Goal: Task Accomplishment & Management: Use online tool/utility

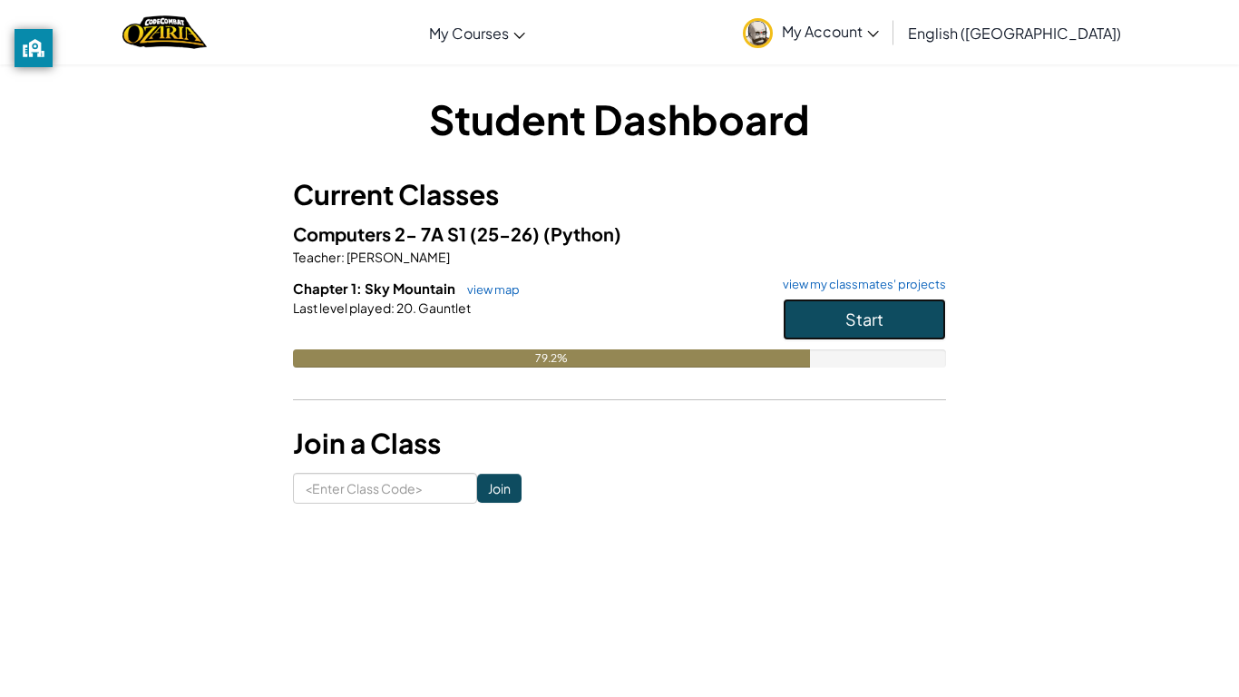
click at [909, 313] on button "Start" at bounding box center [864, 320] width 163 height 42
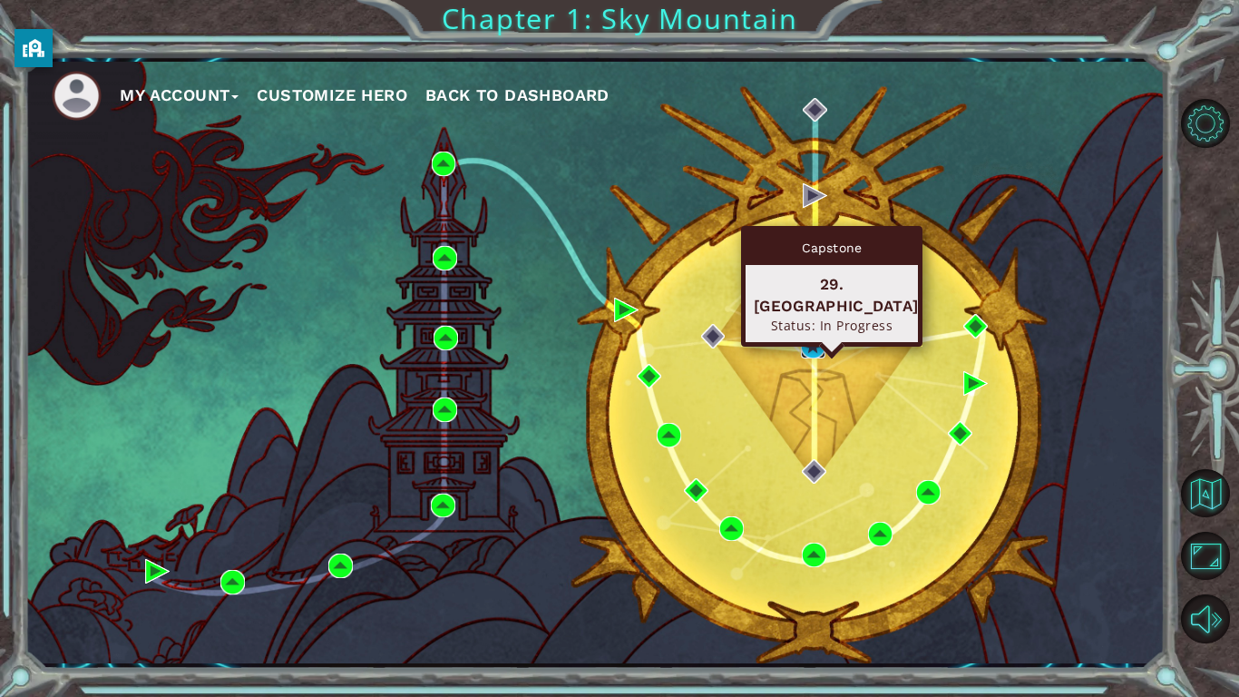
click at [813, 355] on img at bounding box center [813, 346] width 24 height 24
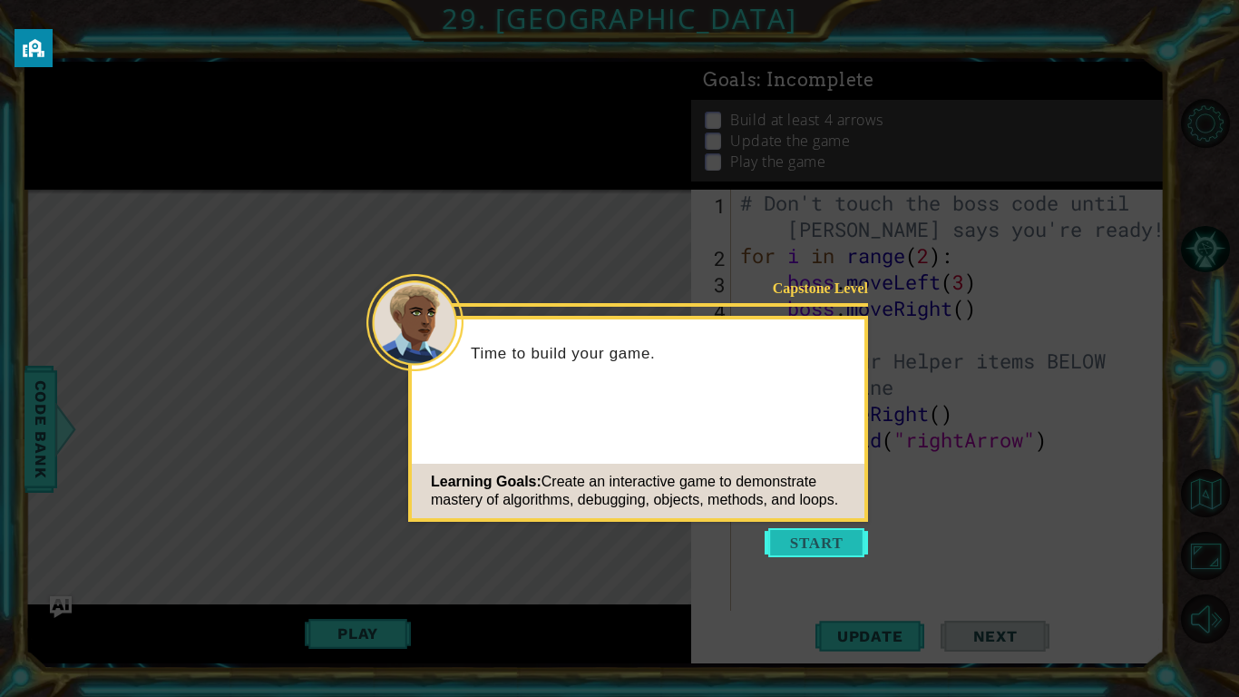
click at [825, 534] on button "Start" at bounding box center [816, 542] width 103 height 29
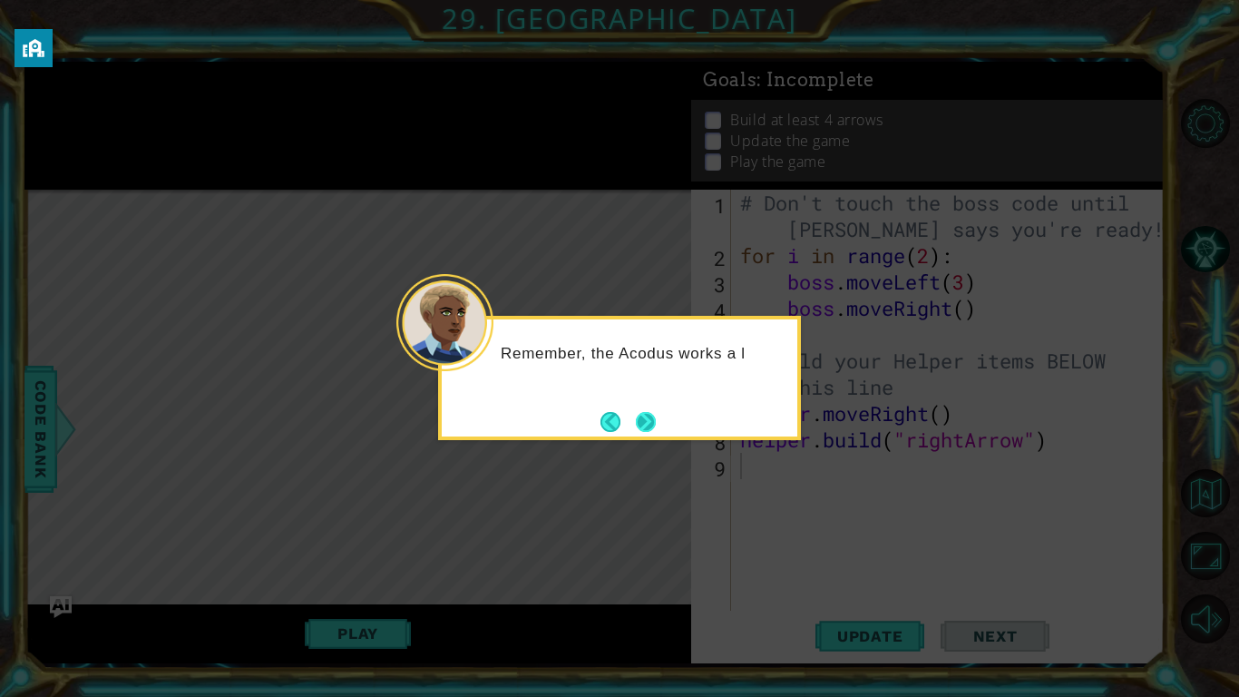
click at [639, 412] on button "Next" at bounding box center [646, 422] width 20 height 20
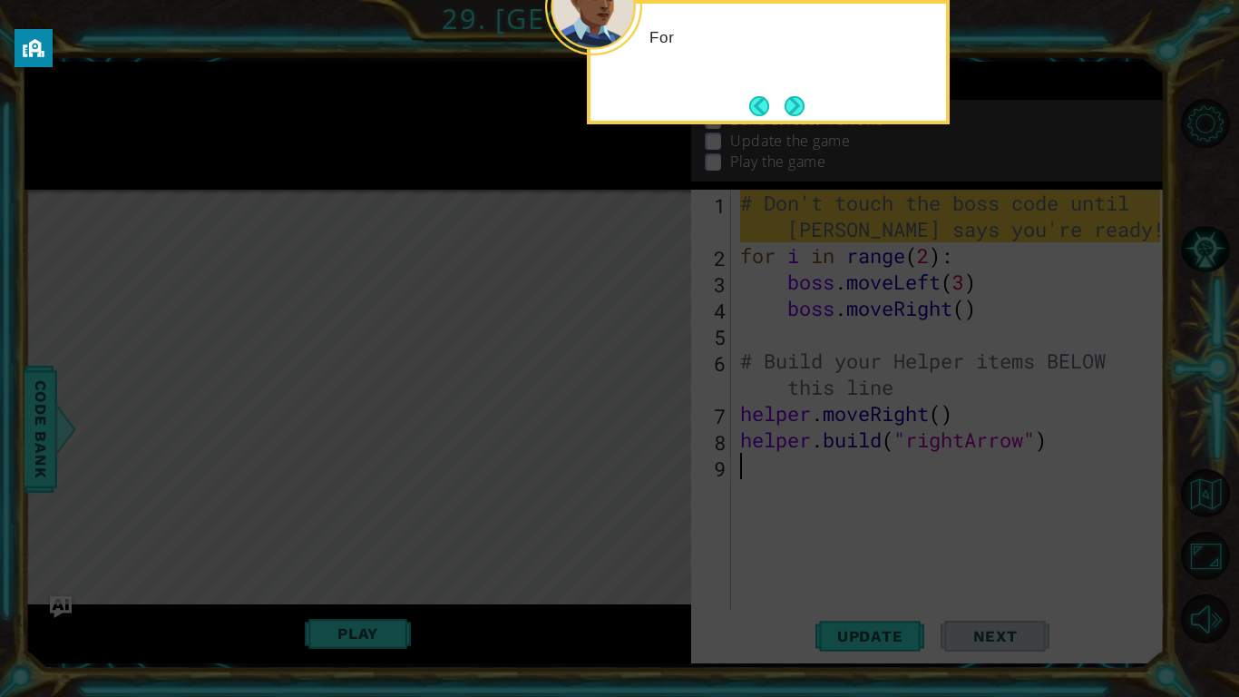
click at [649, 415] on icon at bounding box center [619, 112] width 1239 height 1169
click at [799, 97] on button "Next" at bounding box center [795, 106] width 20 height 20
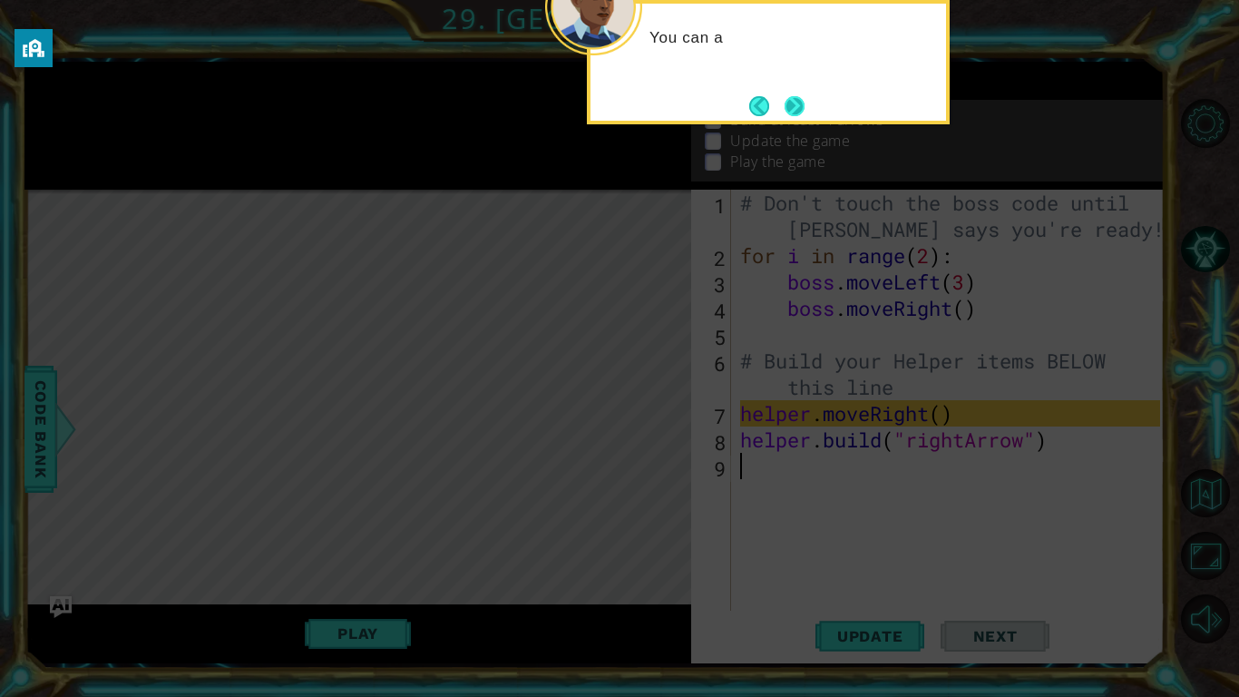
click at [798, 102] on button "Next" at bounding box center [795, 106] width 20 height 20
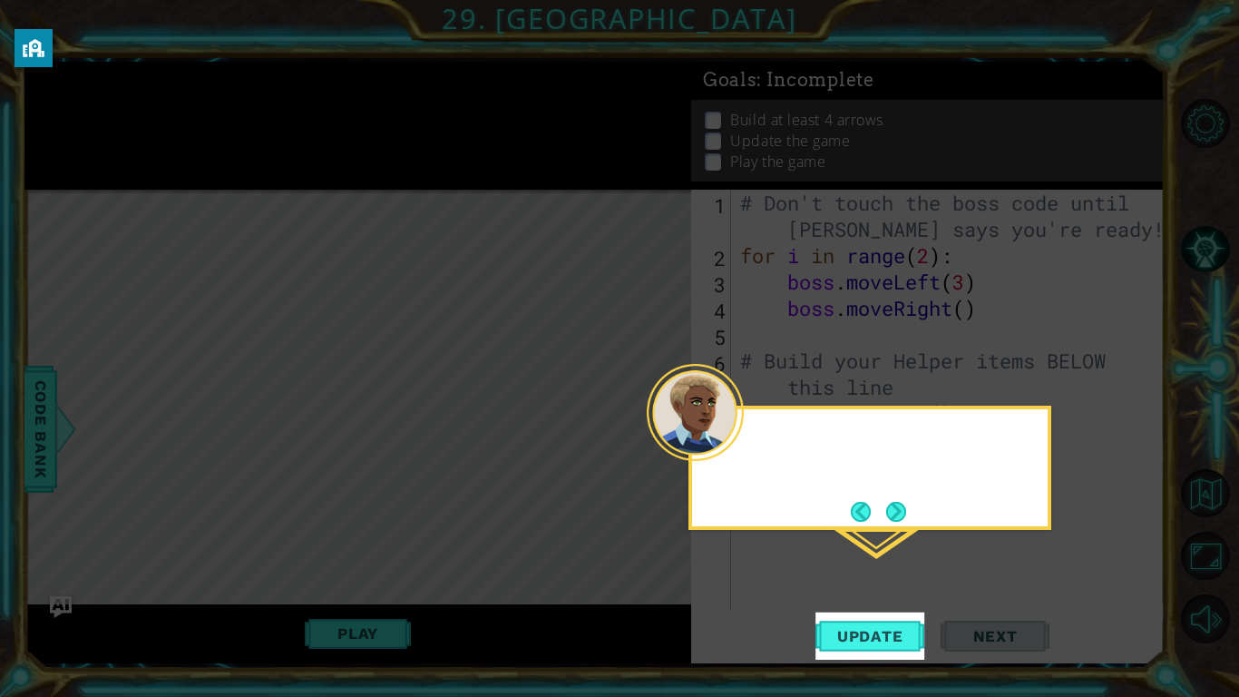
click at [798, 102] on icon at bounding box center [619, 348] width 1239 height 697
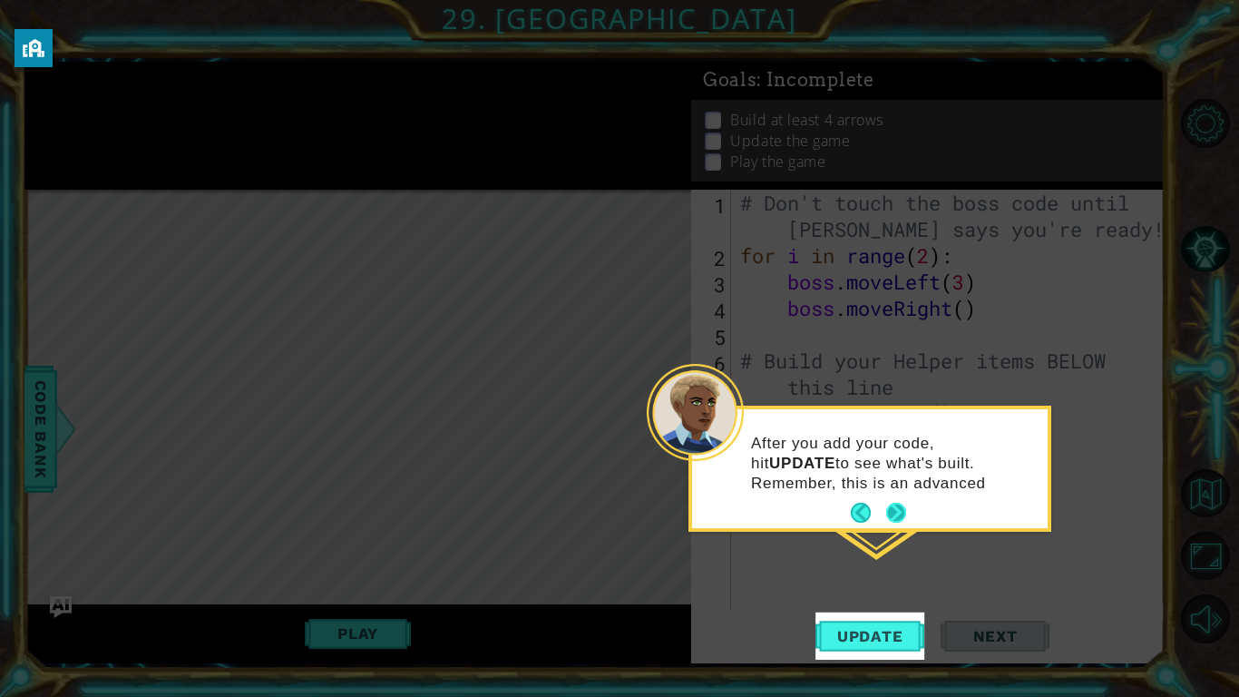
click at [905, 514] on button "Next" at bounding box center [897, 513] width 20 height 20
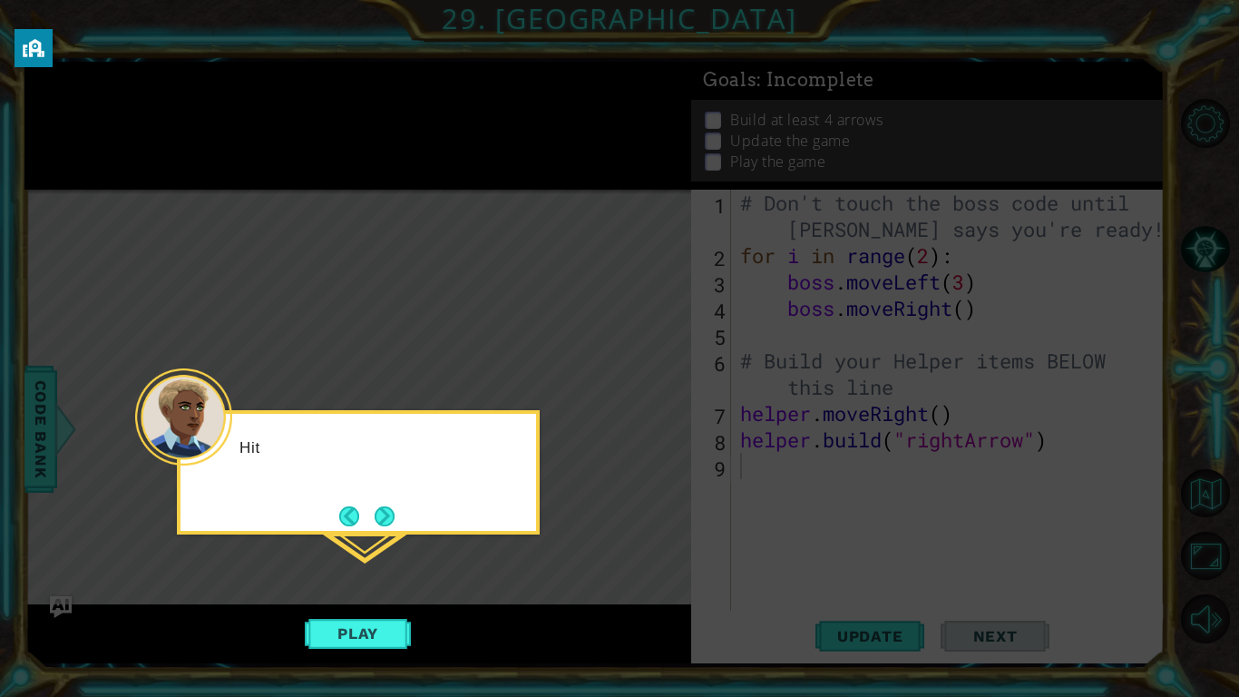
click at [857, 508] on icon at bounding box center [619, 348] width 1239 height 697
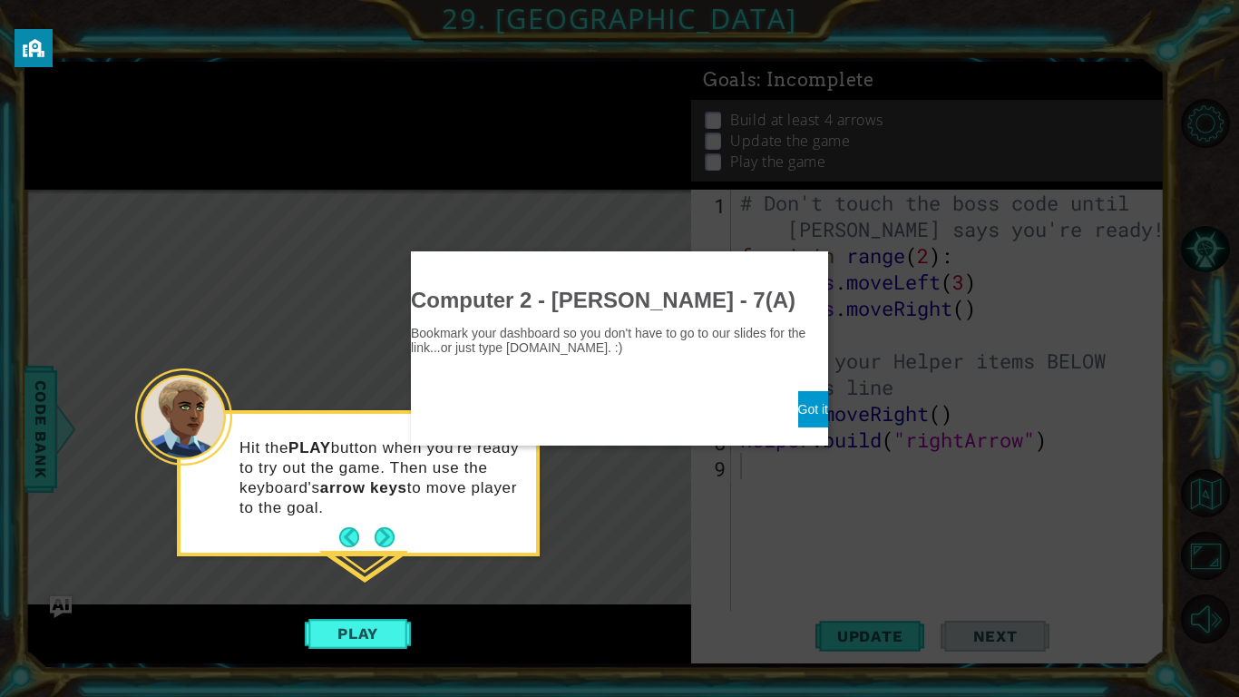
click at [799, 406] on button "Got it" at bounding box center [814, 409] width 30 height 36
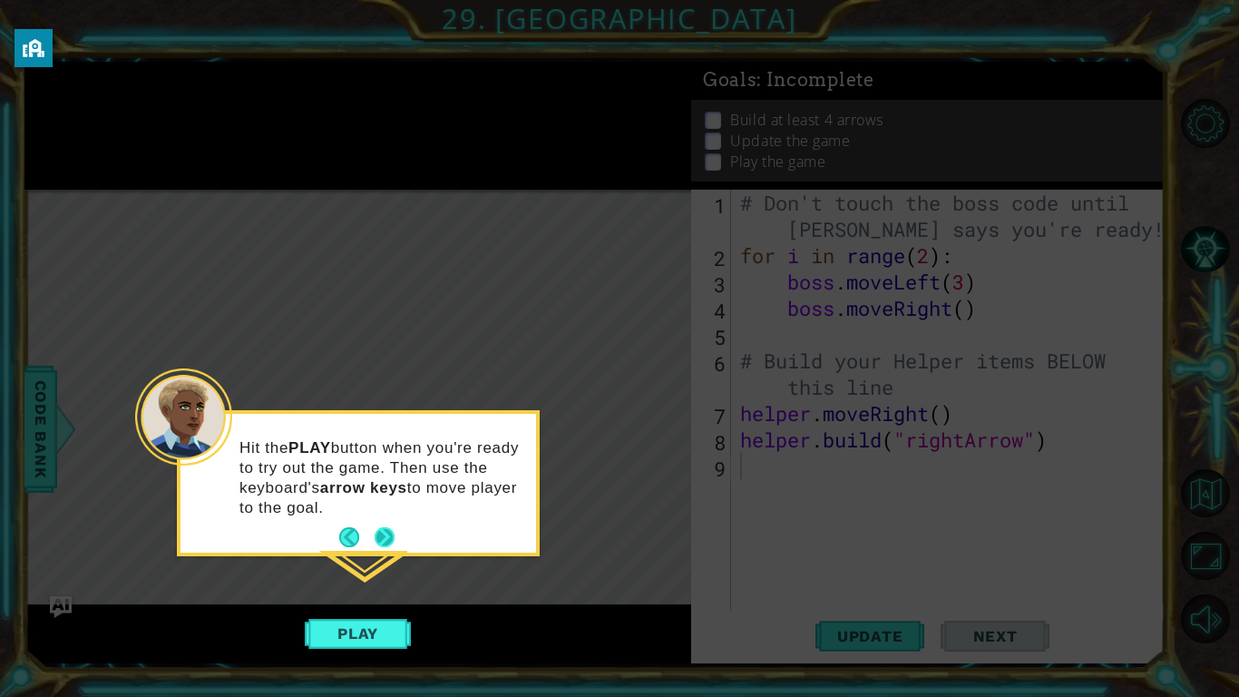
click at [392, 541] on button "Next" at bounding box center [385, 537] width 20 height 20
click at [392, 541] on div "Level Map" at bounding box center [443, 457] width 838 height 534
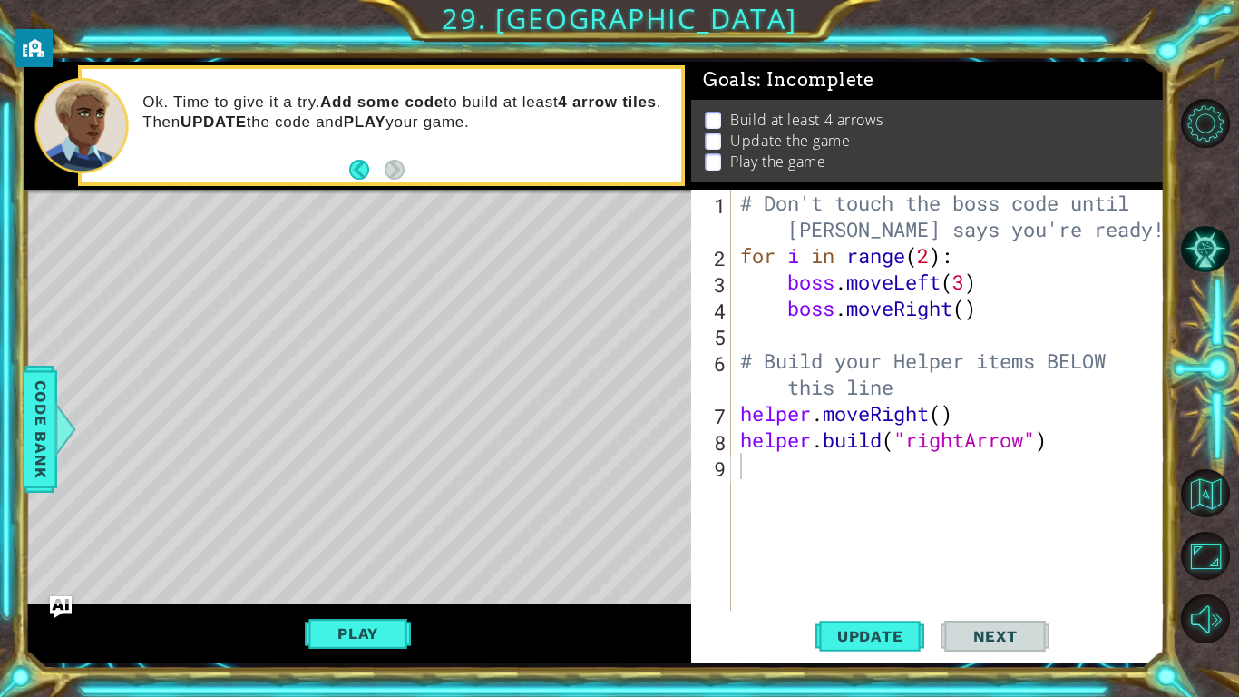
click at [931, 260] on div "# Don't touch the boss code until Vega says you're ready! for i in range ( 2 ) …" at bounding box center [953, 440] width 433 height 500
click at [968, 289] on div "# Don't touch the boss code until Vega says you're ready! for i in range ( 6 ) …" at bounding box center [953, 440] width 433 height 500
click at [862, 647] on button "Update" at bounding box center [870, 635] width 109 height 47
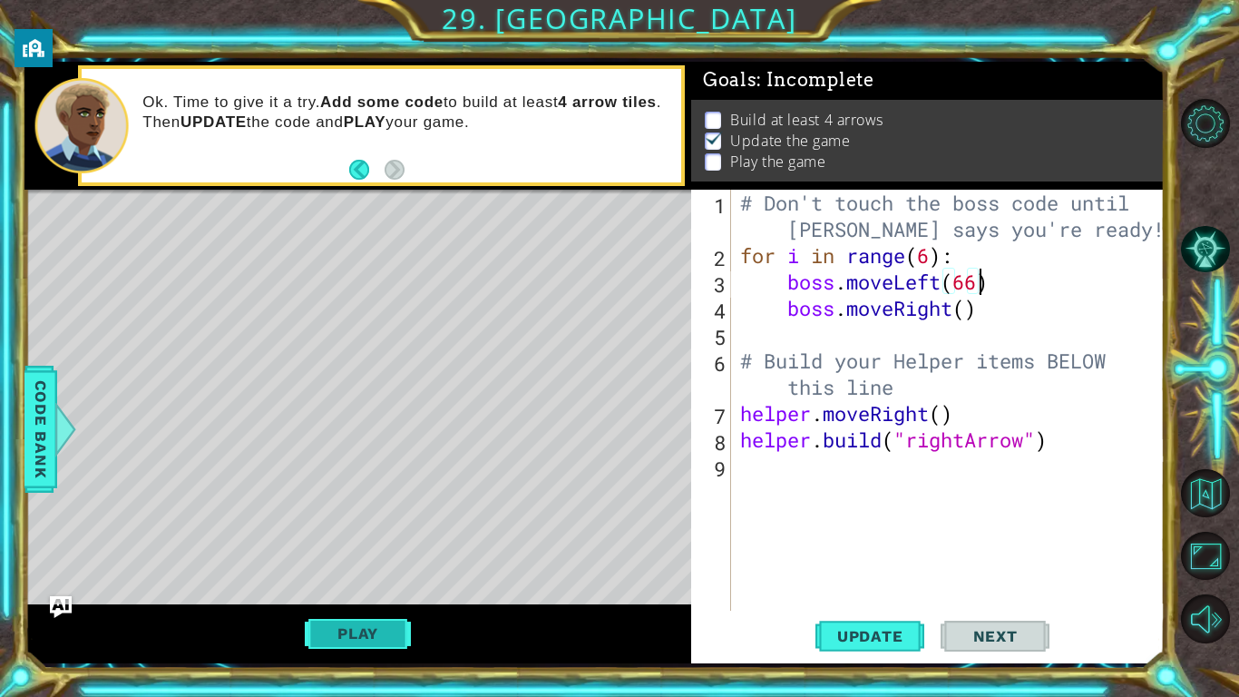
type textarea "boss.moveLeft(66)"
click at [373, 648] on button "Play" at bounding box center [358, 633] width 106 height 34
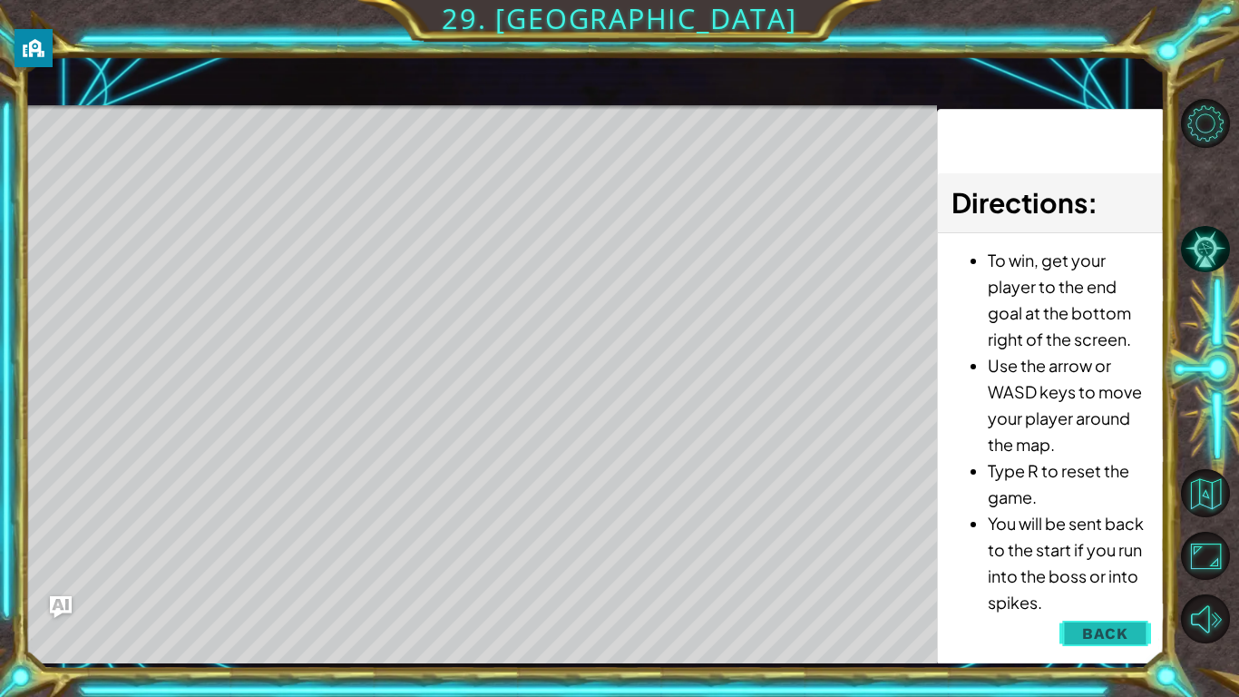
click at [1088, 644] on button "Back" at bounding box center [1106, 633] width 92 height 36
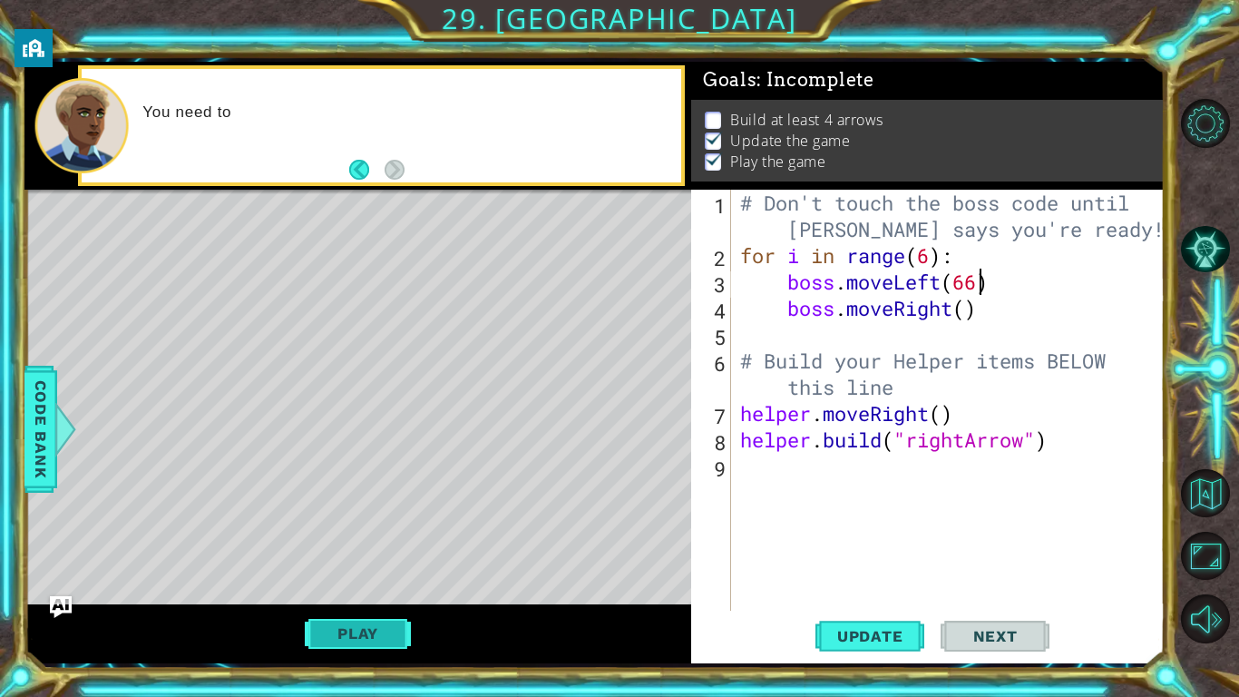
click at [347, 635] on button "Play" at bounding box center [358, 633] width 106 height 34
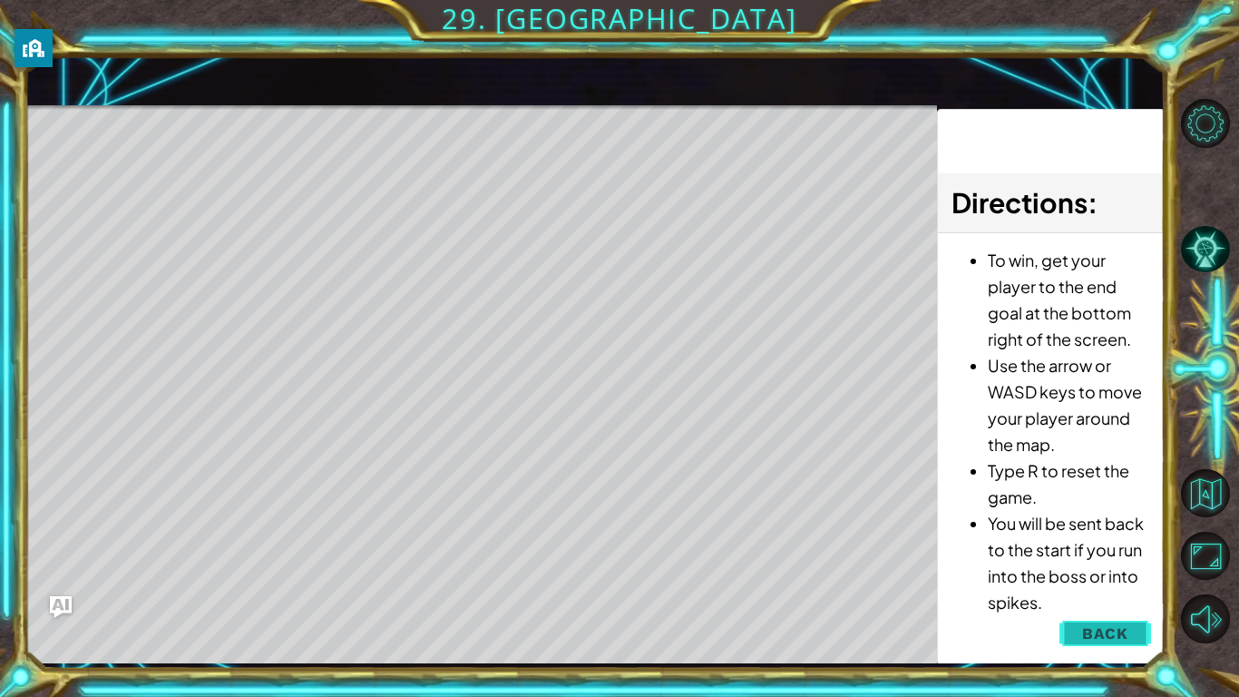
click at [1095, 643] on button "Back" at bounding box center [1106, 633] width 92 height 36
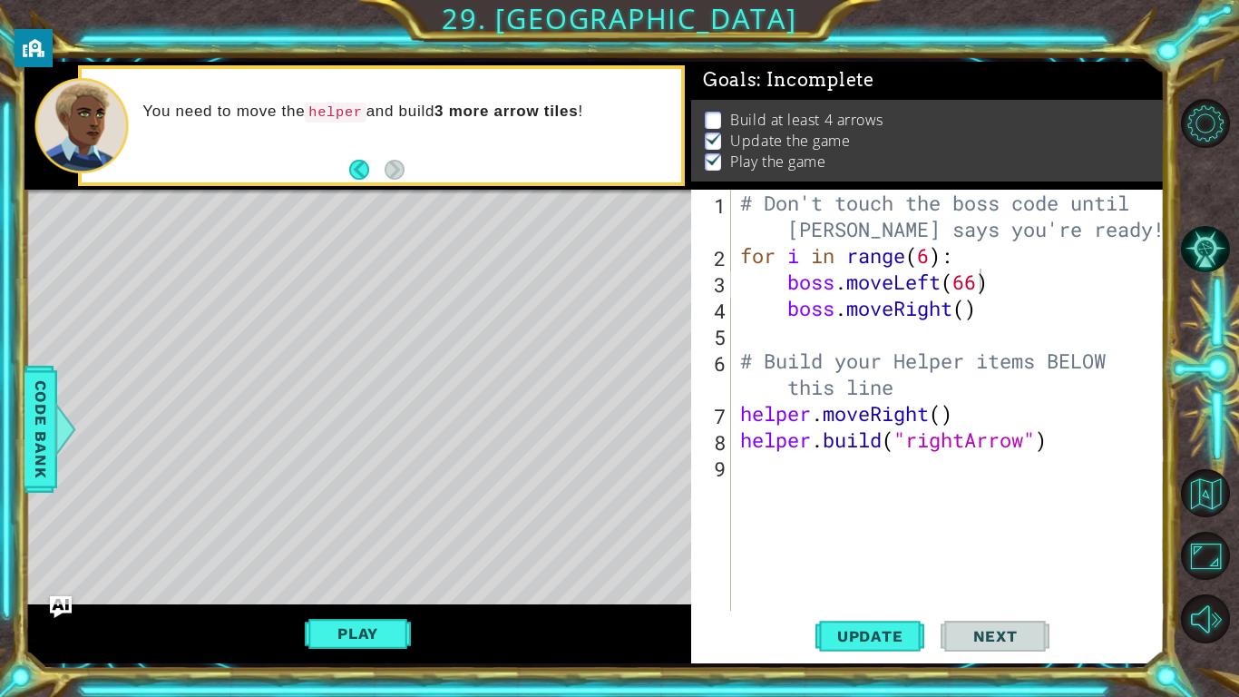
click at [103, 213] on div "Level Map" at bounding box center [443, 457] width 838 height 534
click at [359, 174] on button "Back" at bounding box center [366, 170] width 35 height 20
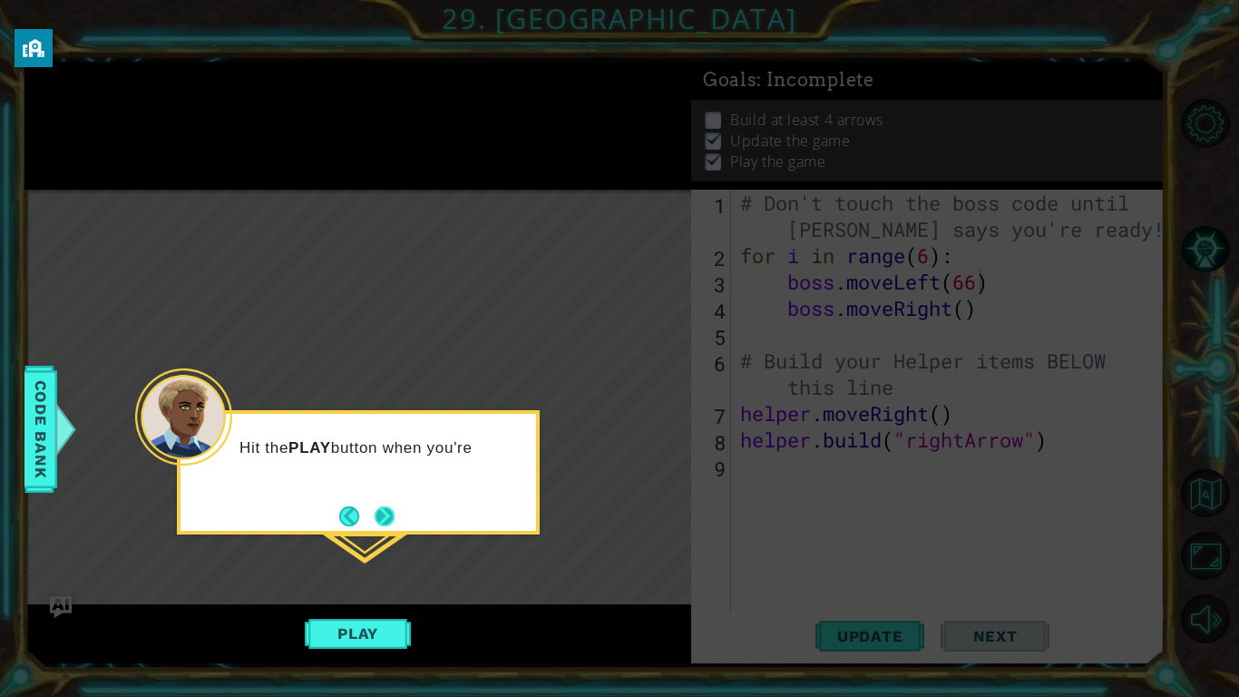
click at [390, 521] on button "Next" at bounding box center [385, 516] width 20 height 20
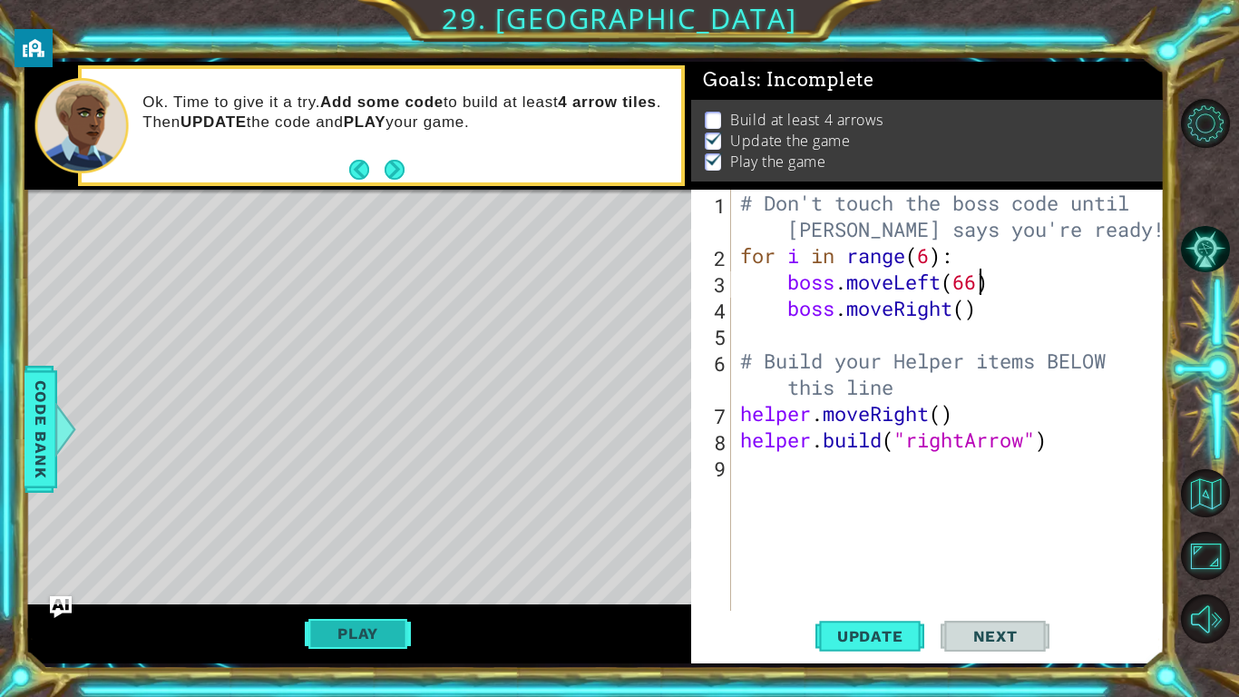
click at [389, 641] on button "Play" at bounding box center [358, 633] width 106 height 34
click at [775, 488] on div "# Don't touch the boss code until Vega says you're ready! for i in range ( 6 ) …" at bounding box center [953, 440] width 433 height 500
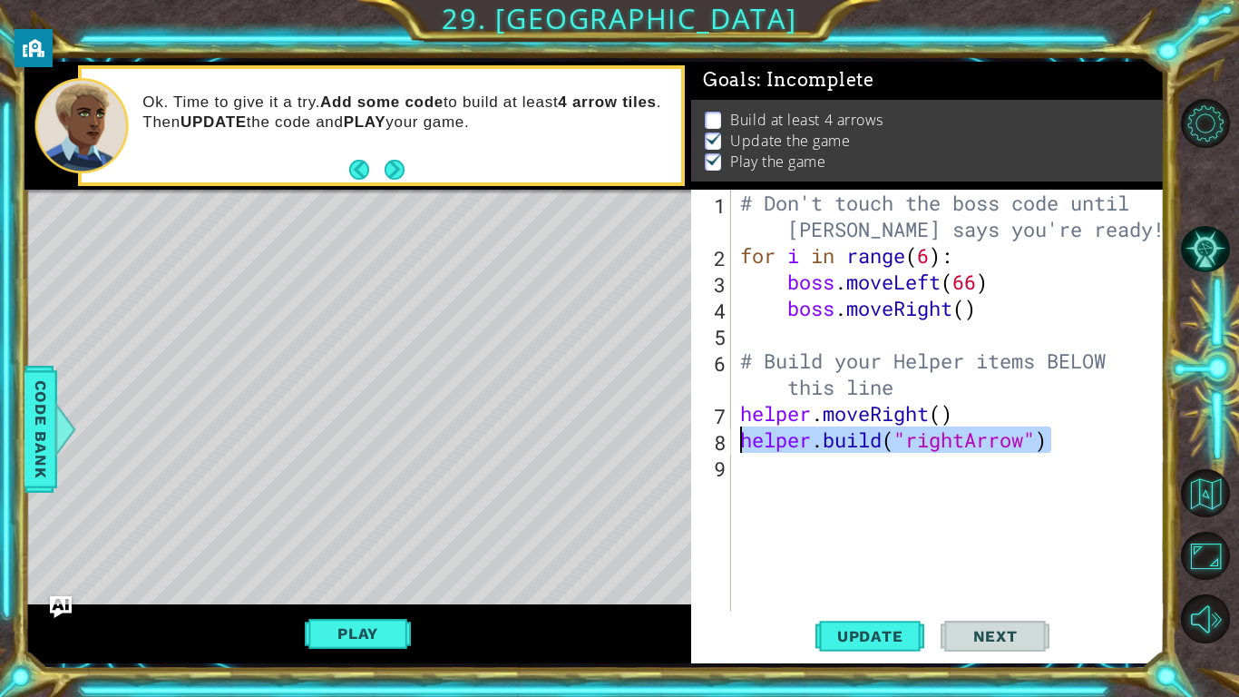
drag, startPoint x: 1055, startPoint y: 449, endPoint x: 729, endPoint y: 444, distance: 326.7
click at [729, 444] on div "1 2 3 4 5 6 7 8 9 # Don't touch the boss code until Vega says you're ready! for…" at bounding box center [925, 400] width 469 height 421
type textarea "[DOMAIN_NAME]("rightArrow")"
click at [750, 465] on div "# Don't touch the boss code until Vega says you're ready! for i in range ( 6 ) …" at bounding box center [953, 440] width 433 height 500
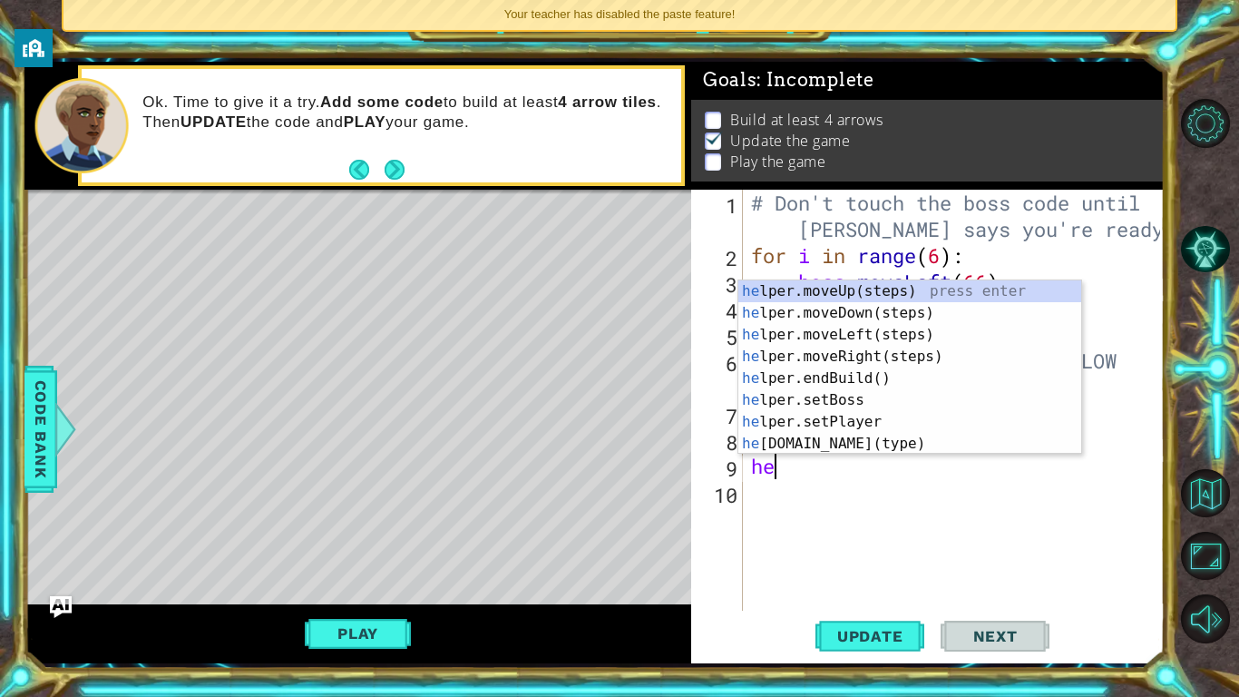
type textarea "help"
click at [925, 377] on div "help er.moveUp(steps) press enter help er.moveDown(steps) press enter help er.m…" at bounding box center [910, 389] width 343 height 218
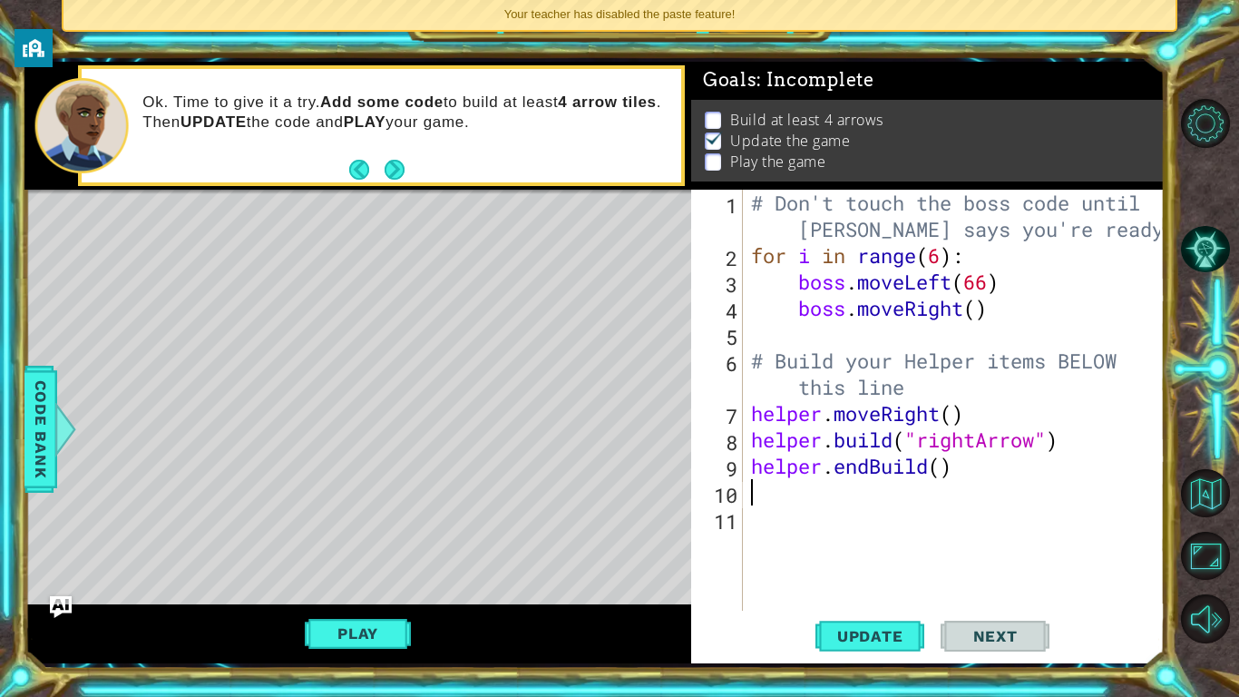
scroll to position [0, 0]
click at [942, 467] on div "# Don't touch the boss code until Vega says you're ready! for i in range ( 6 ) …" at bounding box center [959, 440] width 422 height 500
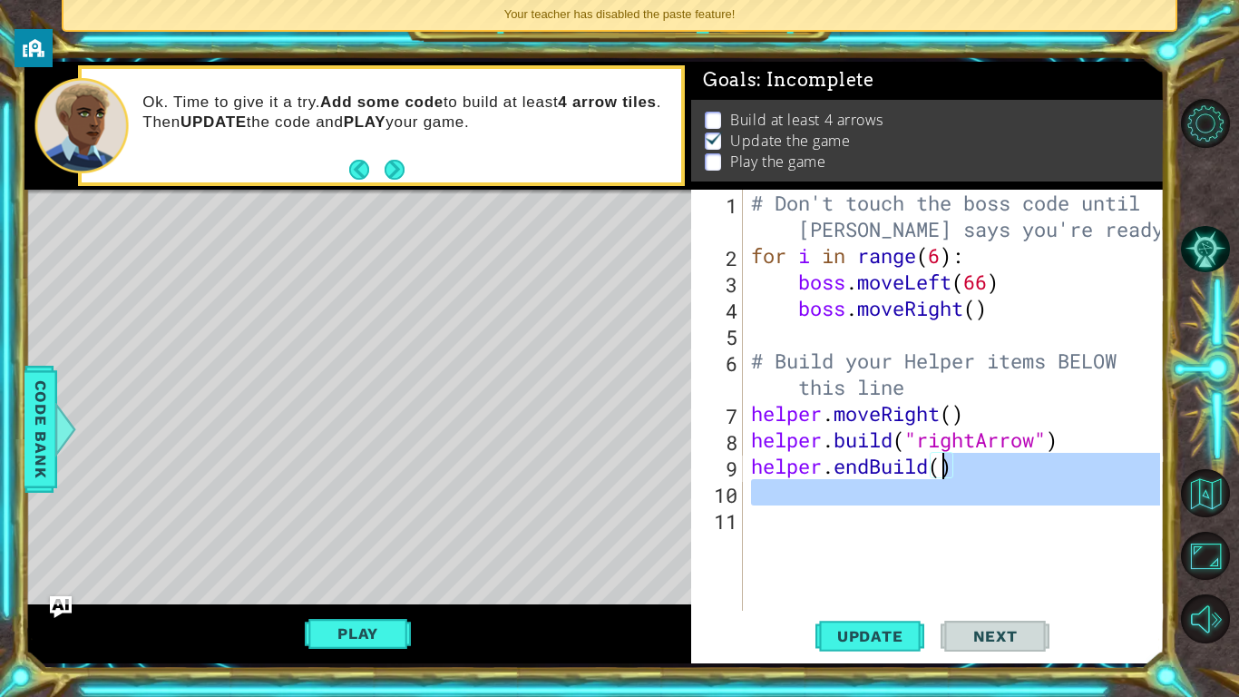
type textarea "helper.endBuild(r"
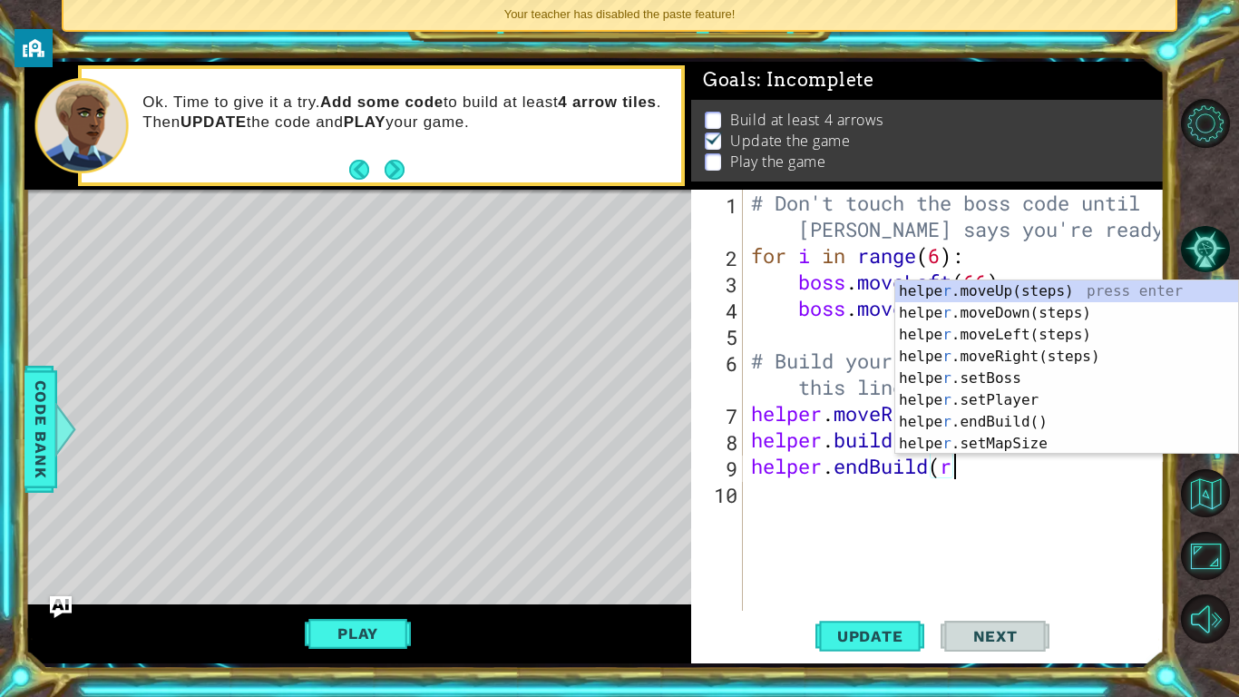
scroll to position [0, 8]
click at [1066, 428] on div "helpe r .moveUp(steps) press enter helpe r .moveDown(steps) press enter helpe r…" at bounding box center [1067, 389] width 343 height 218
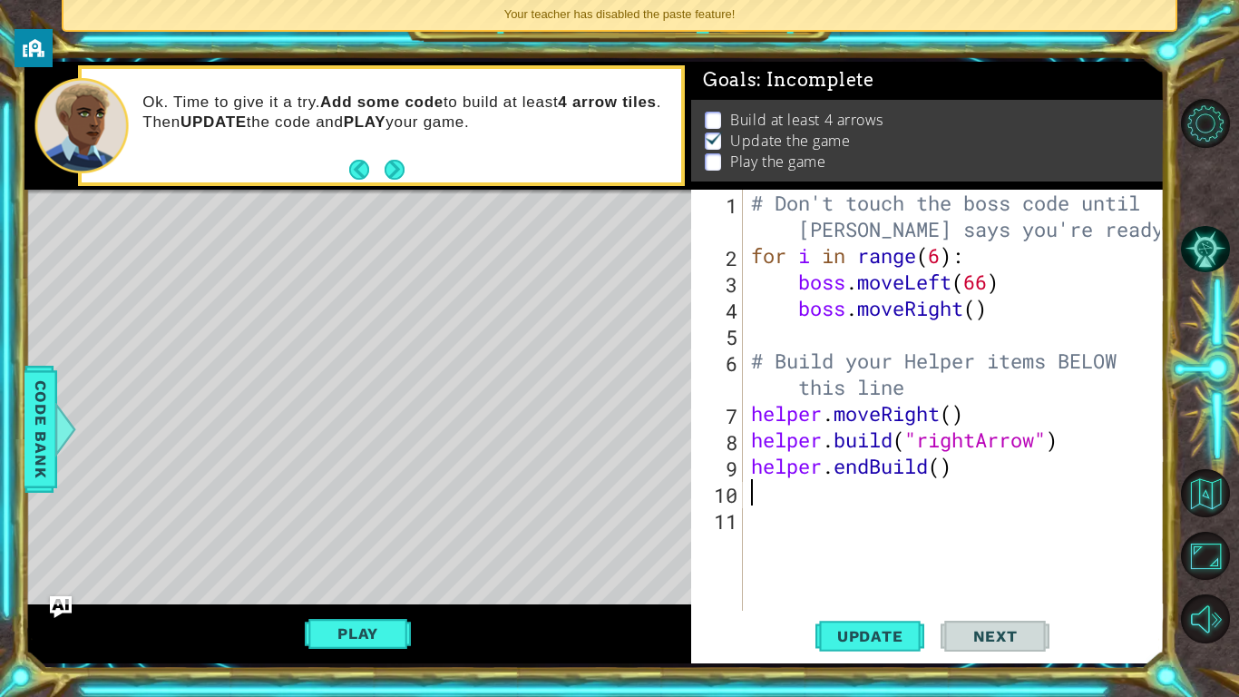
scroll to position [0, 0]
click at [941, 467] on div "# Don't touch the boss code until Vega says you're ready! for i in range ( 6 ) …" at bounding box center [959, 440] width 422 height 500
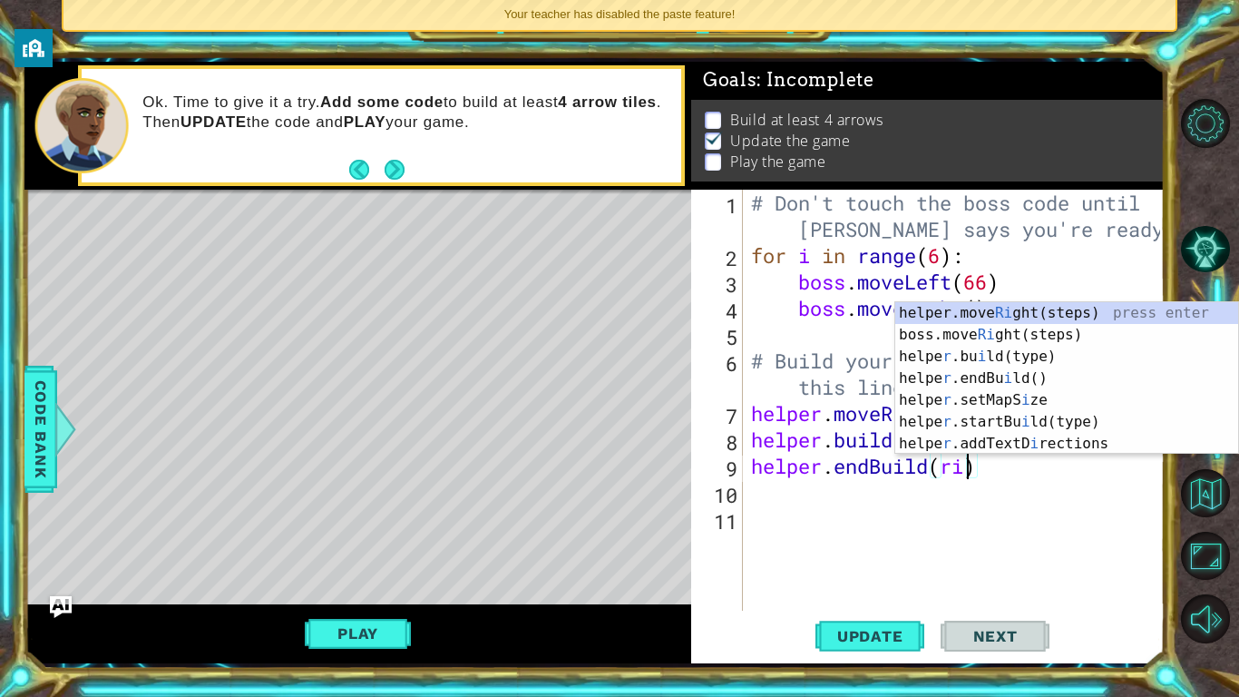
scroll to position [0, 10]
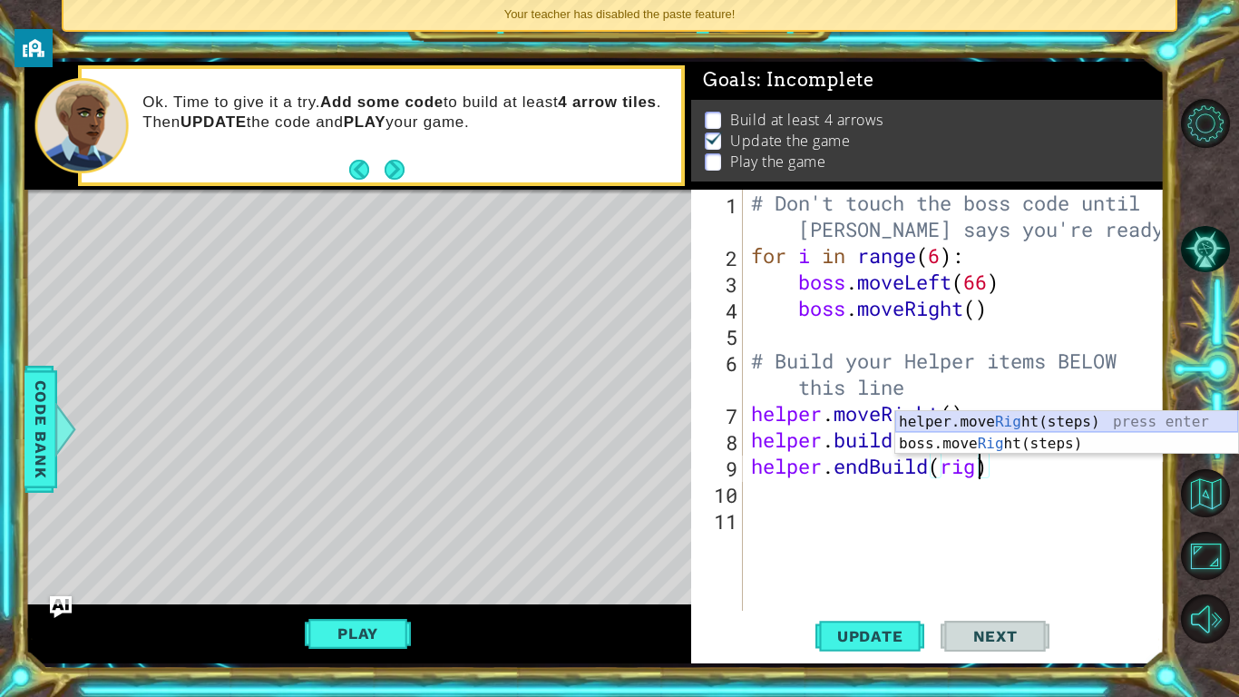
click at [1087, 425] on div "helper.move Rig ht(steps) press enter boss.move Rig ht(steps) press enter" at bounding box center [1067, 454] width 343 height 87
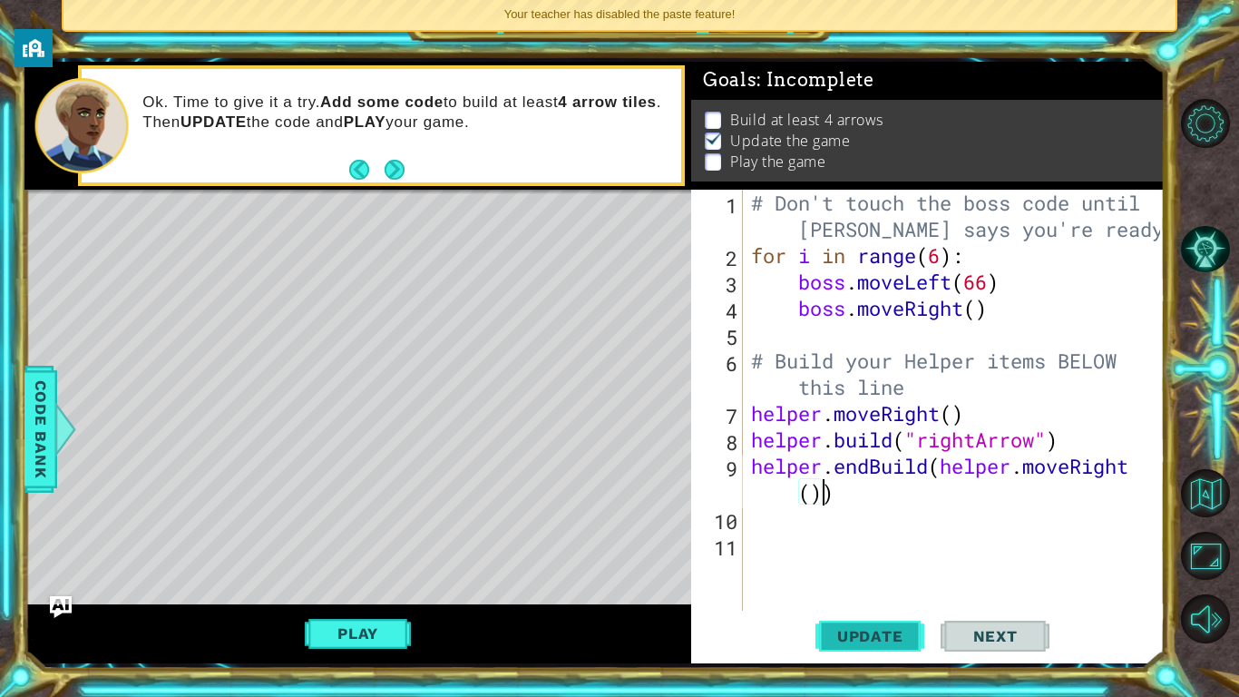
type textarea "helper.endBuild(helper.moveRight())"
click at [890, 631] on span "Update" at bounding box center [870, 636] width 103 height 18
click at [342, 632] on button "Play" at bounding box center [358, 633] width 106 height 34
click at [886, 633] on span "Update" at bounding box center [870, 636] width 103 height 18
click at [396, 640] on button "Play" at bounding box center [358, 633] width 106 height 34
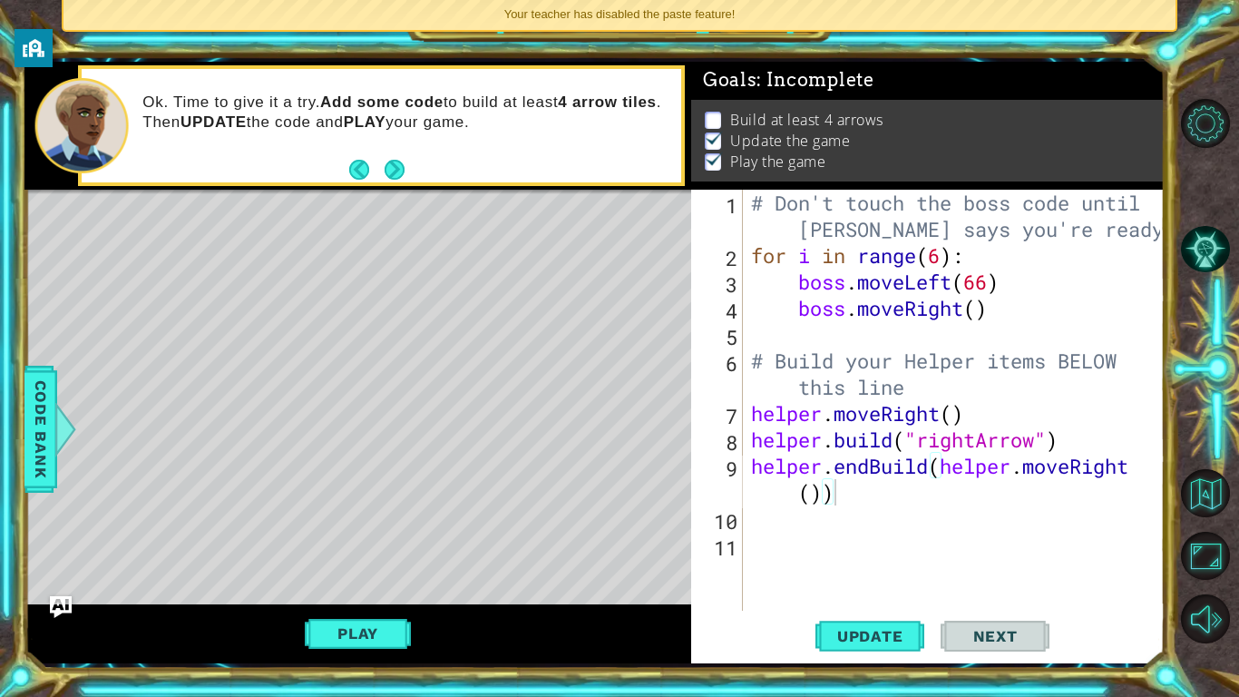
click at [861, 522] on div "# Don't touch the boss code until [PERSON_NAME] says you're ready! for i in ran…" at bounding box center [959, 440] width 422 height 500
click at [842, 499] on div "# Don't touch the boss code until [PERSON_NAME] says you're ready! for i in ran…" at bounding box center [959, 440] width 422 height 500
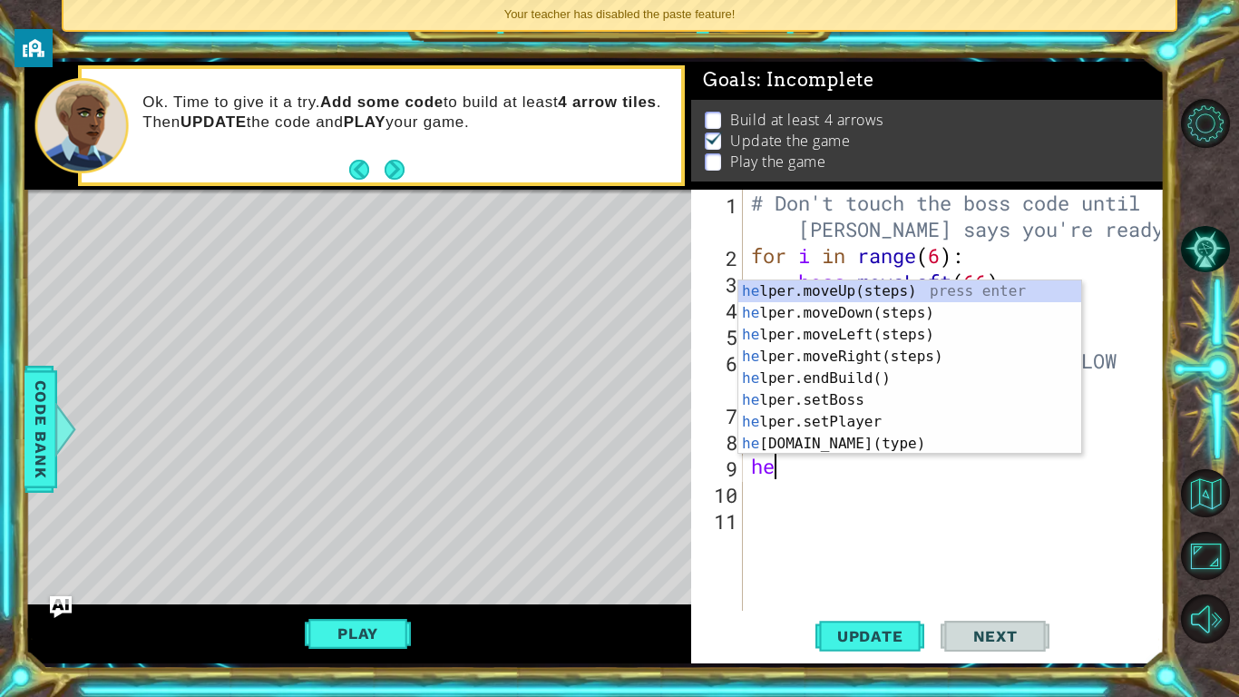
type textarea "h"
type textarea "[DOMAIN_NAME]("rightArrow")"
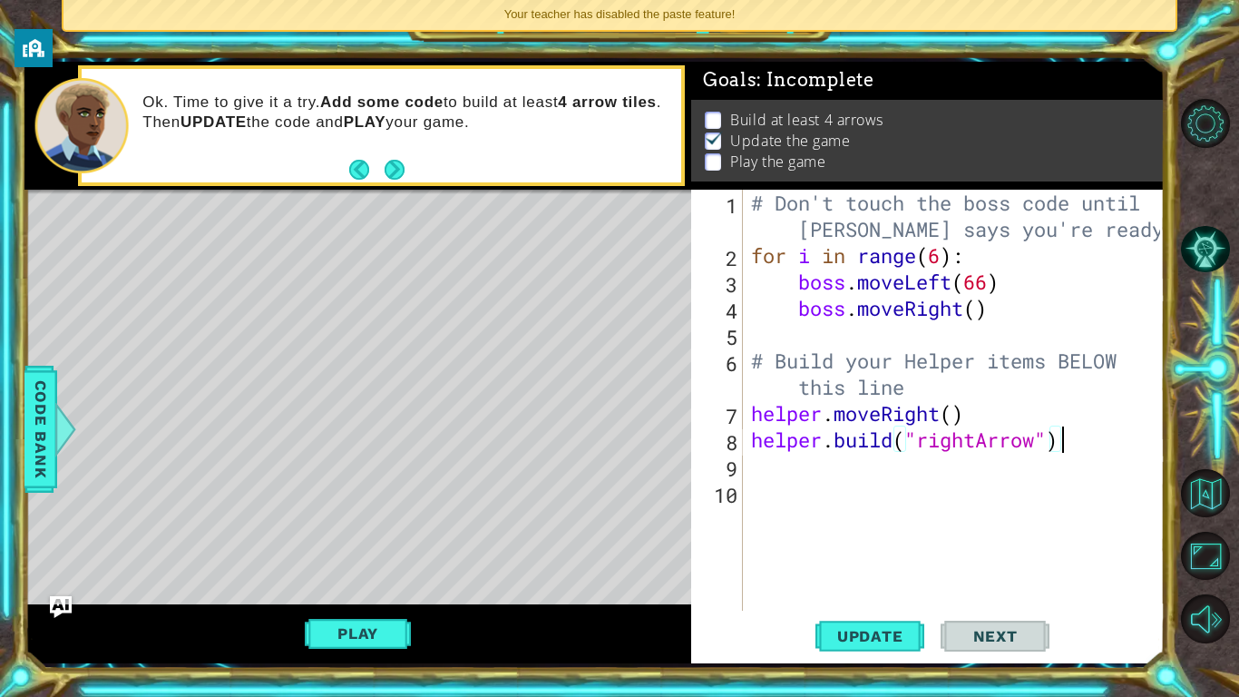
click at [1003, 478] on div "# Don't touch the boss code until Vega says you're ready! for i in range ( 6 ) …" at bounding box center [959, 440] width 422 height 500
type textarea "[DOMAIN_NAME]("rightArrow")"
click at [358, 636] on button "Play" at bounding box center [358, 633] width 106 height 34
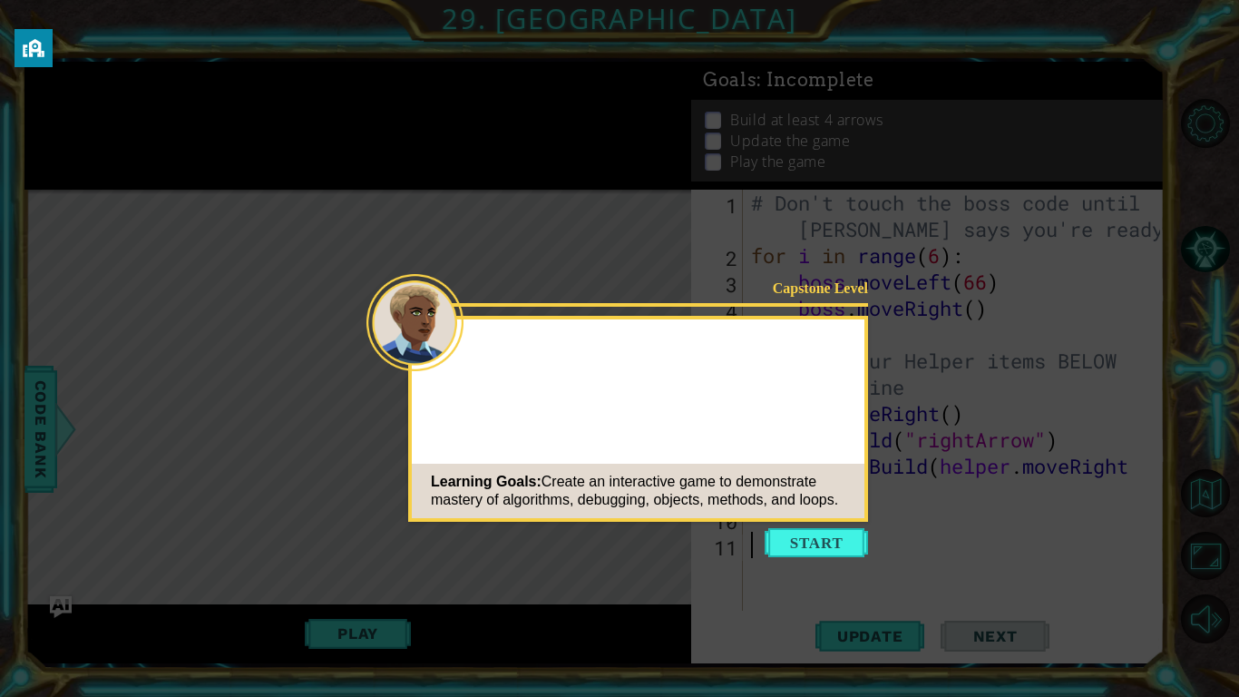
click at [810, 541] on button "Start" at bounding box center [816, 542] width 103 height 29
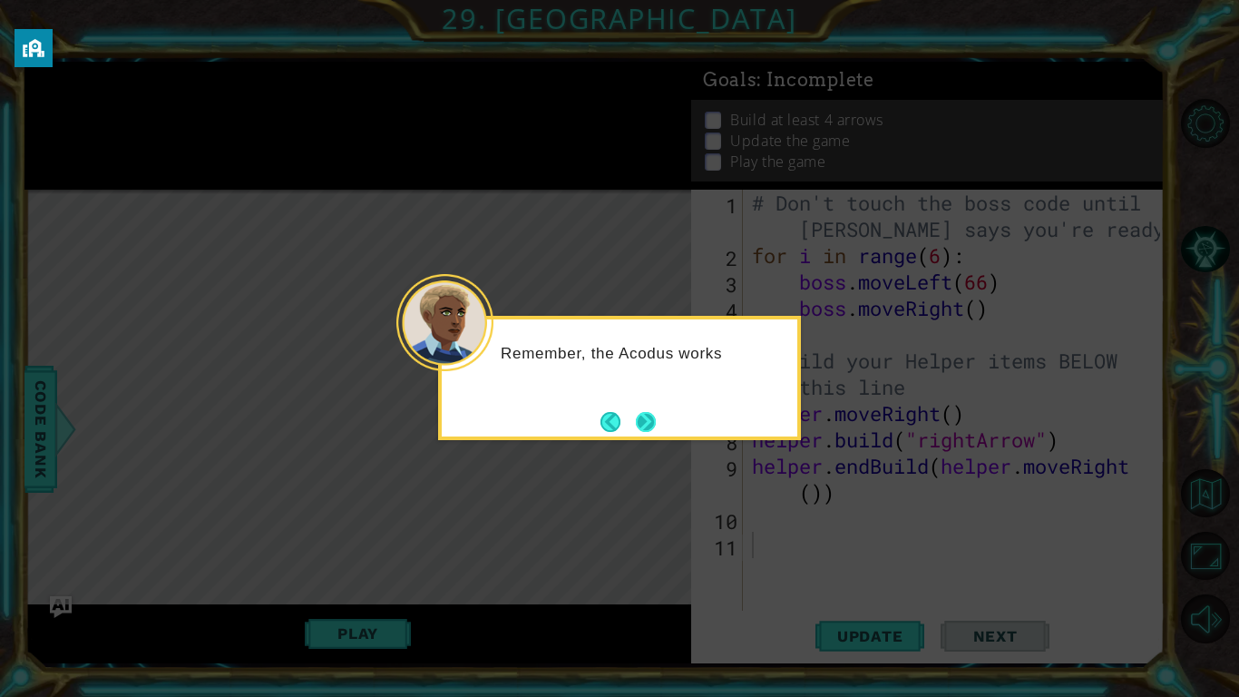
click at [652, 423] on button "Next" at bounding box center [645, 421] width 25 height 25
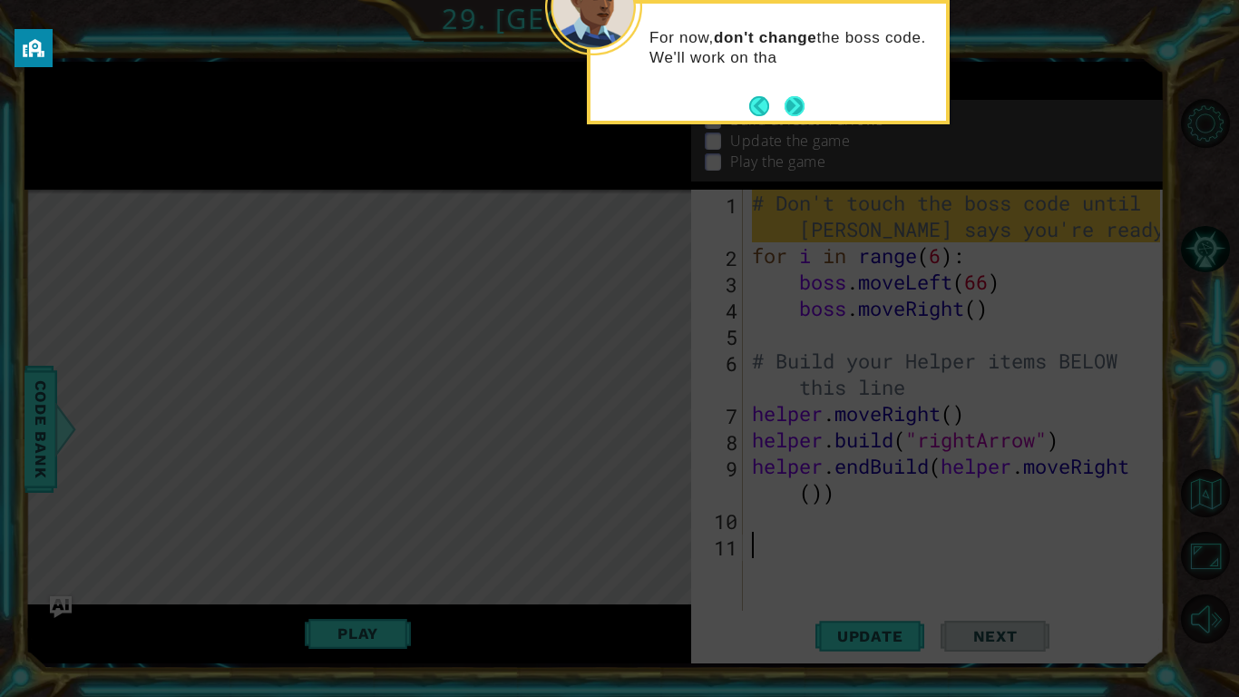
click at [796, 100] on button "Next" at bounding box center [795, 106] width 20 height 20
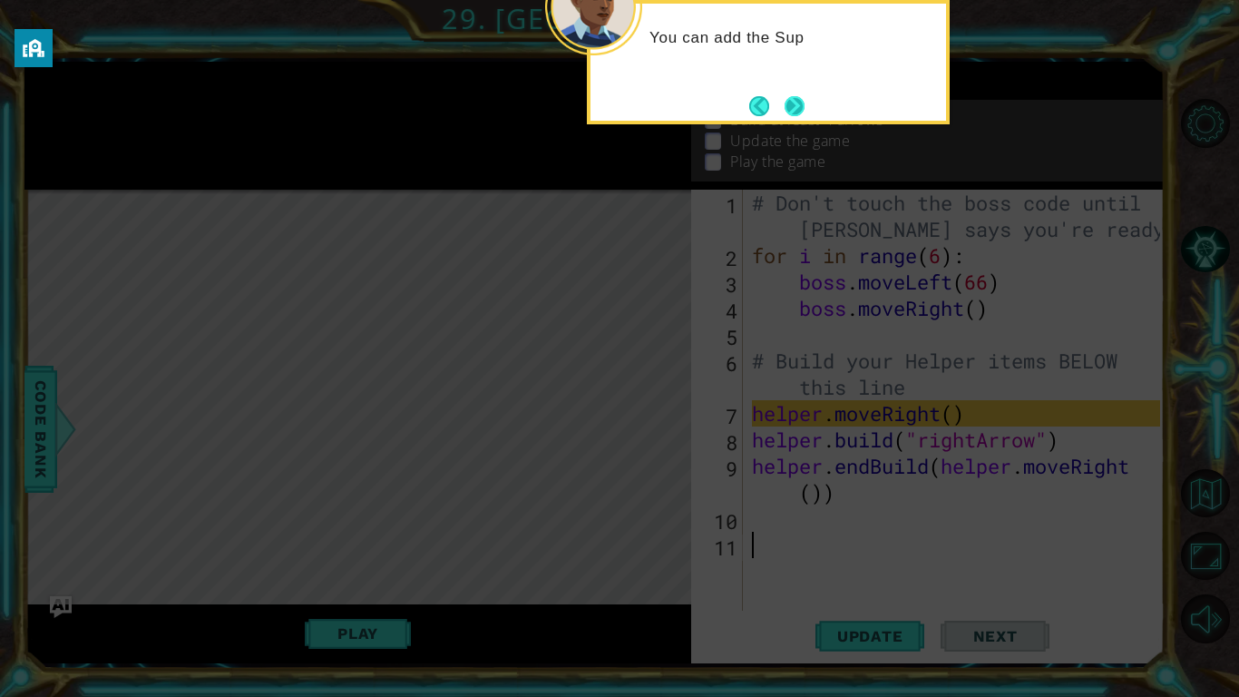
click at [789, 103] on button "Next" at bounding box center [795, 106] width 20 height 20
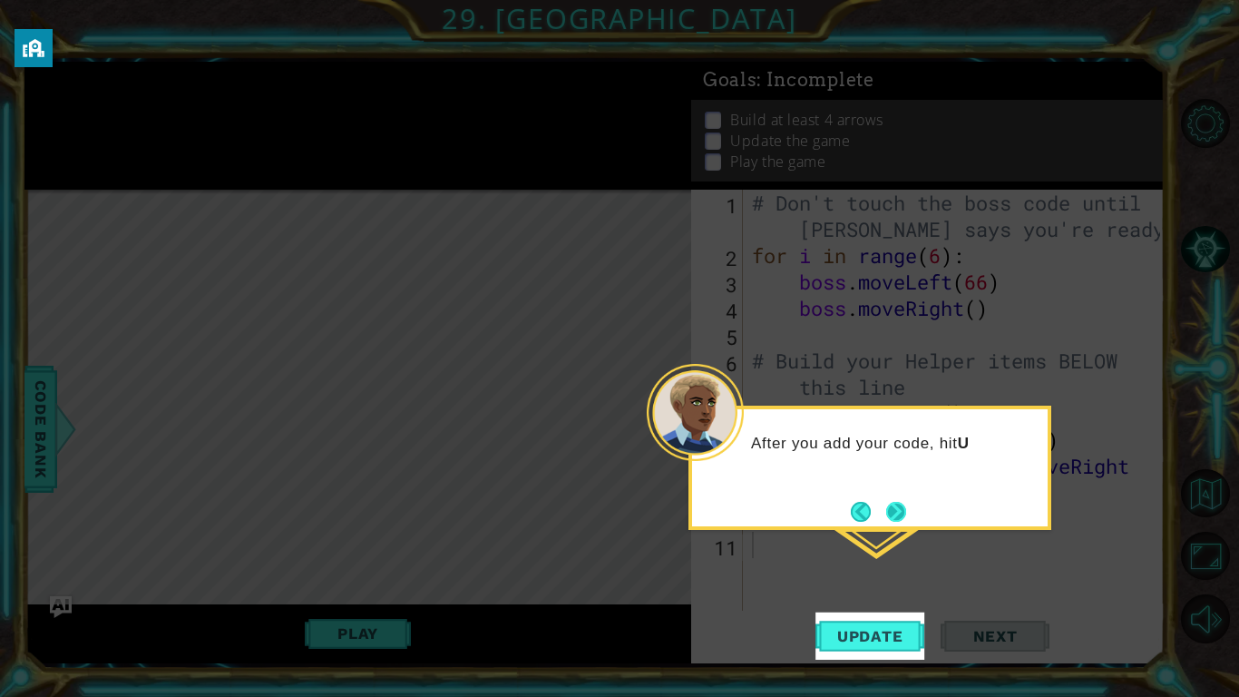
click at [889, 517] on button "Next" at bounding box center [897, 512] width 20 height 20
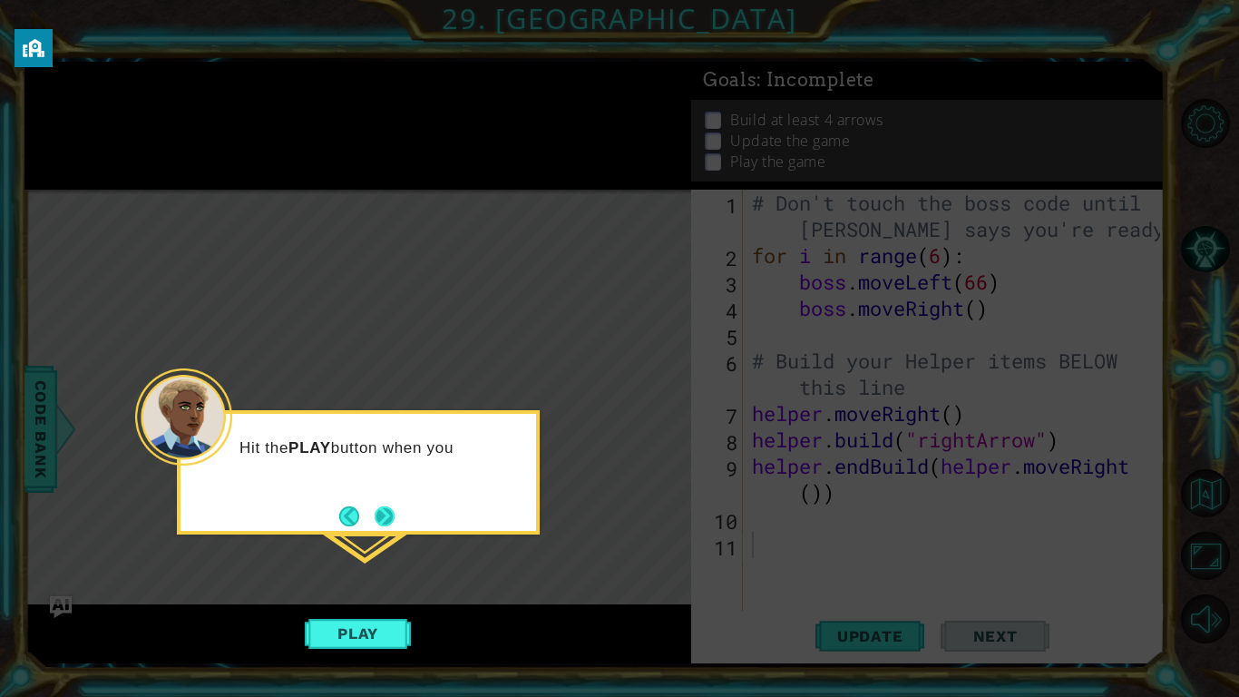
click at [380, 517] on button "Next" at bounding box center [385, 516] width 20 height 20
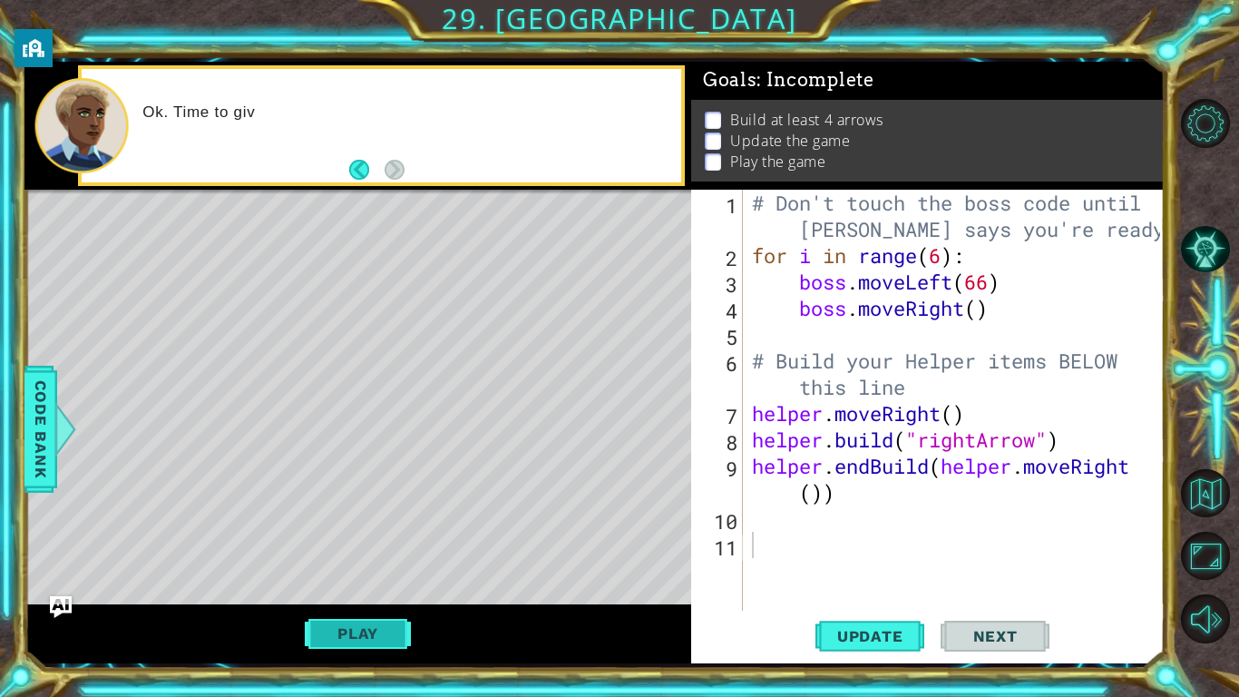
click at [386, 630] on button "Play" at bounding box center [358, 633] width 106 height 34
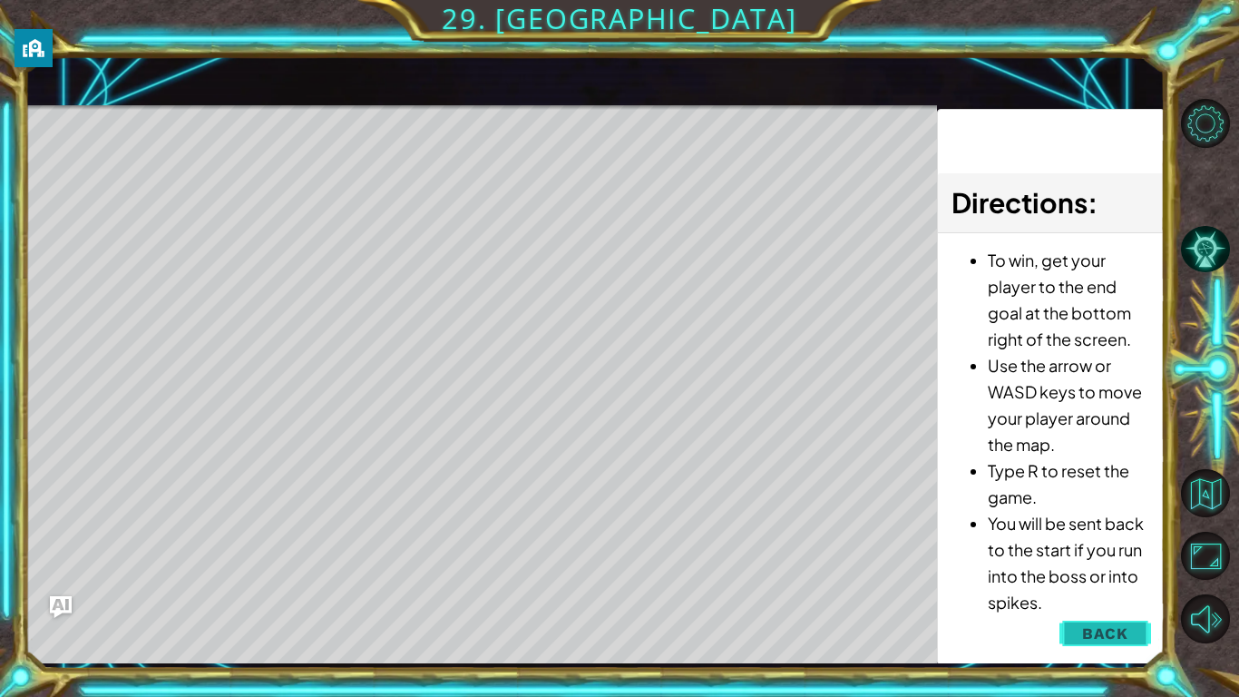
click at [1080, 633] on button "Back" at bounding box center [1106, 633] width 92 height 36
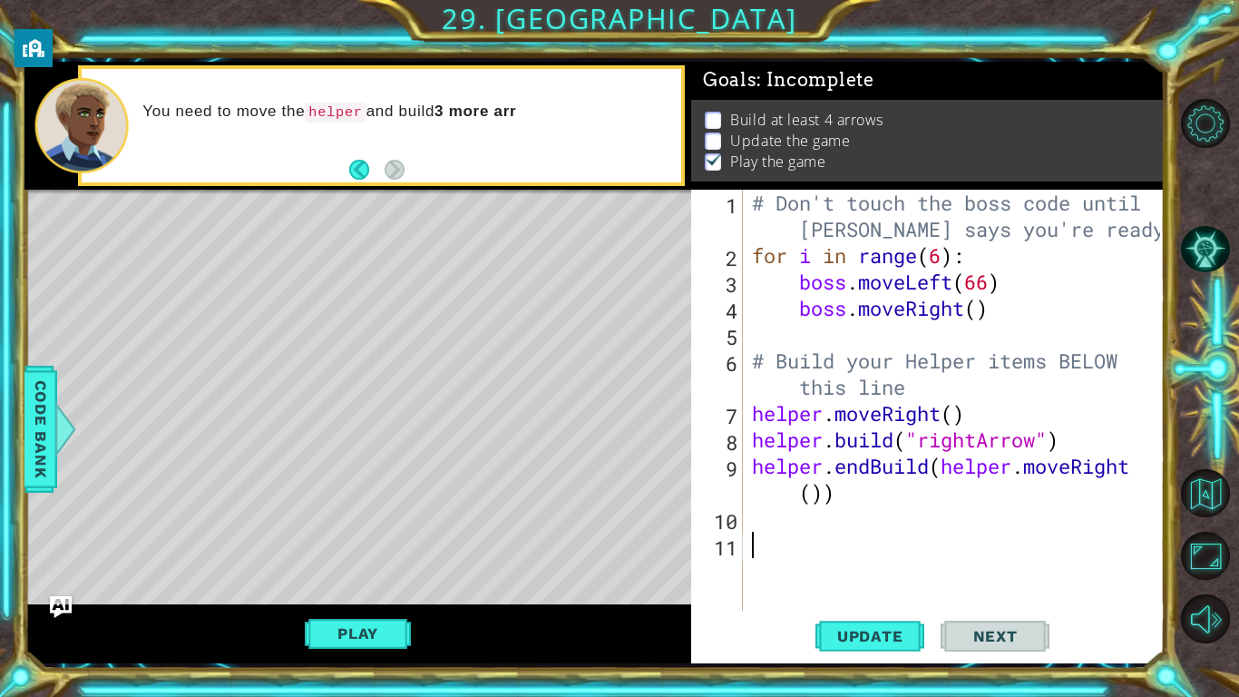
click at [93, 268] on div "Level Map" at bounding box center [443, 457] width 838 height 534
click at [841, 505] on div "# Don't touch the boss code until [PERSON_NAME] says you're ready! for i in ran…" at bounding box center [959, 440] width 421 height 500
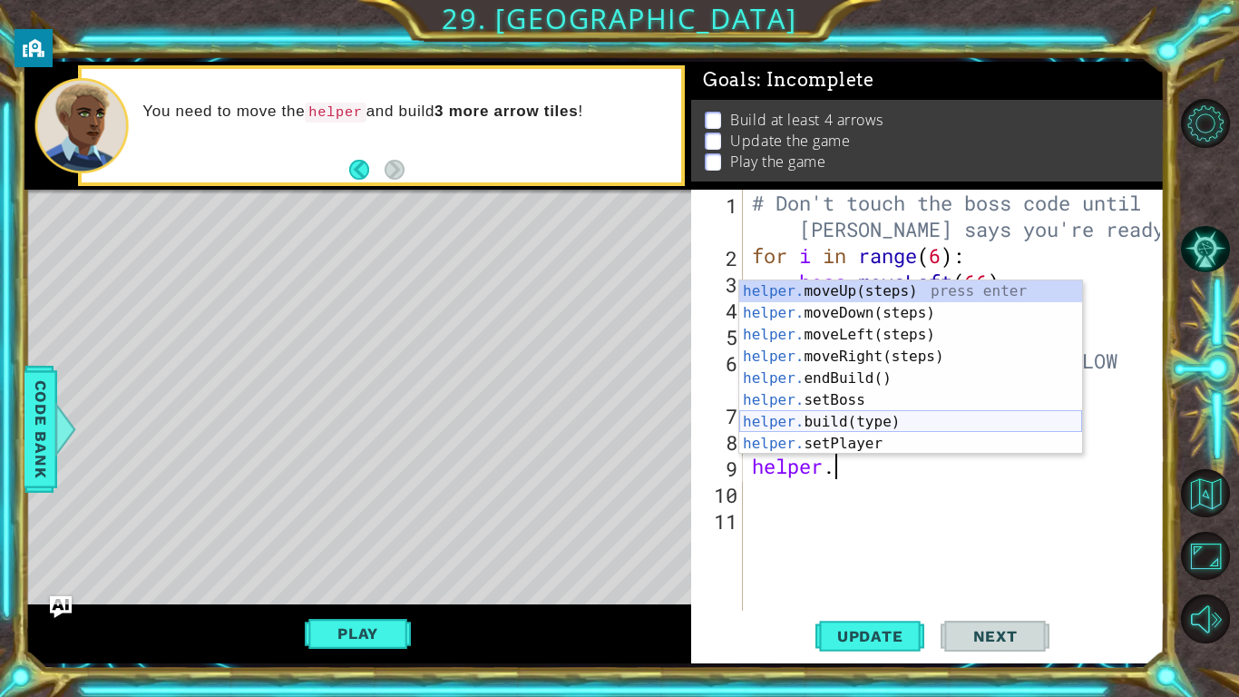
click at [937, 421] on div "helper. moveUp(steps) press enter helper. moveDown(steps) press enter helper. m…" at bounding box center [911, 389] width 343 height 218
type textarea "[DOMAIN_NAME]("wall")"
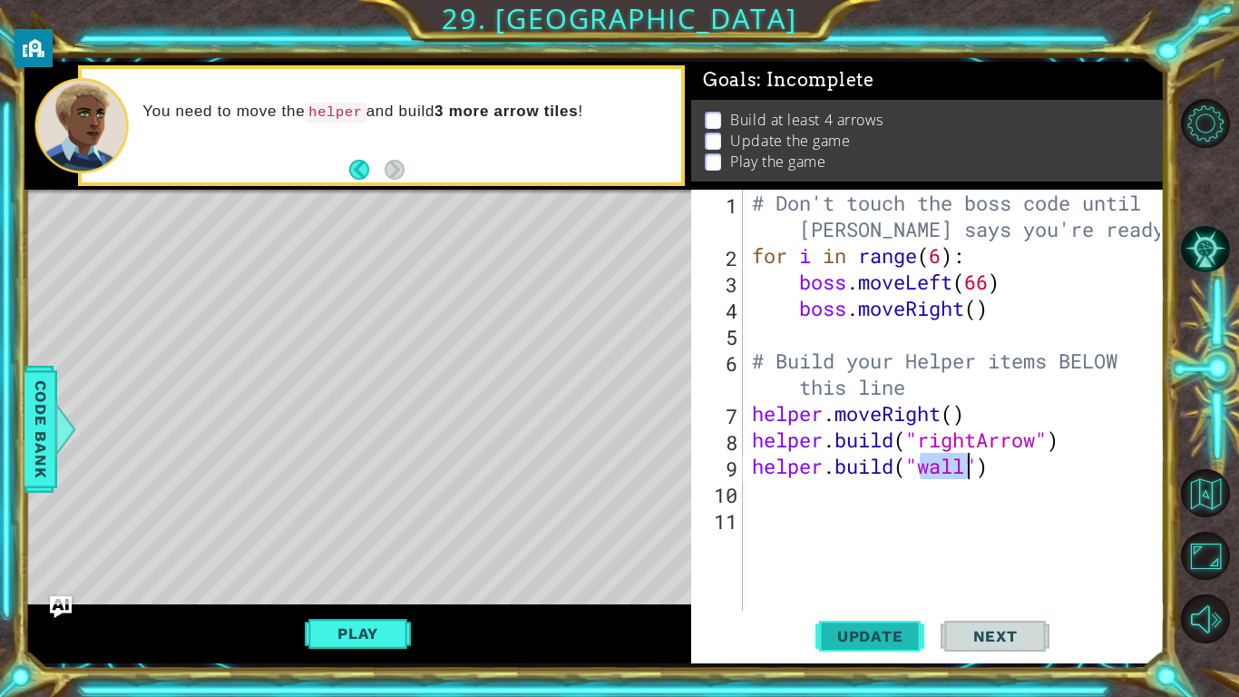
click at [889, 640] on span "Update" at bounding box center [870, 636] width 103 height 18
click at [895, 635] on span "Update" at bounding box center [870, 636] width 103 height 18
click at [372, 637] on button "Play" at bounding box center [358, 633] width 106 height 34
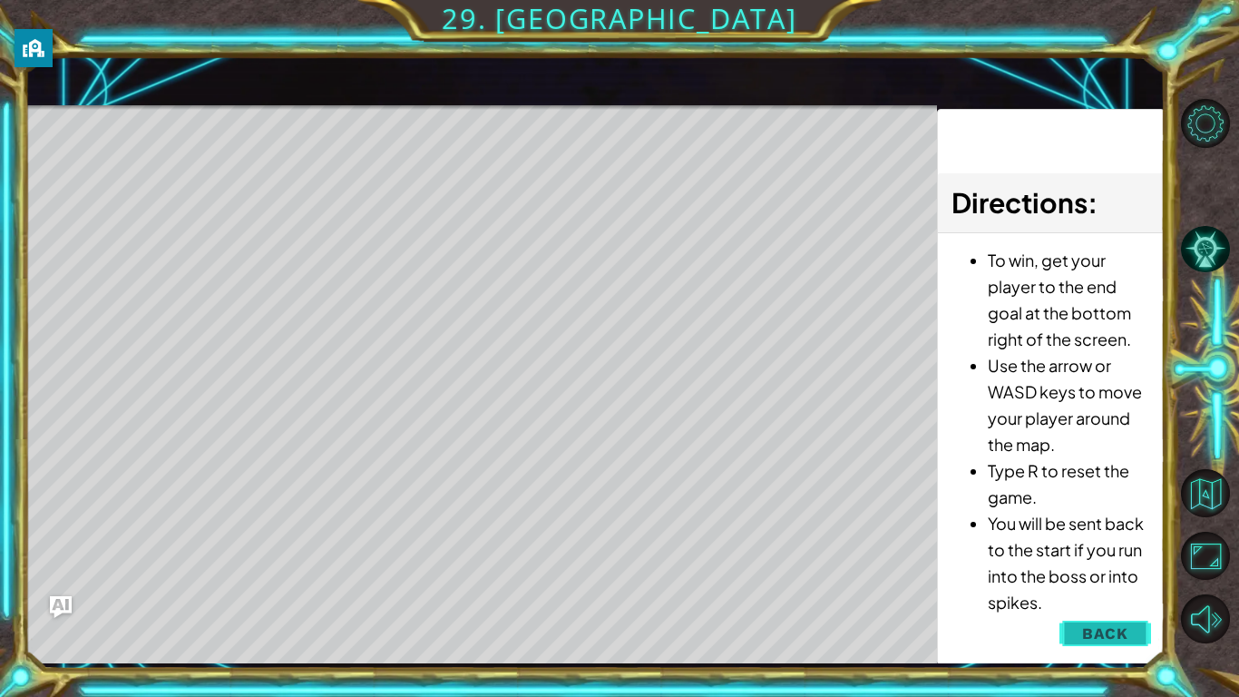
click at [1121, 633] on span "Back" at bounding box center [1106, 633] width 46 height 18
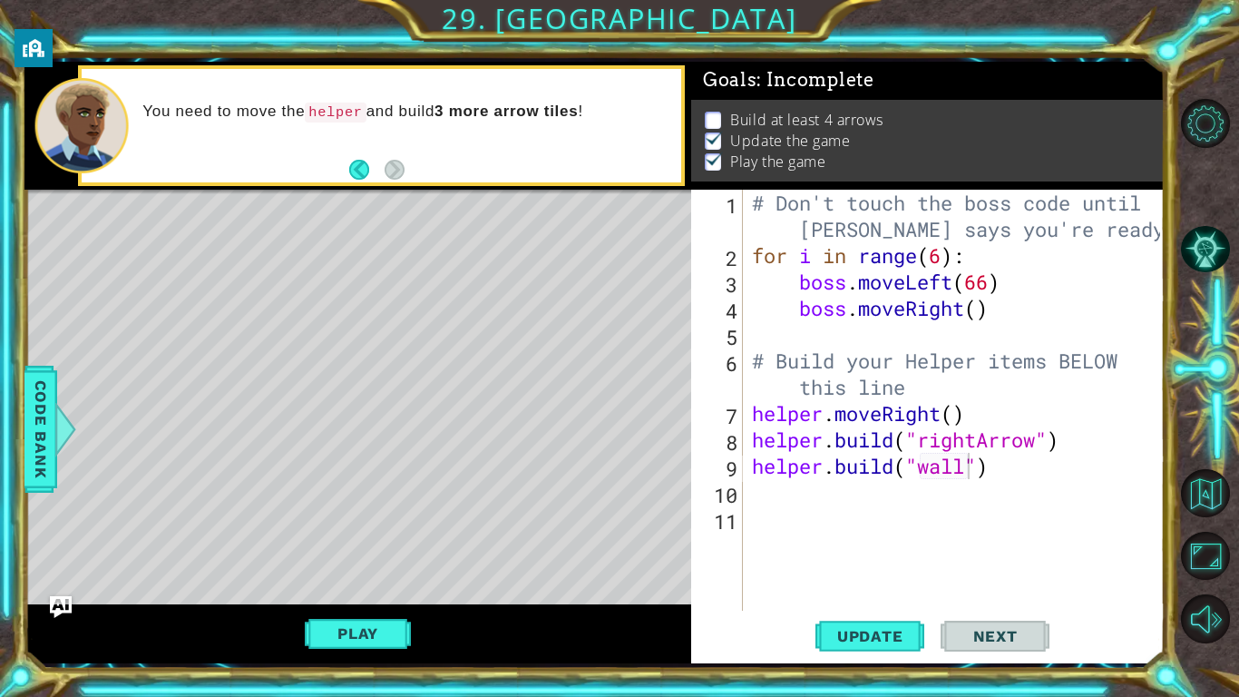
click at [763, 494] on div "# Don't touch the boss code until [PERSON_NAME] says you're ready! for i in ran…" at bounding box center [959, 440] width 421 height 500
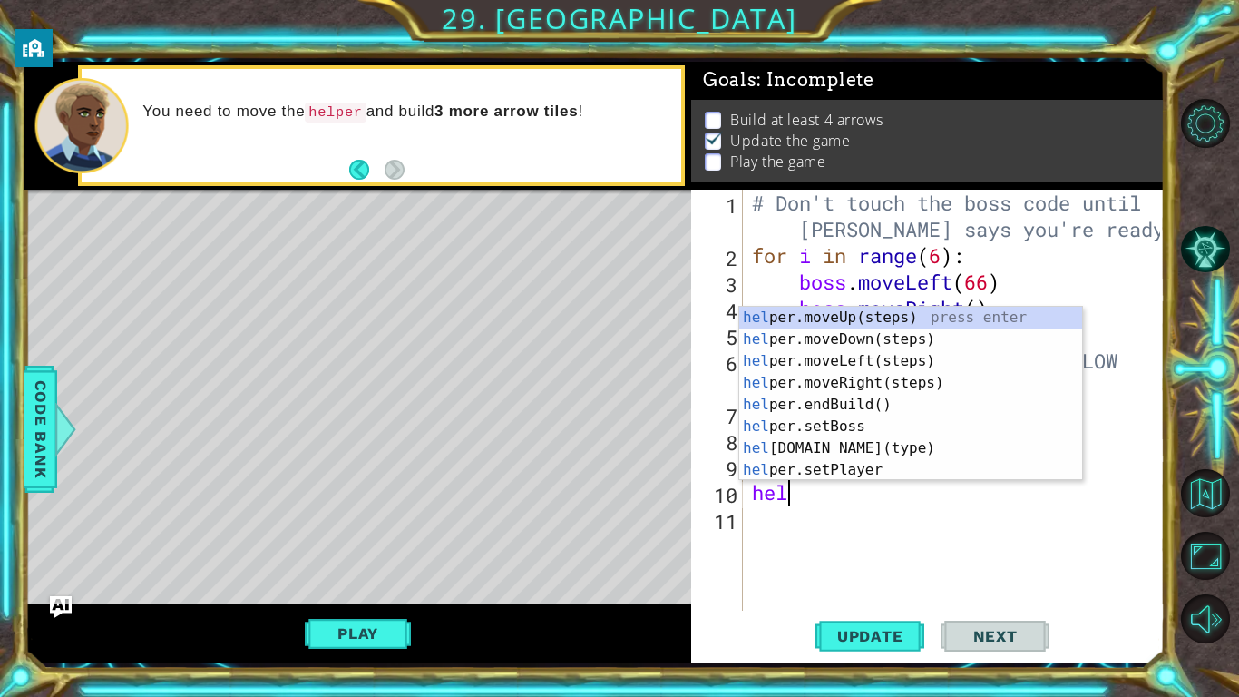
type textarea "help"
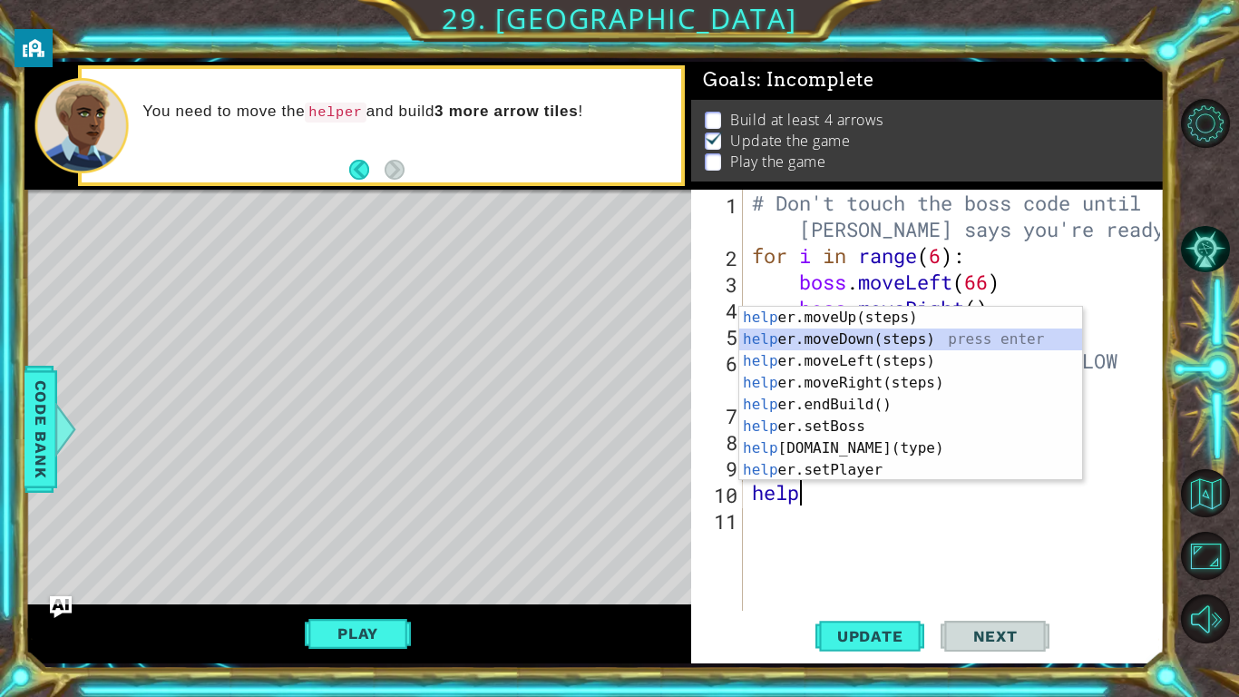
click at [956, 341] on div "help er.moveUp(steps) press enter help er.moveDown(steps) press enter help er.m…" at bounding box center [911, 416] width 343 height 218
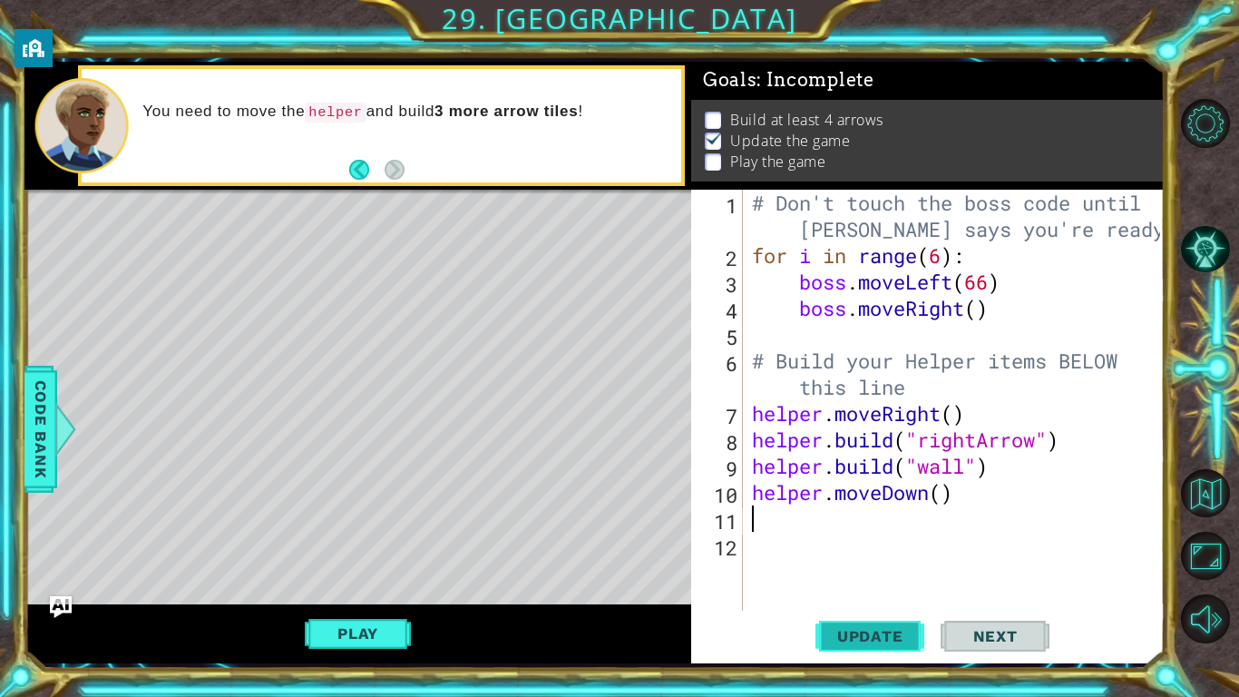
click at [868, 635] on span "Update" at bounding box center [870, 636] width 103 height 18
click at [887, 639] on span "Update" at bounding box center [870, 636] width 103 height 18
click at [381, 641] on button "Play" at bounding box center [358, 633] width 106 height 34
click at [941, 494] on div "# Don't touch the boss code until [PERSON_NAME] says you're ready! for i in ran…" at bounding box center [959, 440] width 421 height 500
type textarea "helper.moveDown(1)"
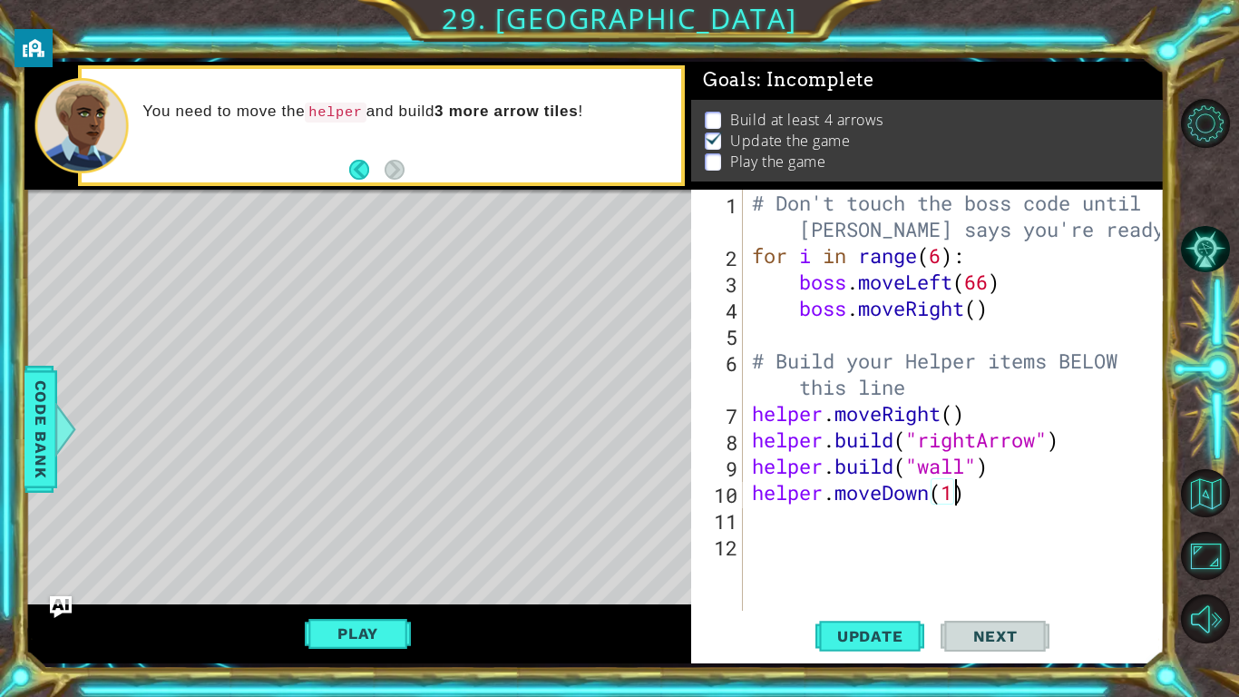
scroll to position [0, 8]
click at [763, 522] on div "# Don't touch the boss code until [PERSON_NAME] says you're ready! for i in ran…" at bounding box center [959, 440] width 421 height 500
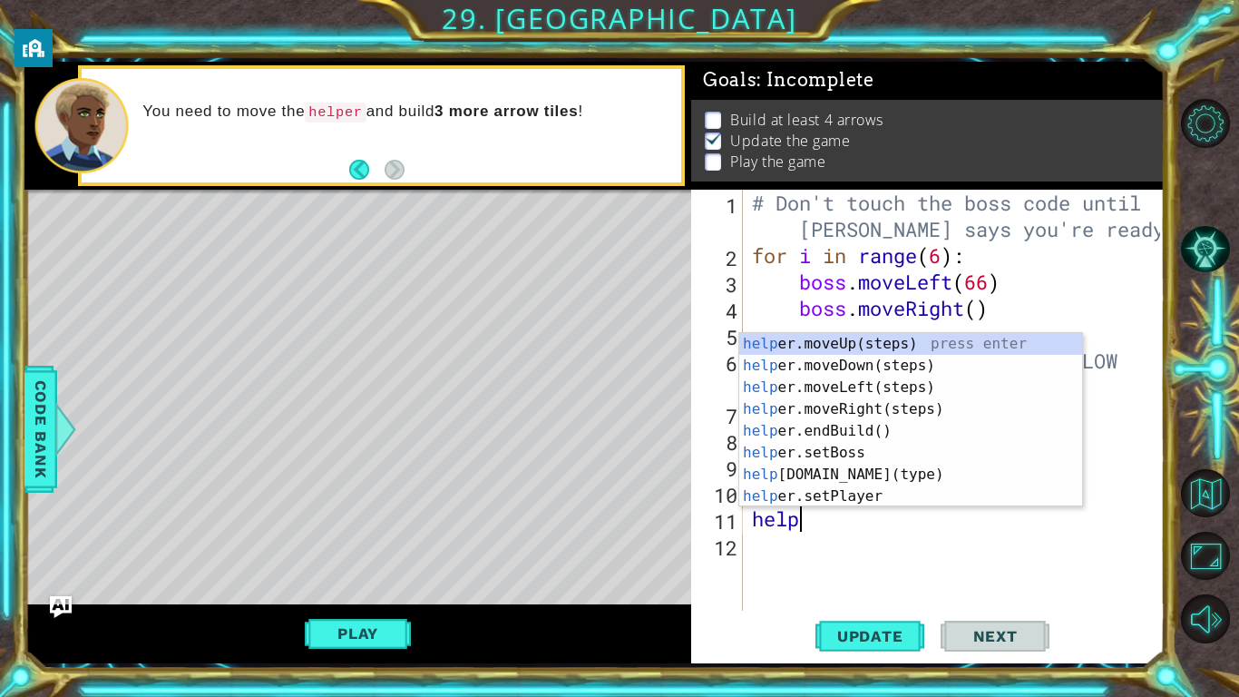
scroll to position [0, 1]
click at [828, 469] on div "help er.moveUp(steps) press enter help er.moveDown(steps) press enter help er.m…" at bounding box center [911, 442] width 343 height 218
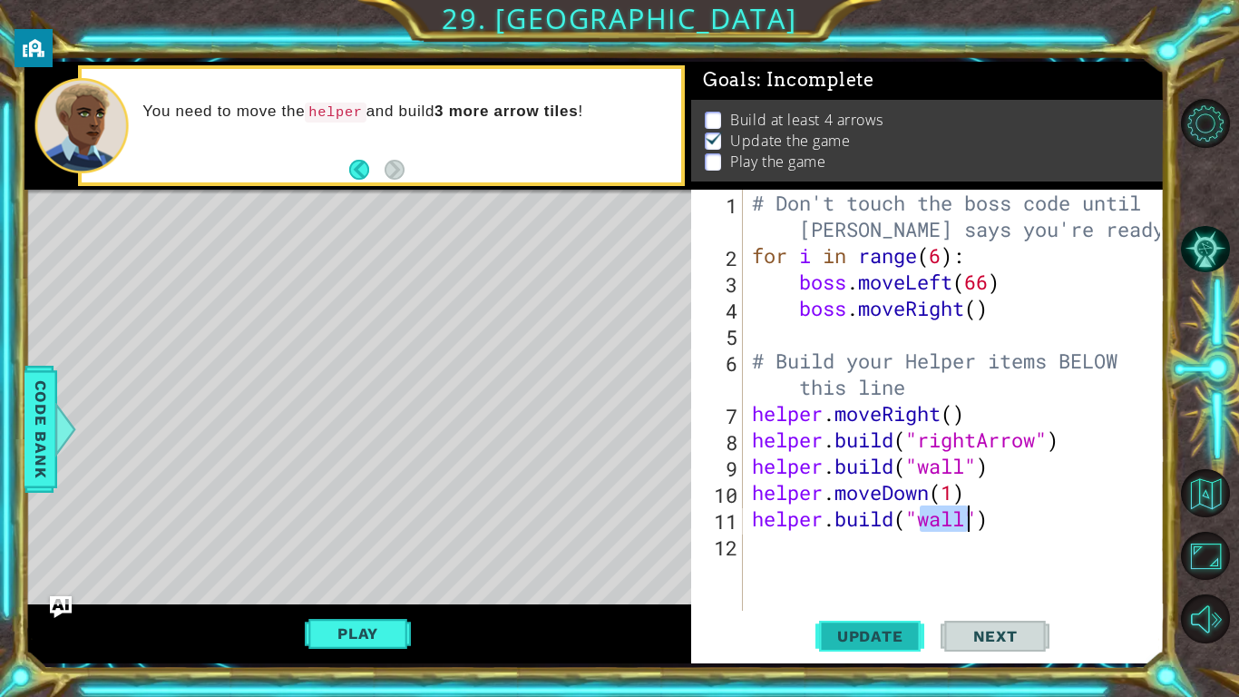
type textarea "[DOMAIN_NAME]("wall")"
click at [877, 634] on span "Update" at bounding box center [870, 636] width 103 height 18
click at [375, 625] on button "Play" at bounding box center [358, 633] width 106 height 34
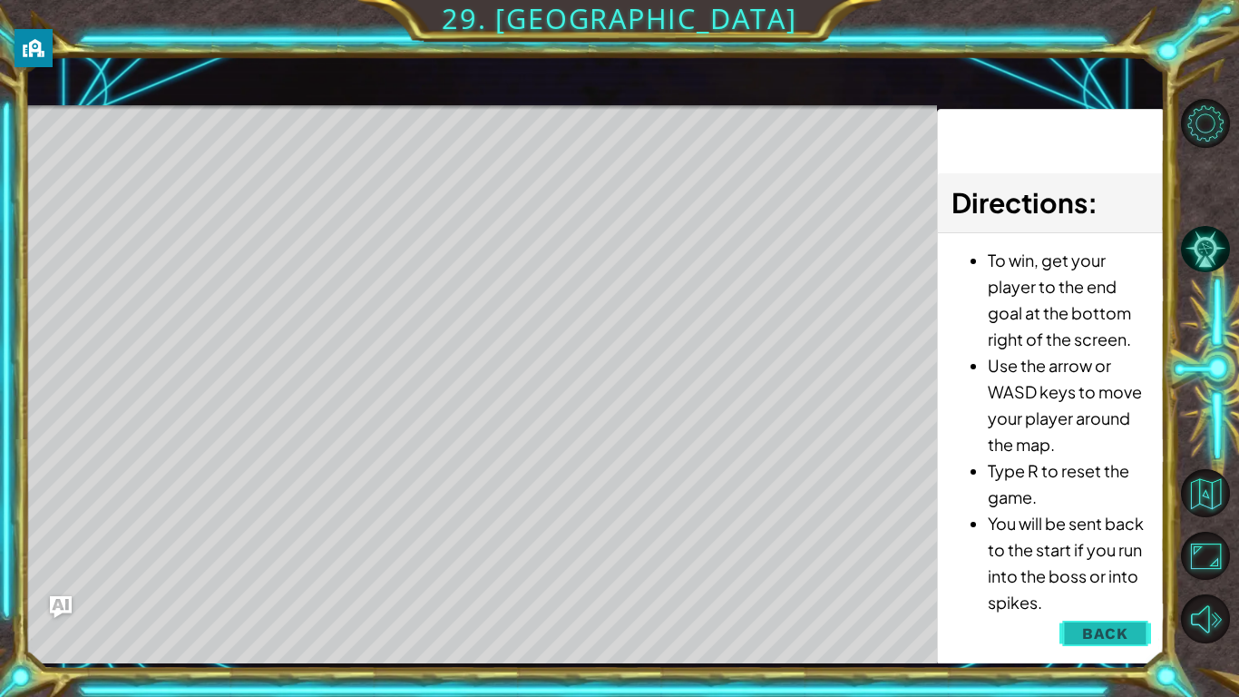
click at [1093, 631] on span "Back" at bounding box center [1106, 633] width 46 height 18
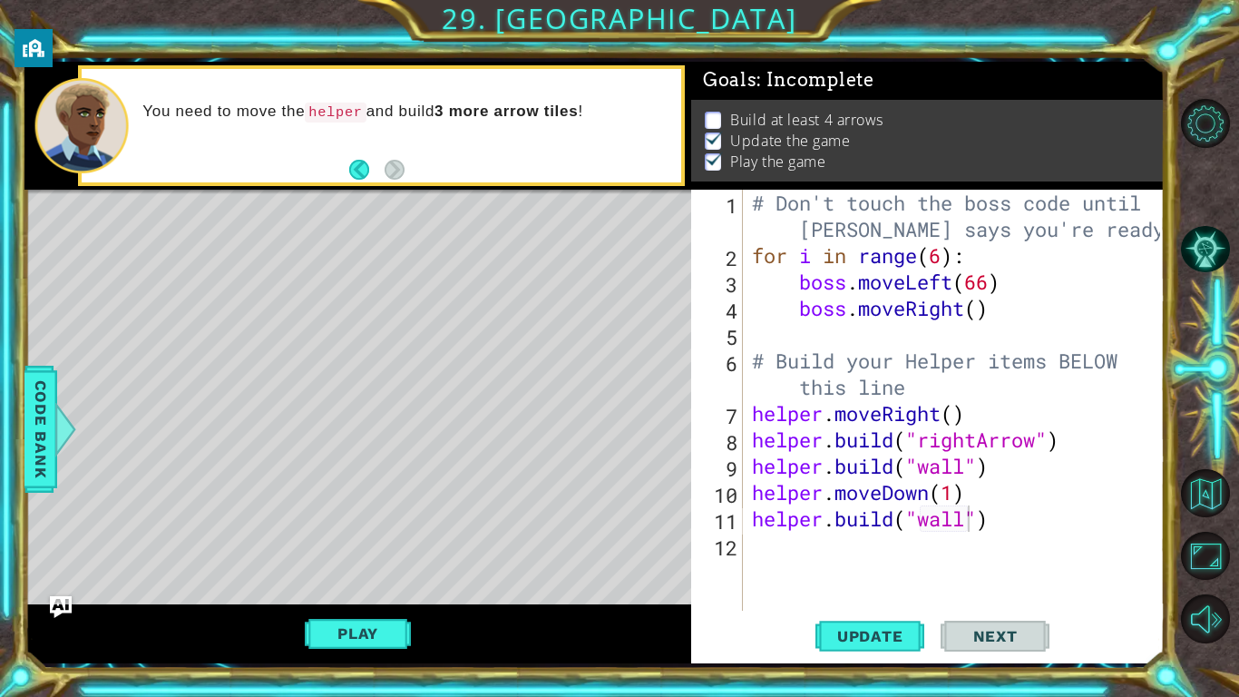
click at [806, 544] on div "# Don't touch the boss code until [PERSON_NAME] says you're ready! for i in ran…" at bounding box center [959, 440] width 421 height 500
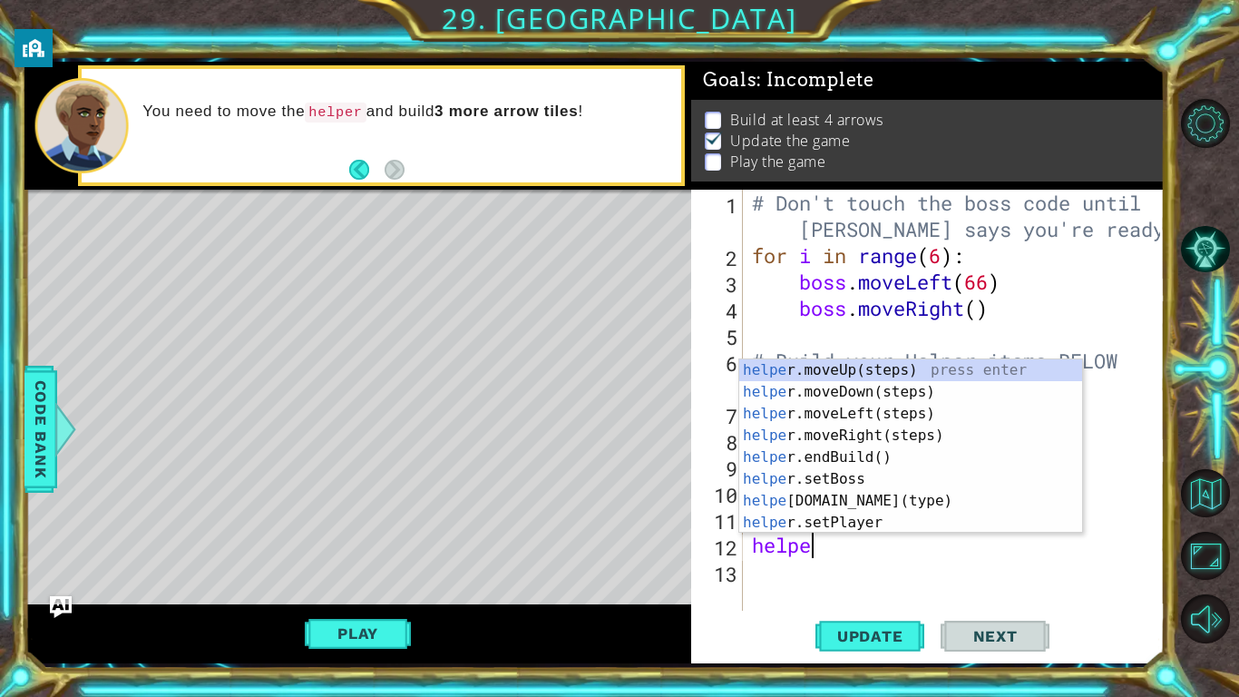
scroll to position [0, 2]
type textarea "helperm"
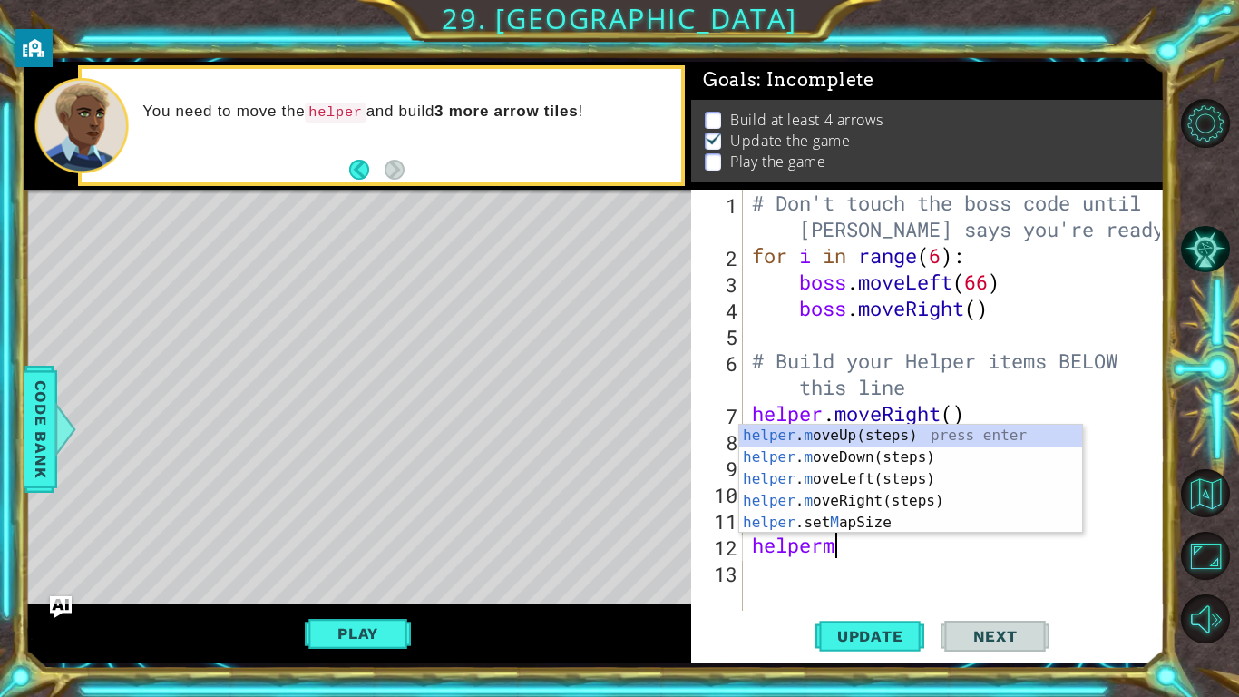
scroll to position [0, 3]
click at [943, 456] on div "helper . m oveUp(steps) press enter helper . m oveDown(steps) press enter helpe…" at bounding box center [911, 501] width 343 height 152
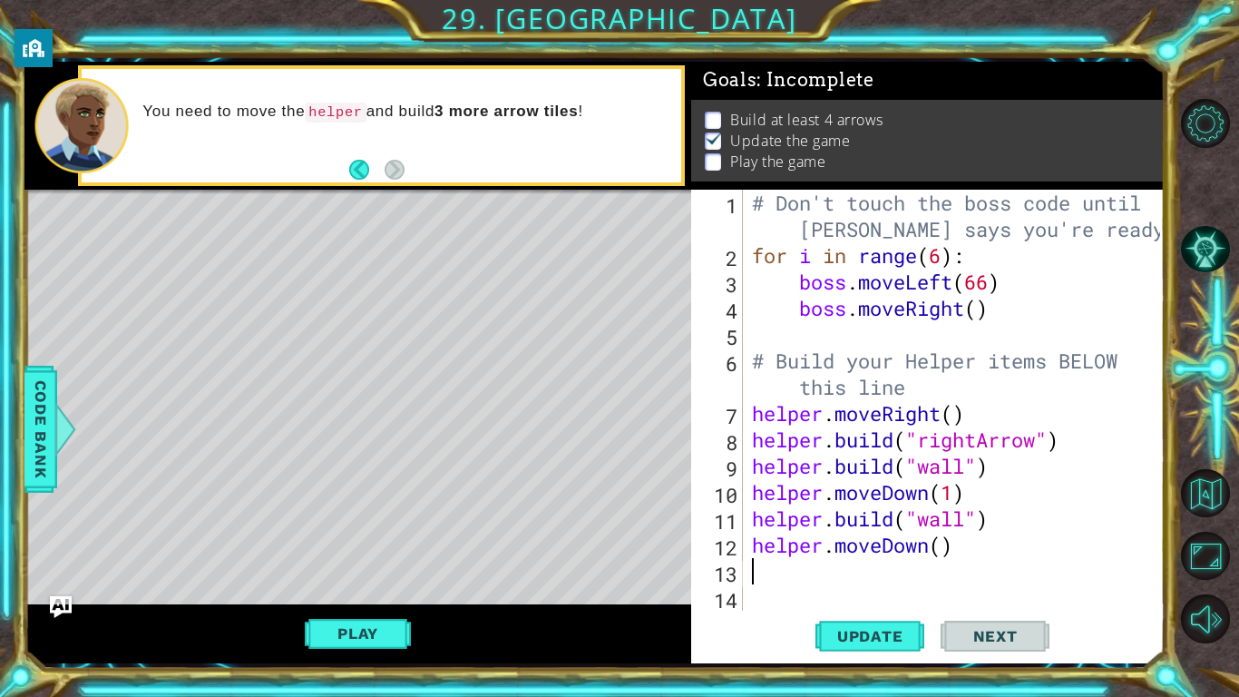
scroll to position [0, 0]
click at [944, 548] on div "# Don't touch the boss code until [PERSON_NAME] says you're ready! for i in ran…" at bounding box center [959, 440] width 421 height 500
type textarea "helper.moveDown(2)"
click at [825, 579] on div "# Don't touch the boss code until [PERSON_NAME] says you're ready! for i in ran…" at bounding box center [959, 440] width 421 height 500
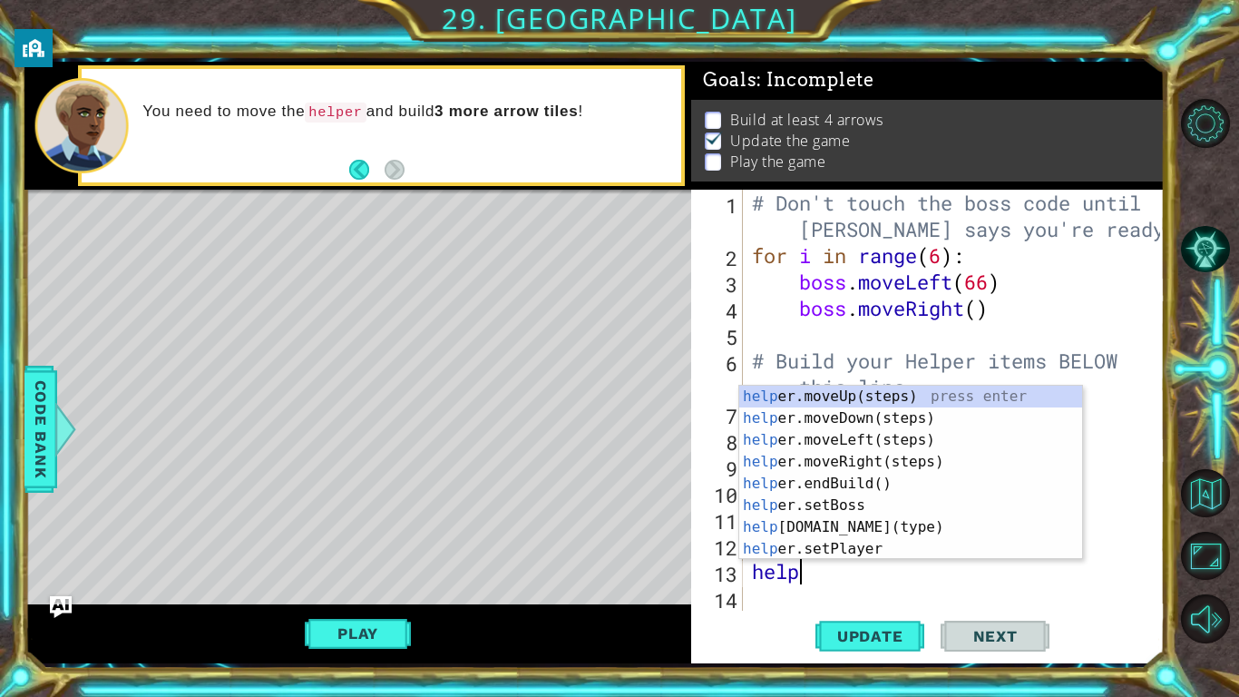
scroll to position [0, 1]
click at [878, 524] on div "help er.moveUp(steps) press enter help er.moveDown(steps) press enter help er.m…" at bounding box center [911, 495] width 343 height 218
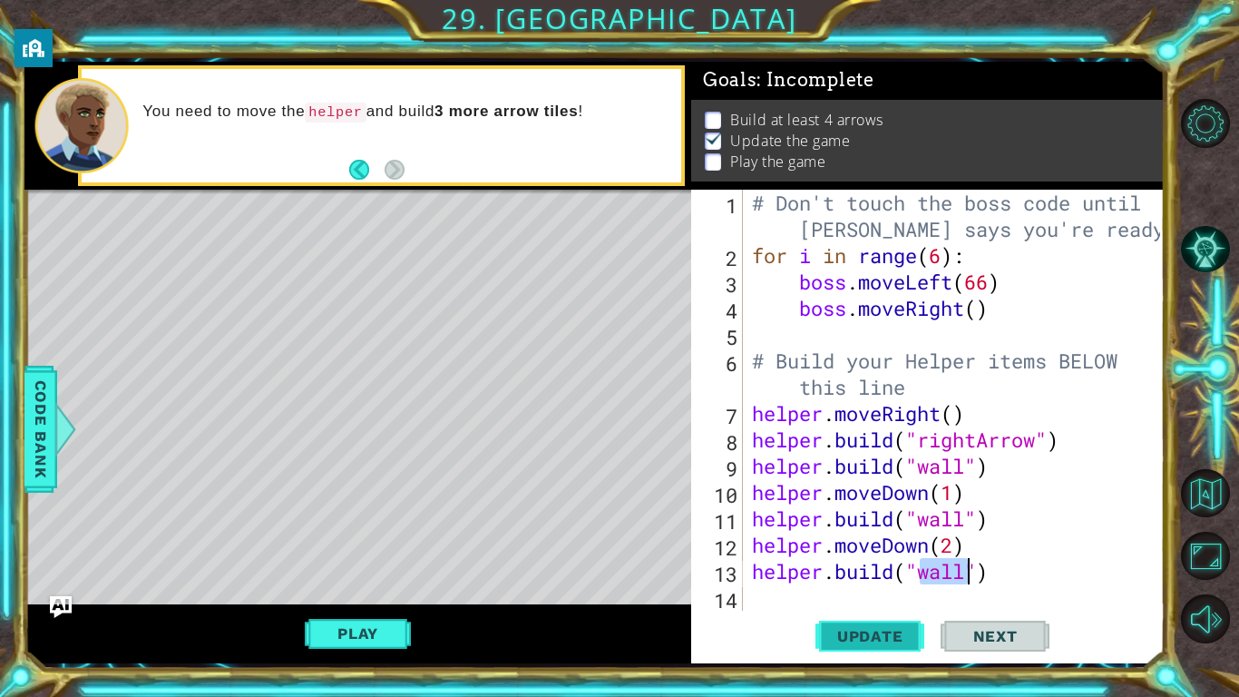
type textarea "[DOMAIN_NAME]("wall")"
click at [898, 642] on span "Update" at bounding box center [870, 636] width 103 height 18
click at [368, 637] on button "Play" at bounding box center [358, 633] width 106 height 34
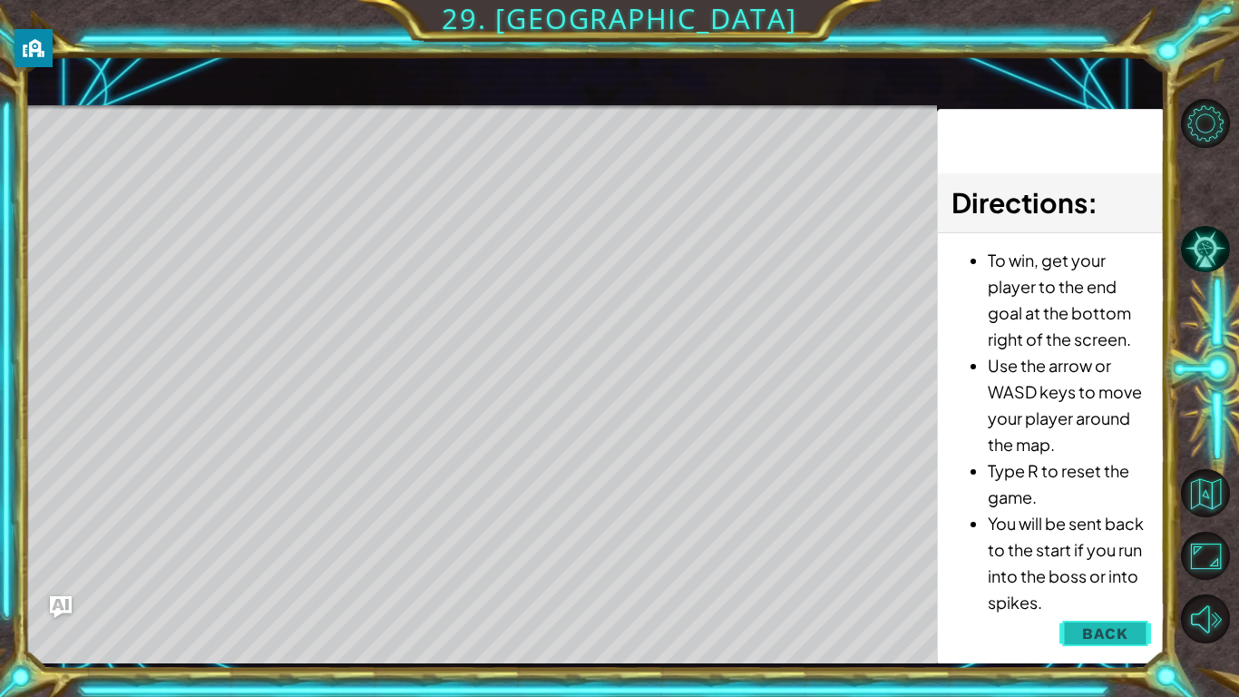
click at [1071, 635] on button "Back" at bounding box center [1106, 633] width 92 height 36
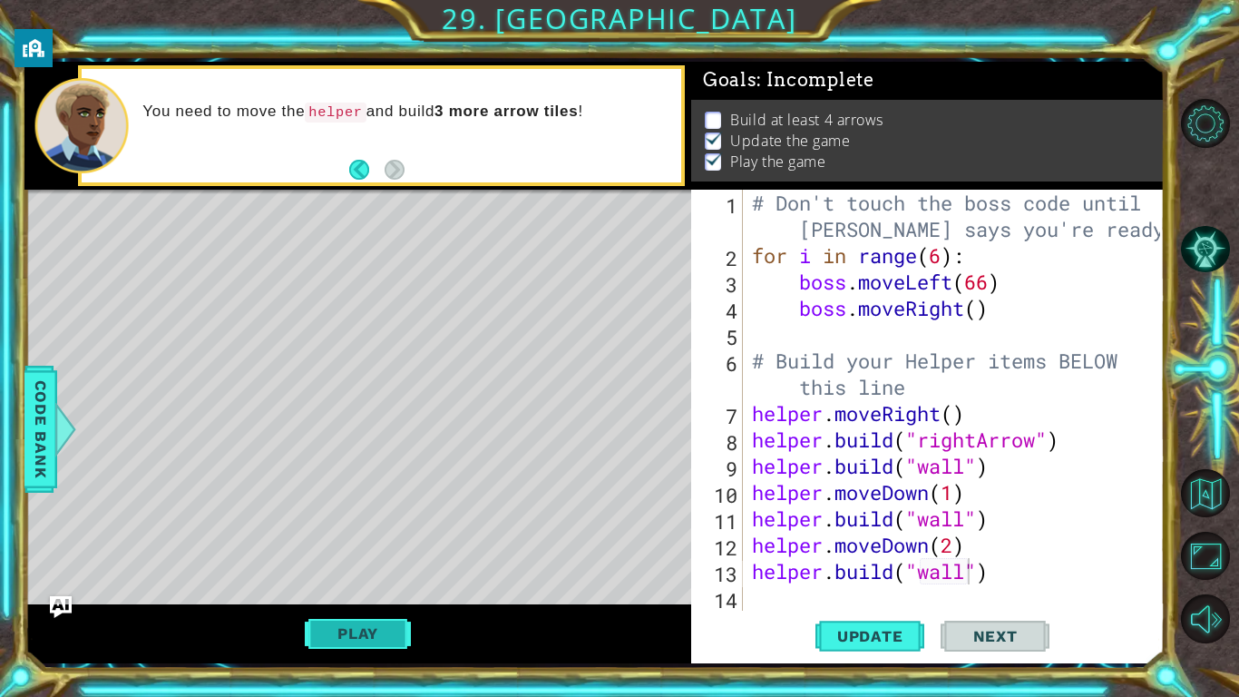
click at [386, 635] on button "Play" at bounding box center [358, 633] width 106 height 34
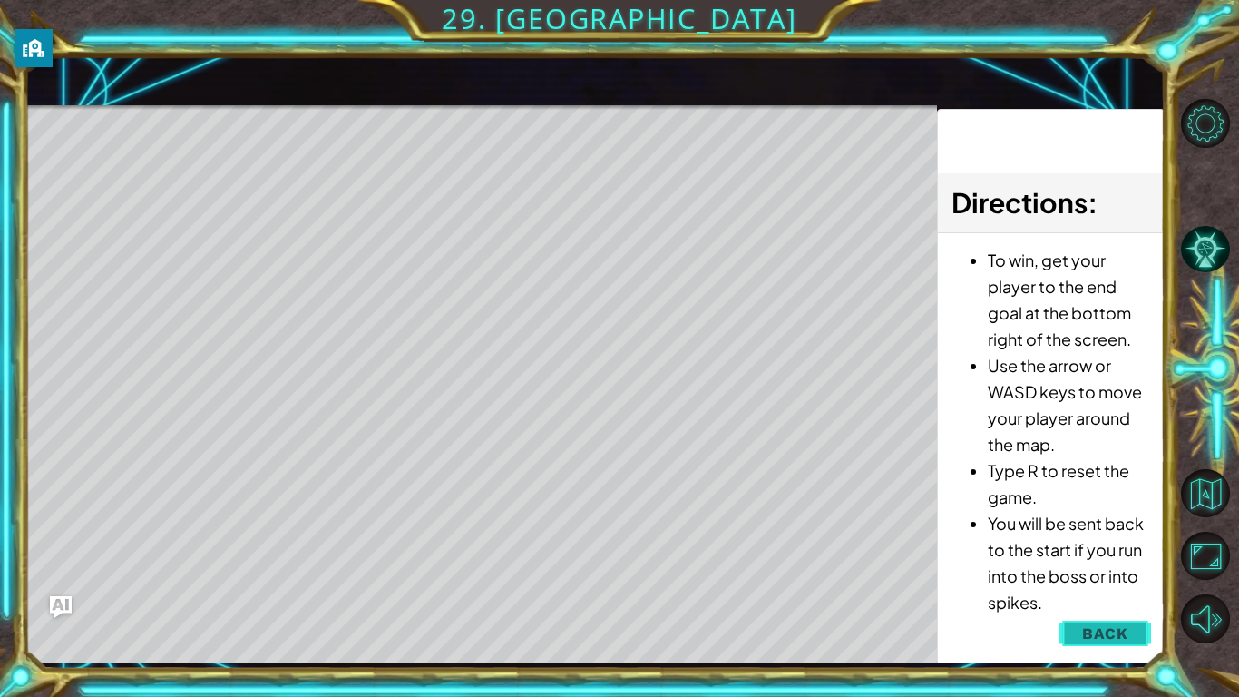
click at [1112, 631] on span "Back" at bounding box center [1106, 633] width 46 height 18
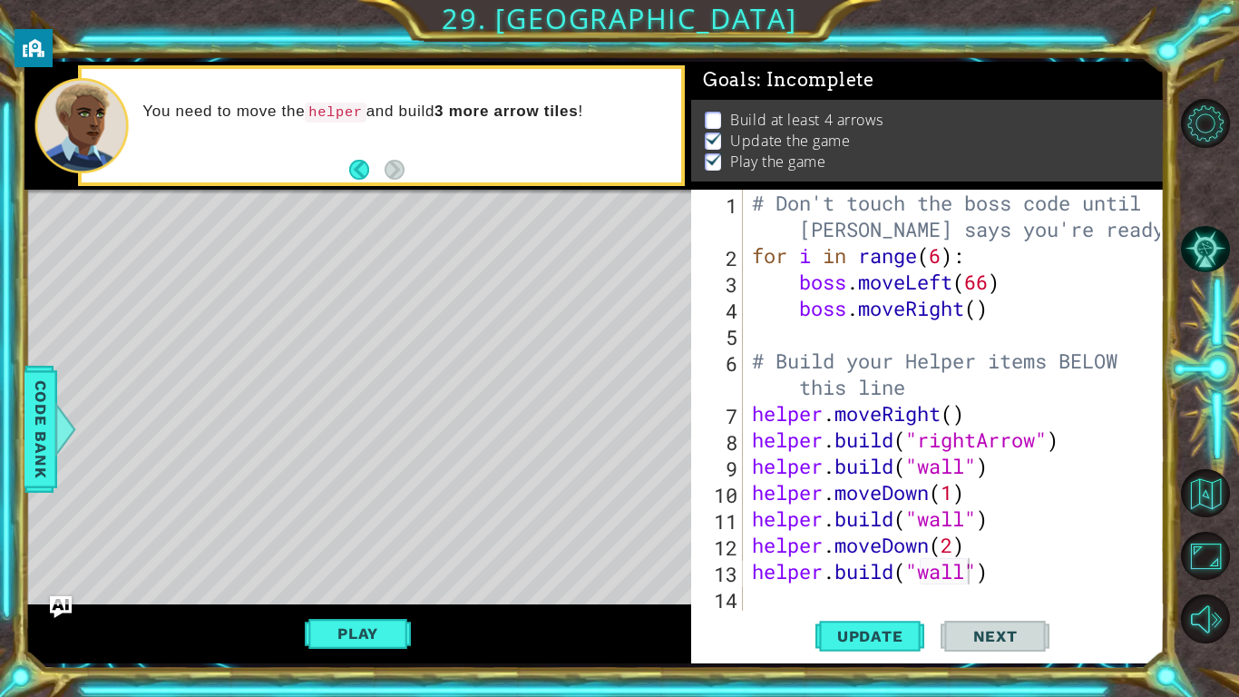
click at [759, 593] on div "# Don't touch the boss code until [PERSON_NAME] says you're ready! for i in ran…" at bounding box center [959, 440] width 421 height 500
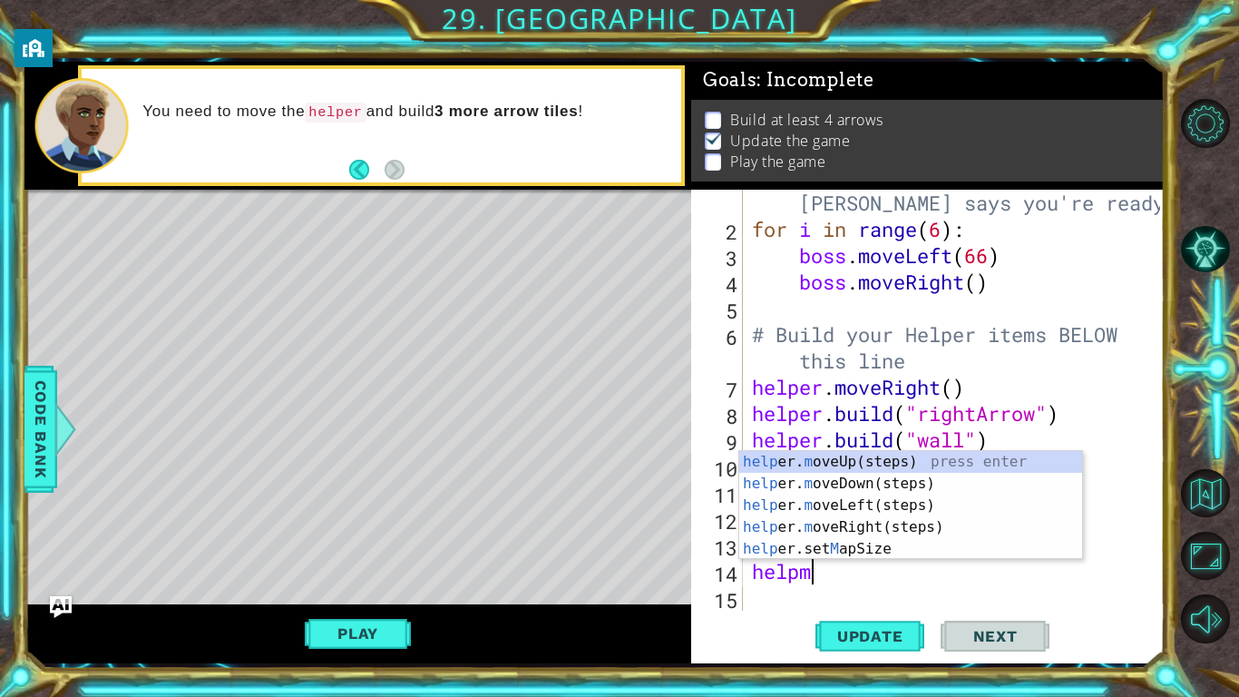
scroll to position [0, 2]
type textarea "helpmo"
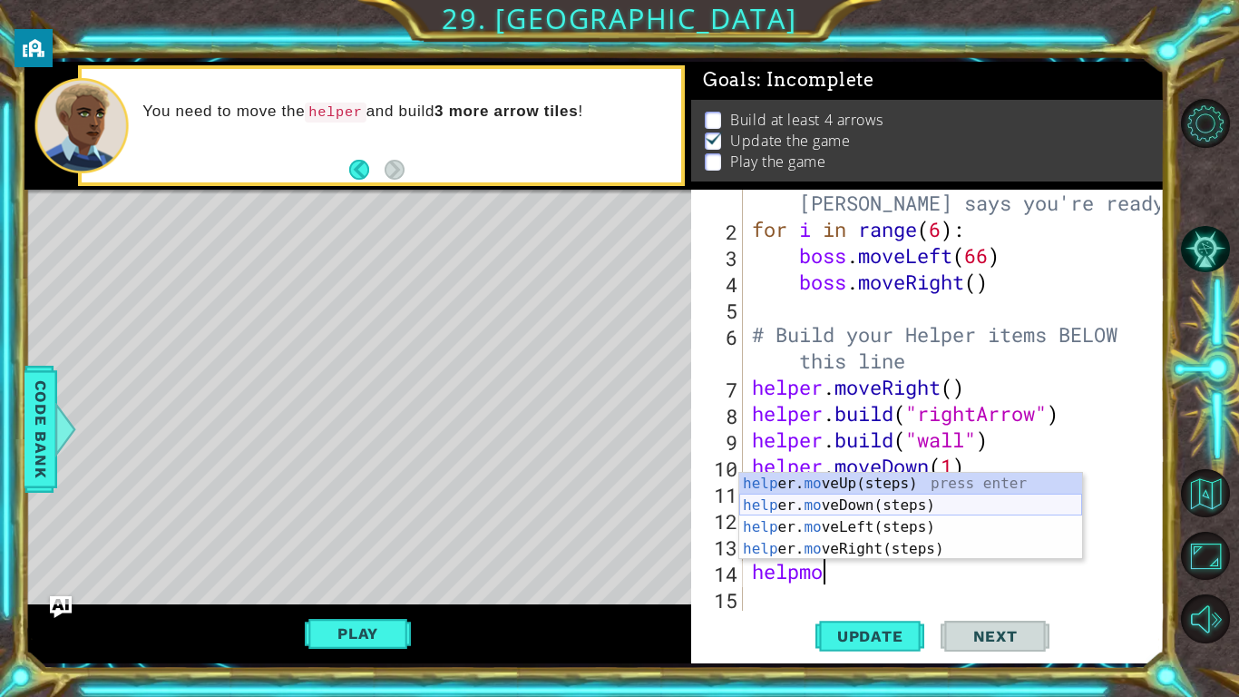
click at [938, 498] on div "help er. mo veUp(steps) press enter help er. mo veDown(steps) press enter help …" at bounding box center [911, 538] width 343 height 131
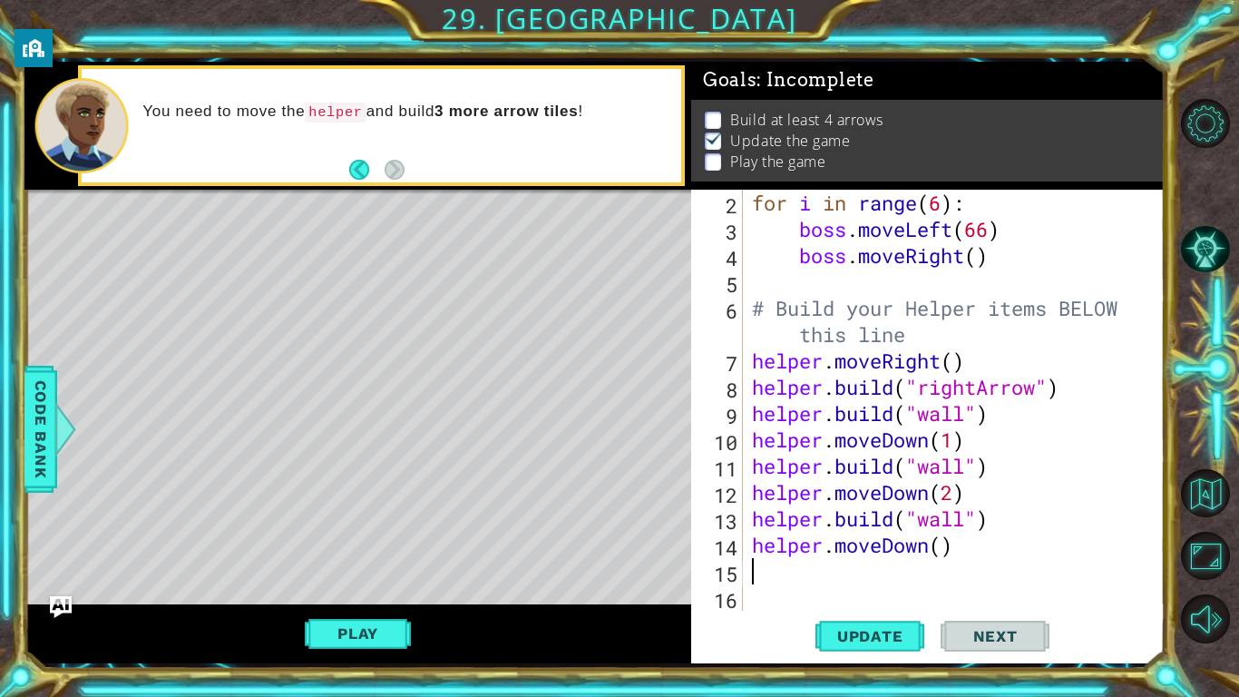
scroll to position [53, 0]
click at [945, 545] on div "for i in range ( 6 ) : boss . moveLeft ( 66 ) boss . moveRight ( ) # Build your…" at bounding box center [959, 427] width 421 height 474
type textarea "helper.moveDown(1)"
click at [845, 580] on div "for i in range ( 6 ) : boss . moveLeft ( 66 ) boss . moveRight ( ) # Build your…" at bounding box center [959, 427] width 421 height 474
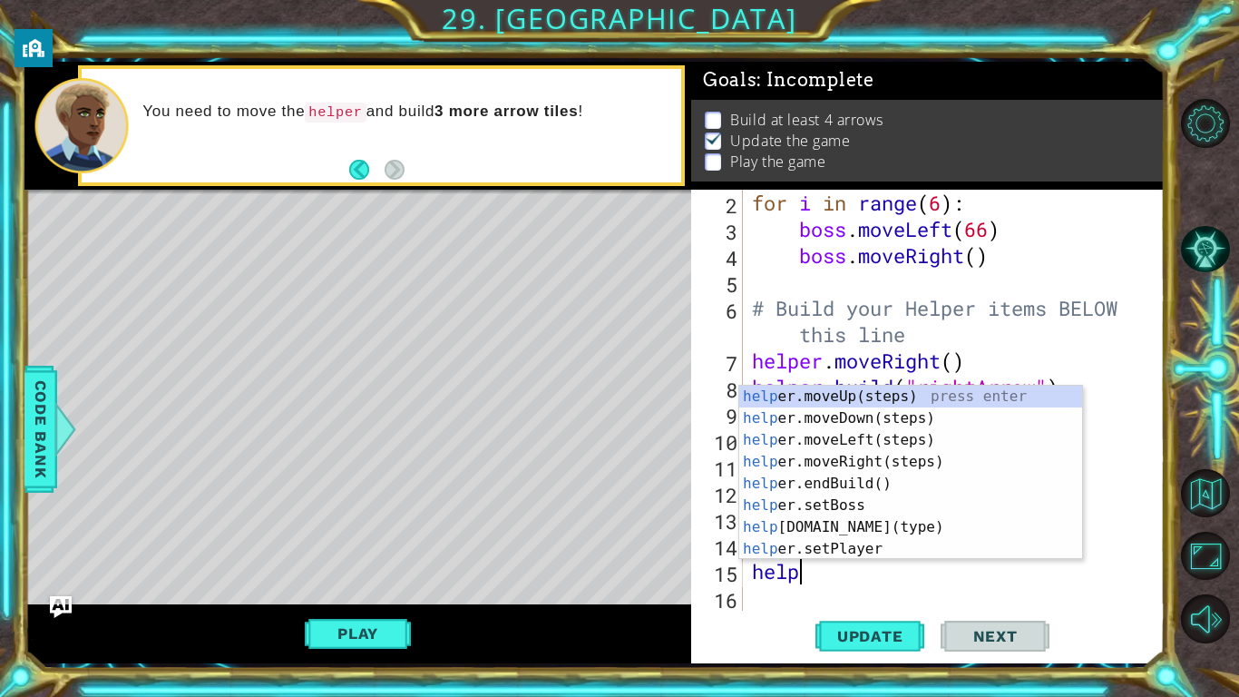
scroll to position [0, 1]
click at [897, 517] on div "help er.moveUp(steps) press enter help er.moveDown(steps) press enter help er.m…" at bounding box center [911, 495] width 343 height 218
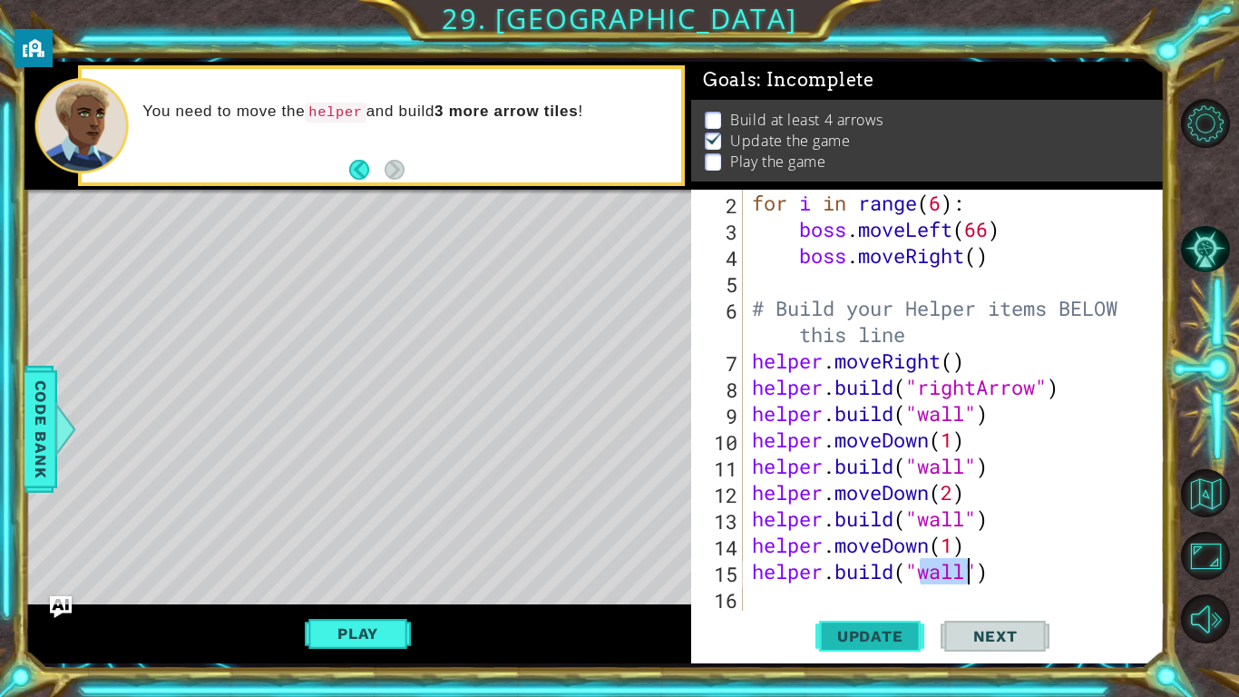
type textarea "[DOMAIN_NAME]("wall")"
click at [872, 637] on span "Update" at bounding box center [870, 636] width 103 height 18
click at [775, 596] on div "for i in range ( 6 ) : boss . moveLeft ( 66 ) boss . moveRight ( ) # Build your…" at bounding box center [959, 427] width 421 height 474
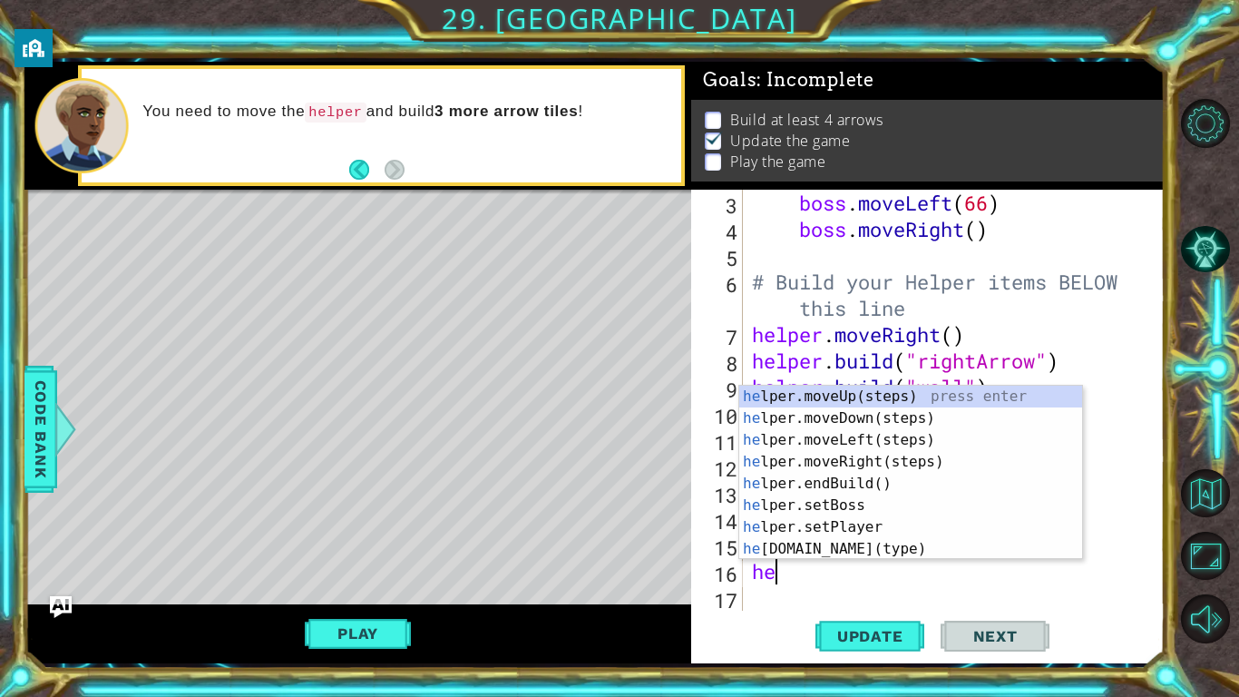
scroll to position [79, 0]
type textarea "help"
click at [924, 418] on div "help er.moveUp(steps) press enter help er.moveDown(steps) press enter help er.m…" at bounding box center [911, 495] width 343 height 218
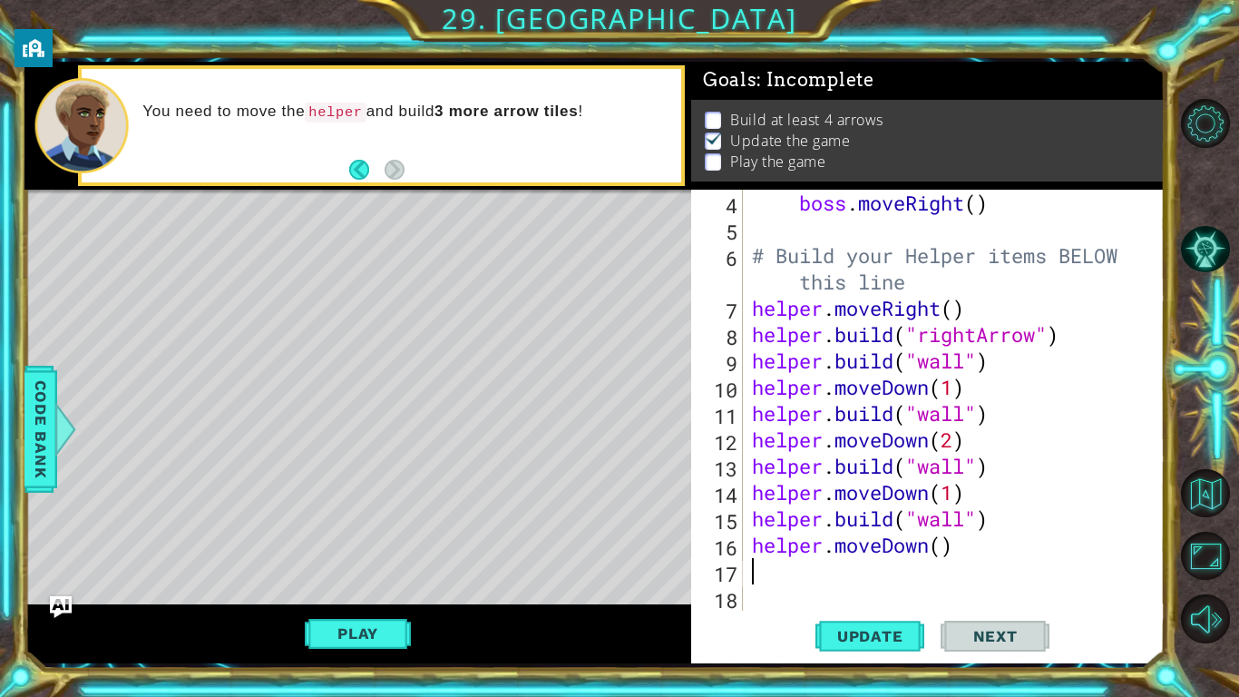
scroll to position [105, 0]
click at [945, 547] on div "boss . moveRight ( ) # Build your Helper items BELOW this line helper . moveRig…" at bounding box center [959, 427] width 421 height 474
type textarea "helper.moveDown(1)"
click at [818, 575] on div "boss . moveRight ( ) # Build your Helper items BELOW this line helper . moveRig…" at bounding box center [959, 427] width 421 height 474
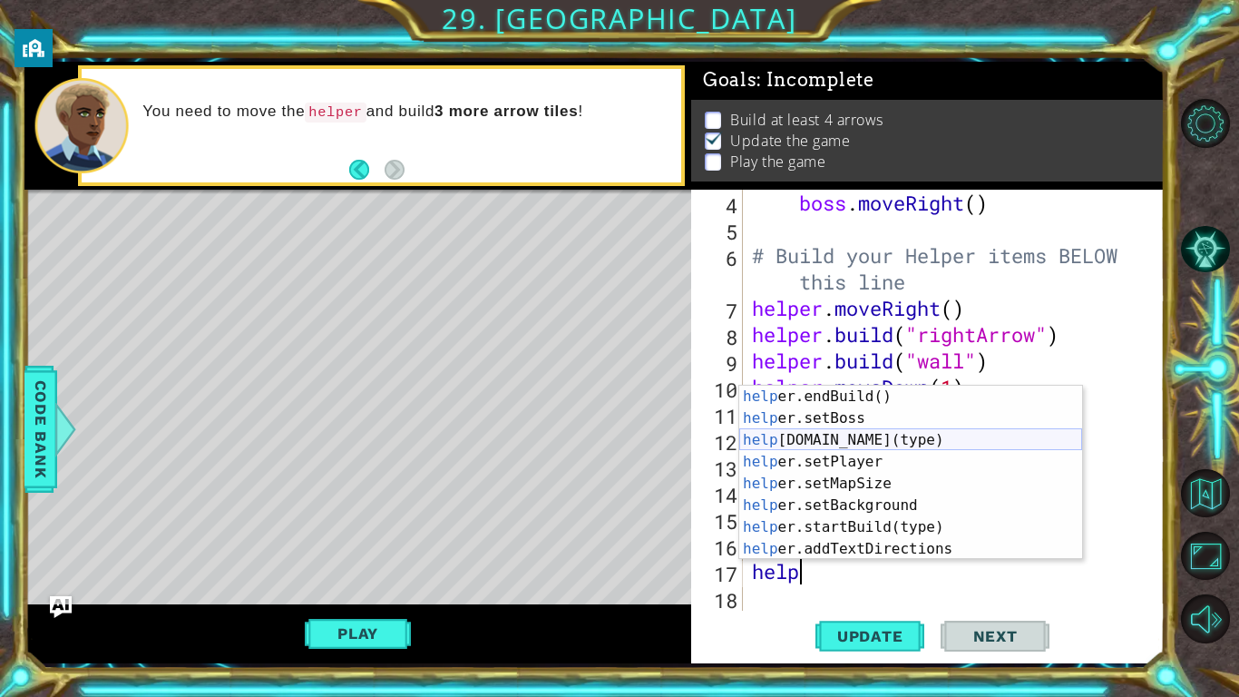
scroll to position [87, 0]
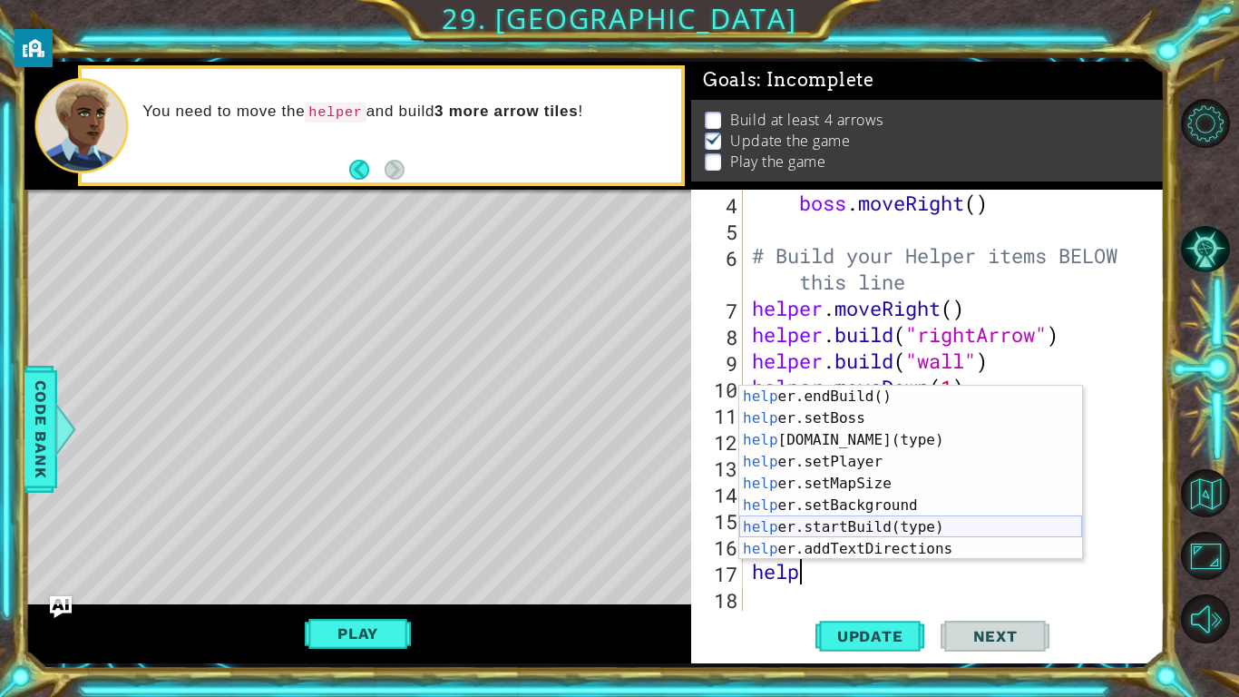
click at [936, 528] on div "help er.endBuild() press enter help er.setBoss press enter help [DOMAIN_NAME](t…" at bounding box center [911, 495] width 343 height 218
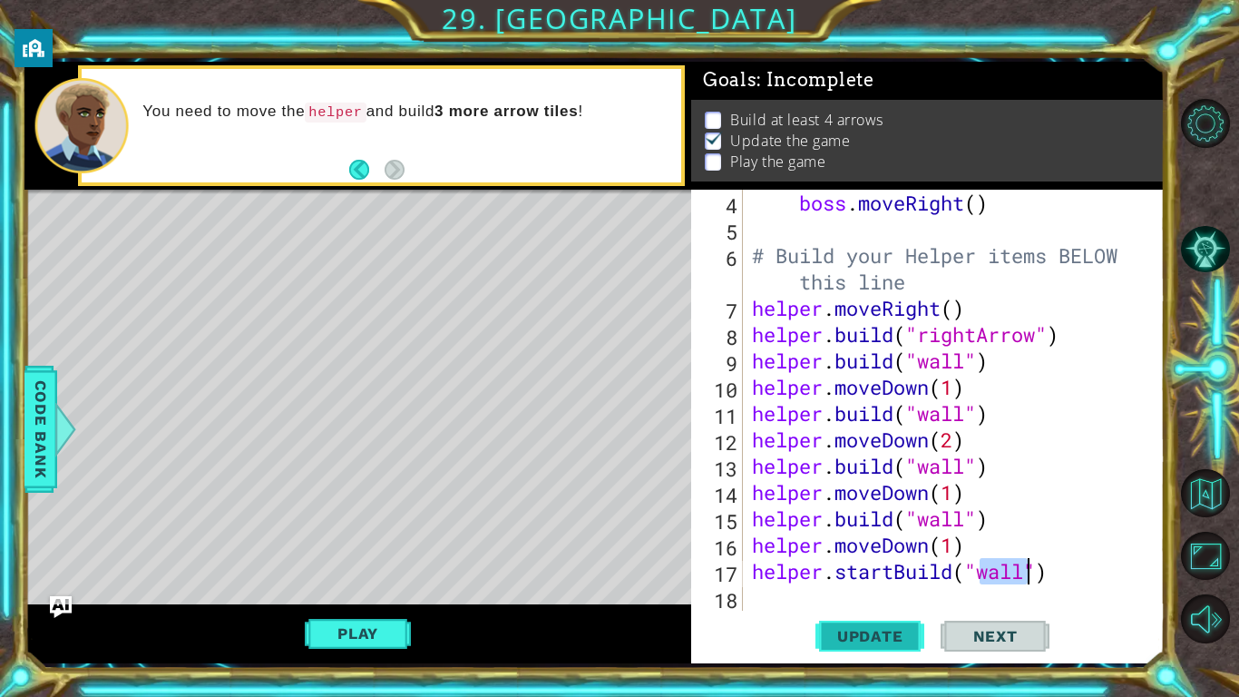
type textarea "helper.startBuild("wall")"
click at [845, 643] on span "Update" at bounding box center [870, 636] width 103 height 18
click at [356, 646] on button "Play" at bounding box center [358, 633] width 106 height 34
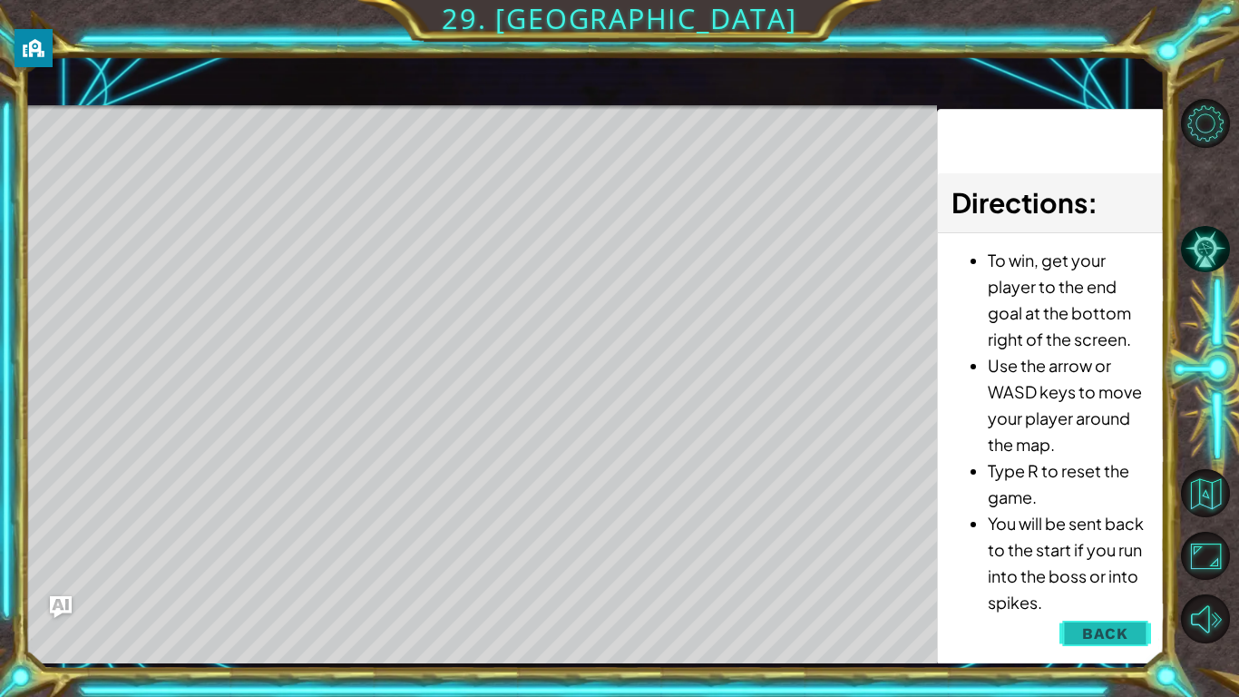
click at [1073, 636] on button "Back" at bounding box center [1106, 633] width 92 height 36
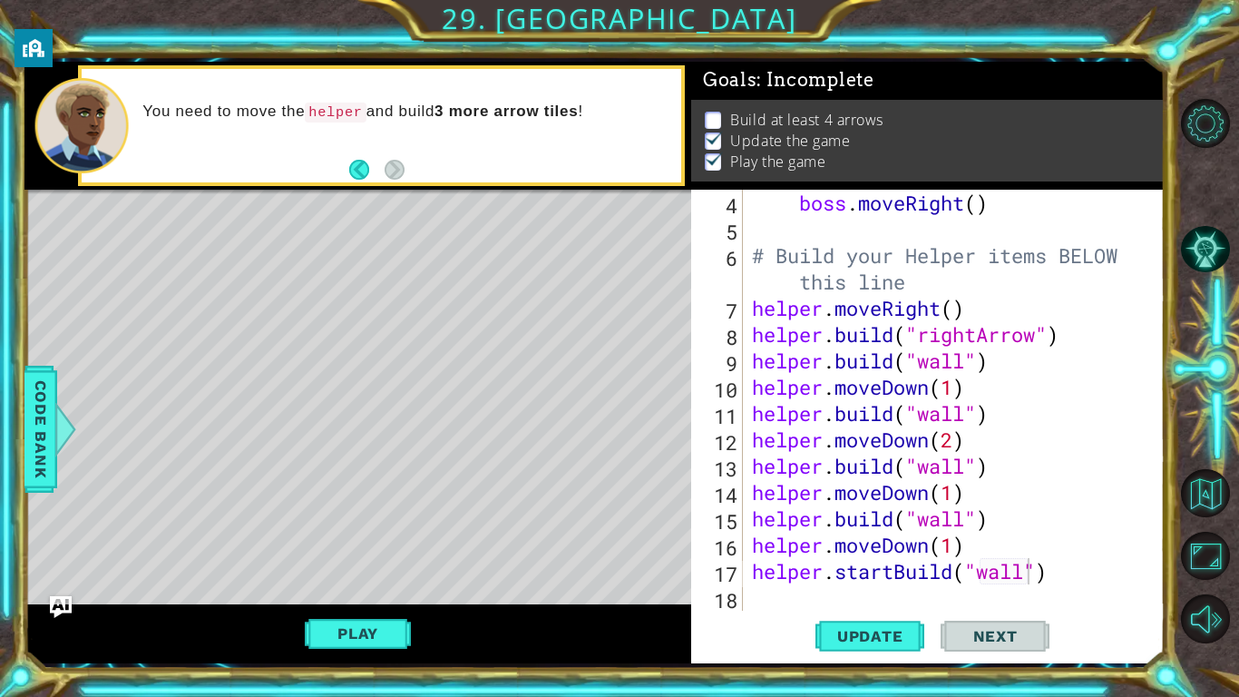
click at [857, 597] on div "boss . moveRight ( ) # Build your Helper items BELOW this line helper . moveRig…" at bounding box center [959, 427] width 421 height 474
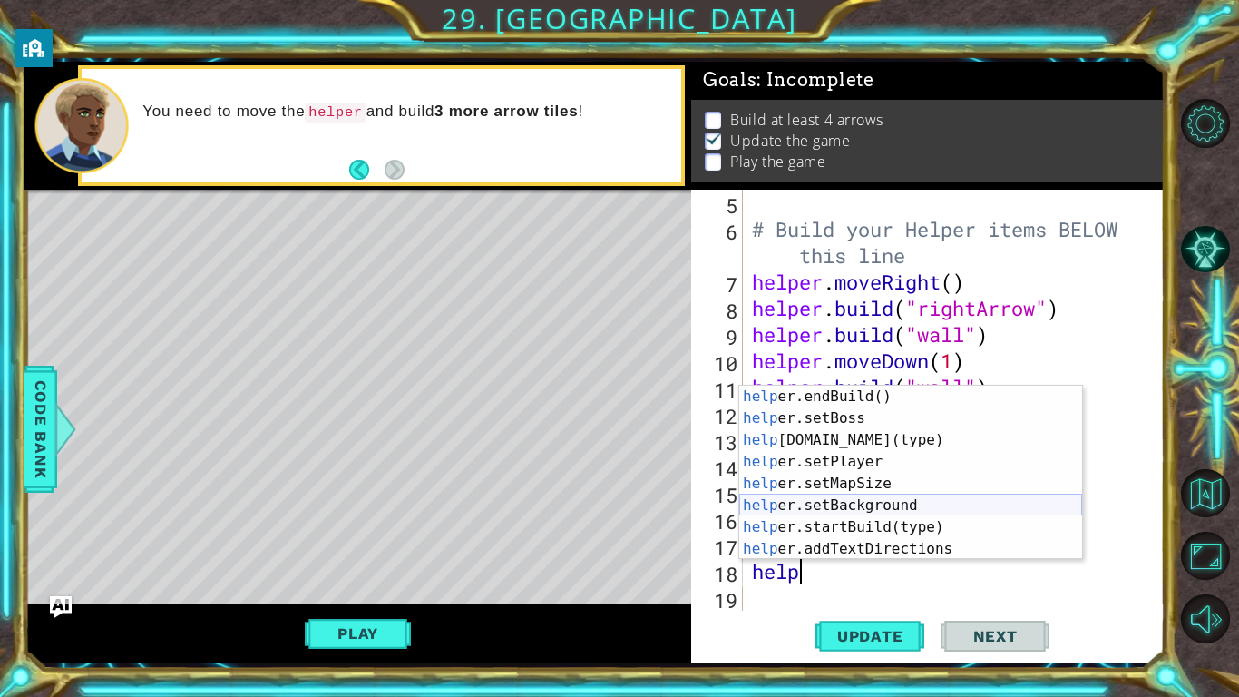
click at [936, 508] on div "help er.endBuild() press enter help er.setBoss press enter help [DOMAIN_NAME](t…" at bounding box center [911, 495] width 343 height 218
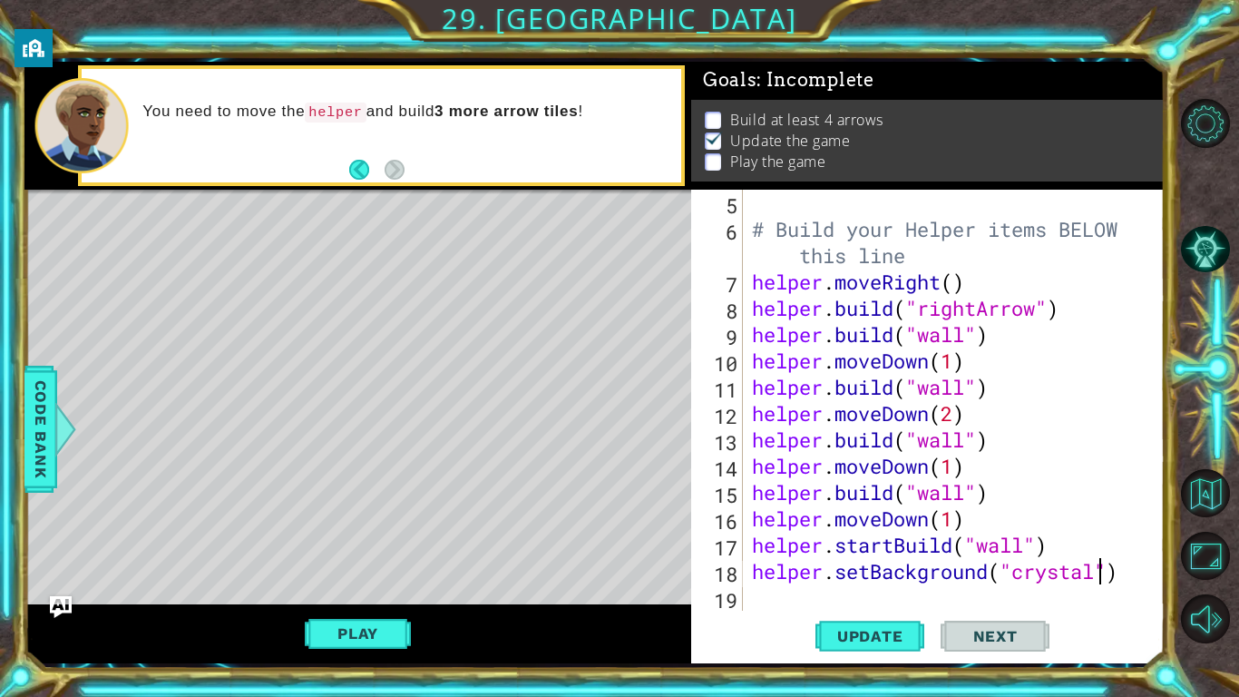
click at [1096, 572] on div "# Build your Helper items BELOW this line helper . moveRight ( ) helper . build…" at bounding box center [959, 427] width 421 height 474
type textarea "helper.setBackground("crystal")"
click at [894, 639] on span "Update" at bounding box center [870, 636] width 103 height 18
click at [389, 630] on button "Play" at bounding box center [358, 633] width 106 height 34
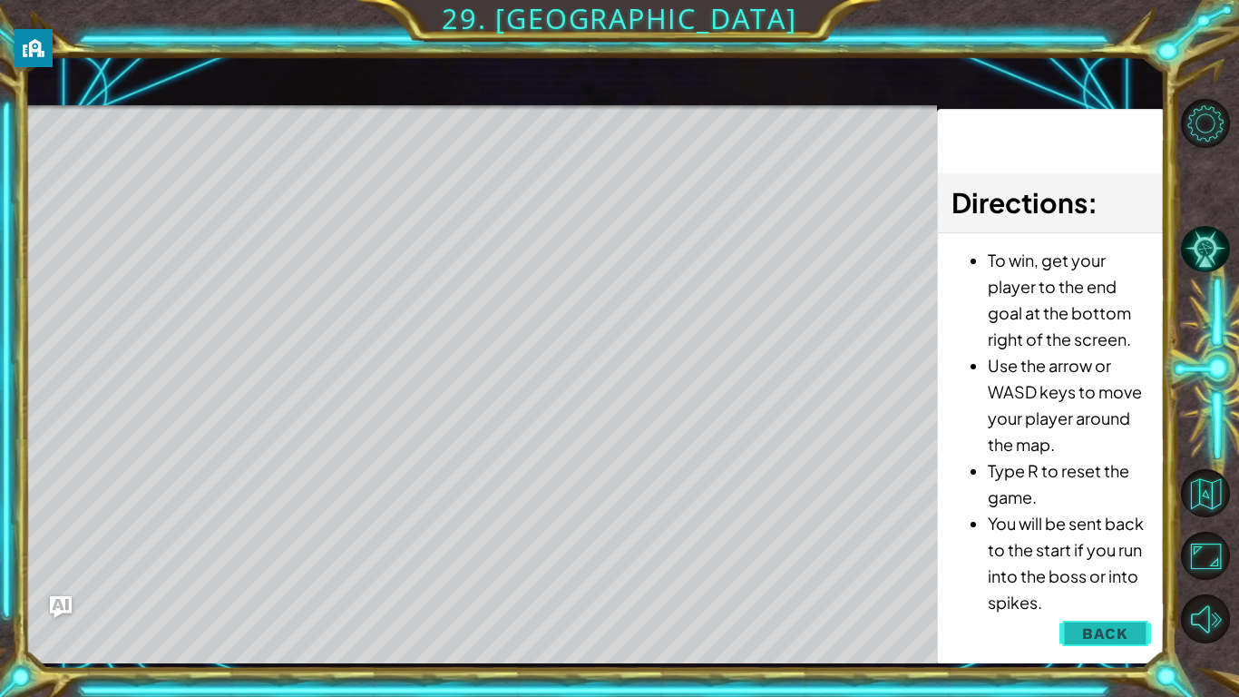
click at [1145, 637] on button "Back" at bounding box center [1106, 633] width 92 height 36
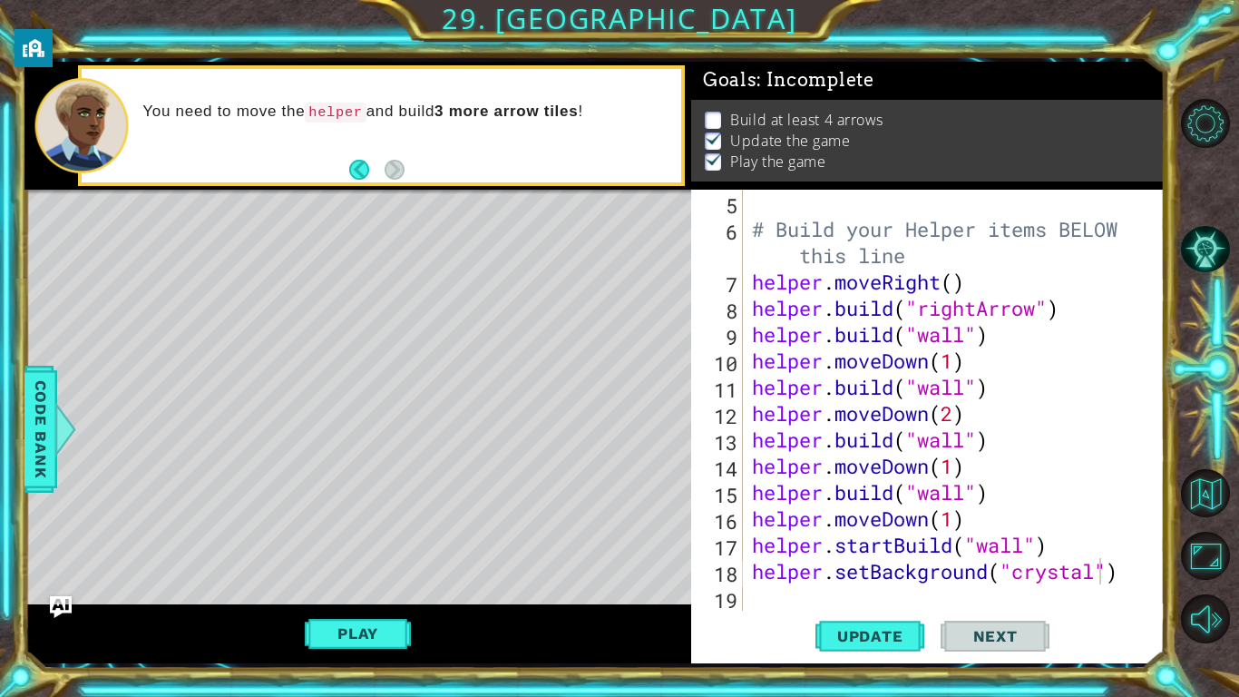
click at [775, 602] on div "# Build your Helper items BELOW this line helper . moveRight ( ) helper . build…" at bounding box center [959, 427] width 421 height 474
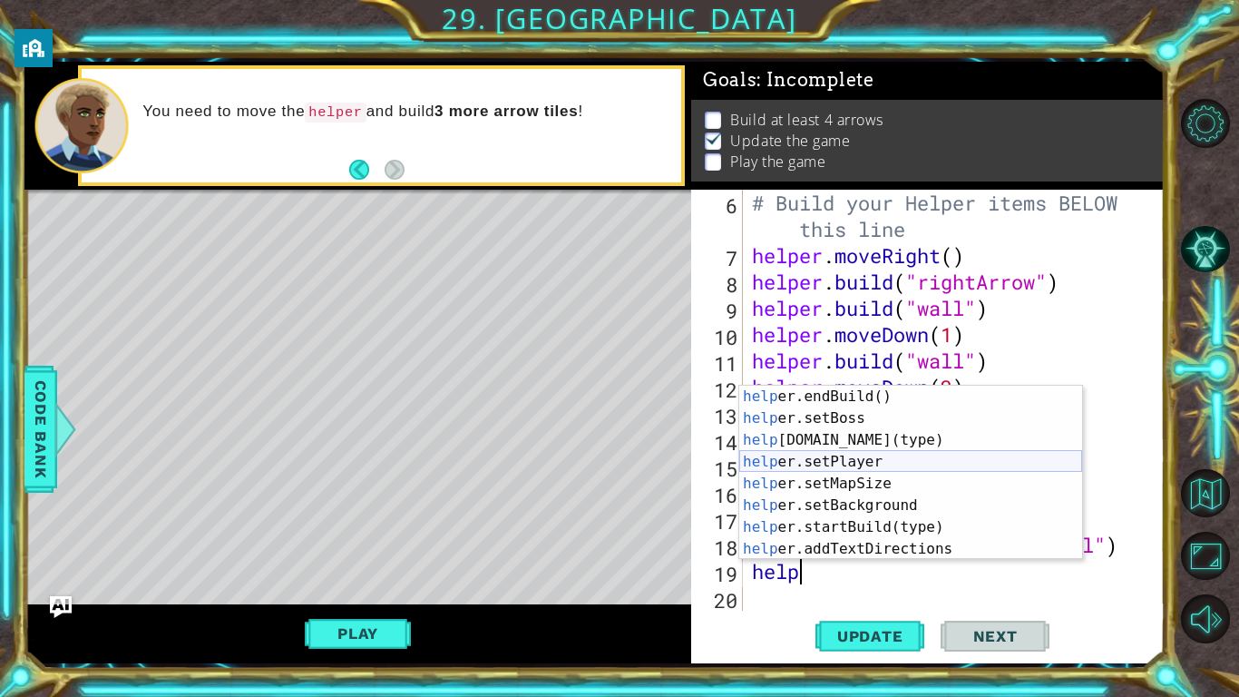
click at [1006, 470] on div "help er.endBuild() press enter help er.setBoss press enter help [DOMAIN_NAME](t…" at bounding box center [911, 495] width 343 height 218
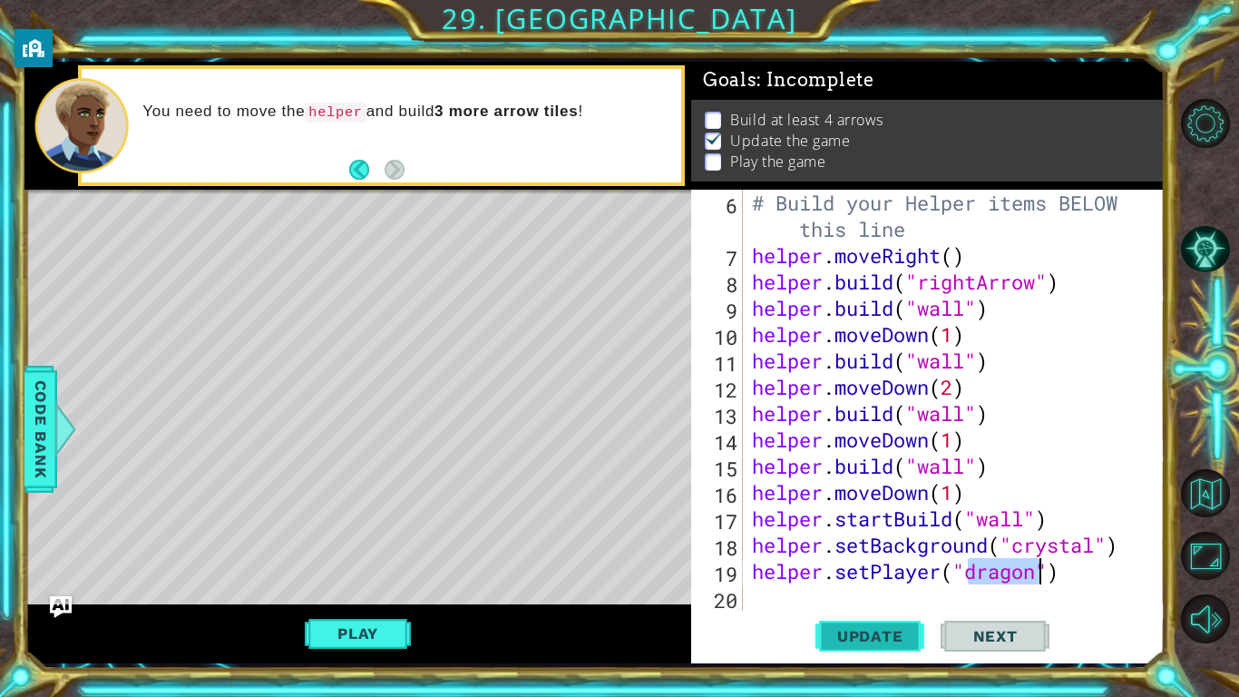
type textarea "helper.setPlayer("dragon")"
click at [868, 642] on span "Update" at bounding box center [870, 636] width 103 height 18
click at [354, 648] on button "Play" at bounding box center [358, 633] width 106 height 34
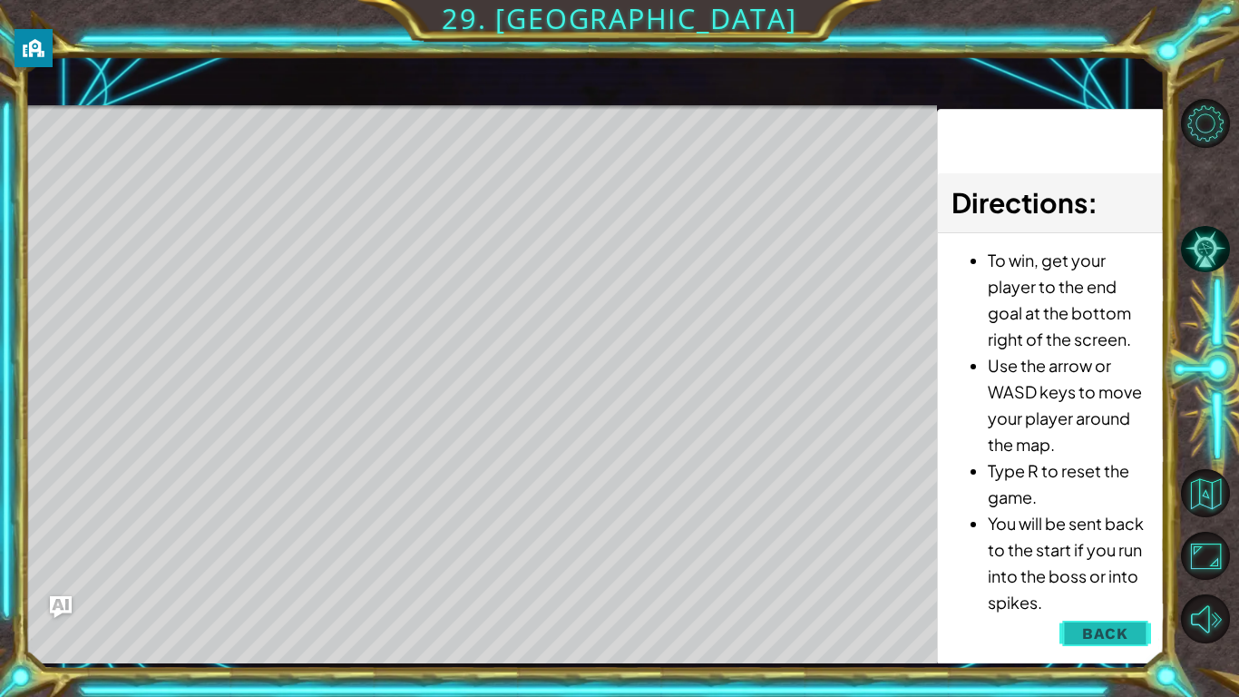
click at [1128, 627] on span "Back" at bounding box center [1106, 633] width 46 height 18
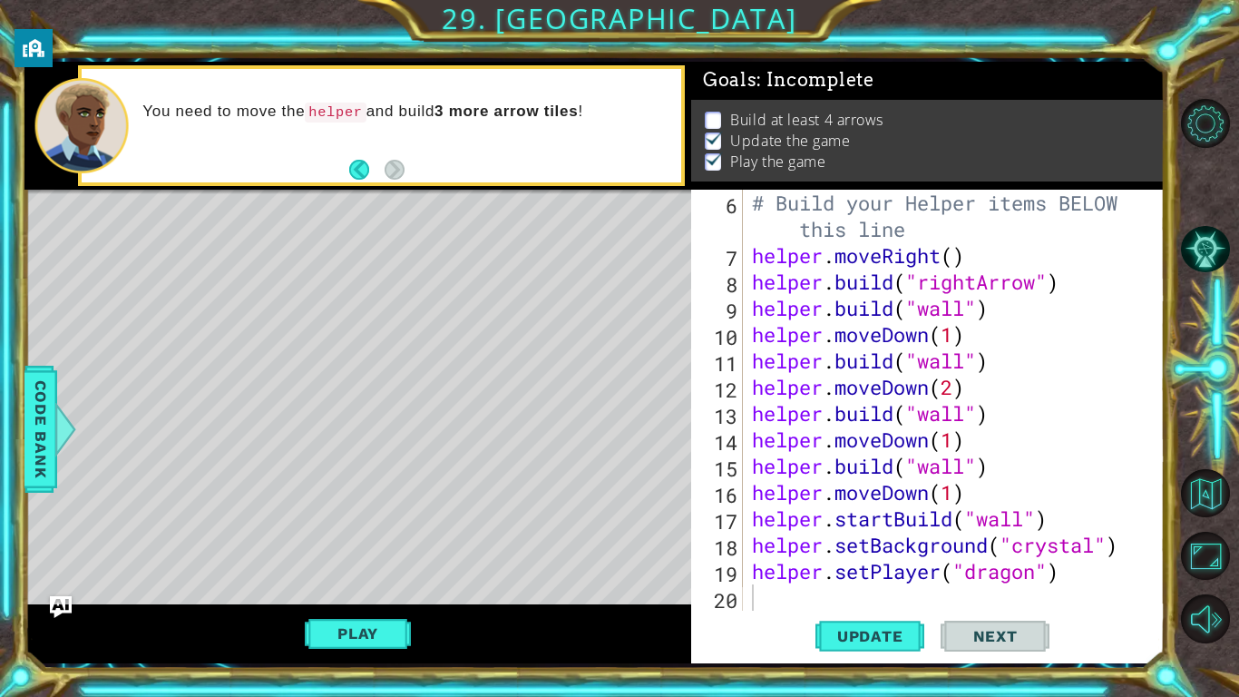
click at [762, 593] on div "# Build your Helper items BELOW this line helper . moveRight ( ) helper . build…" at bounding box center [959, 440] width 421 height 500
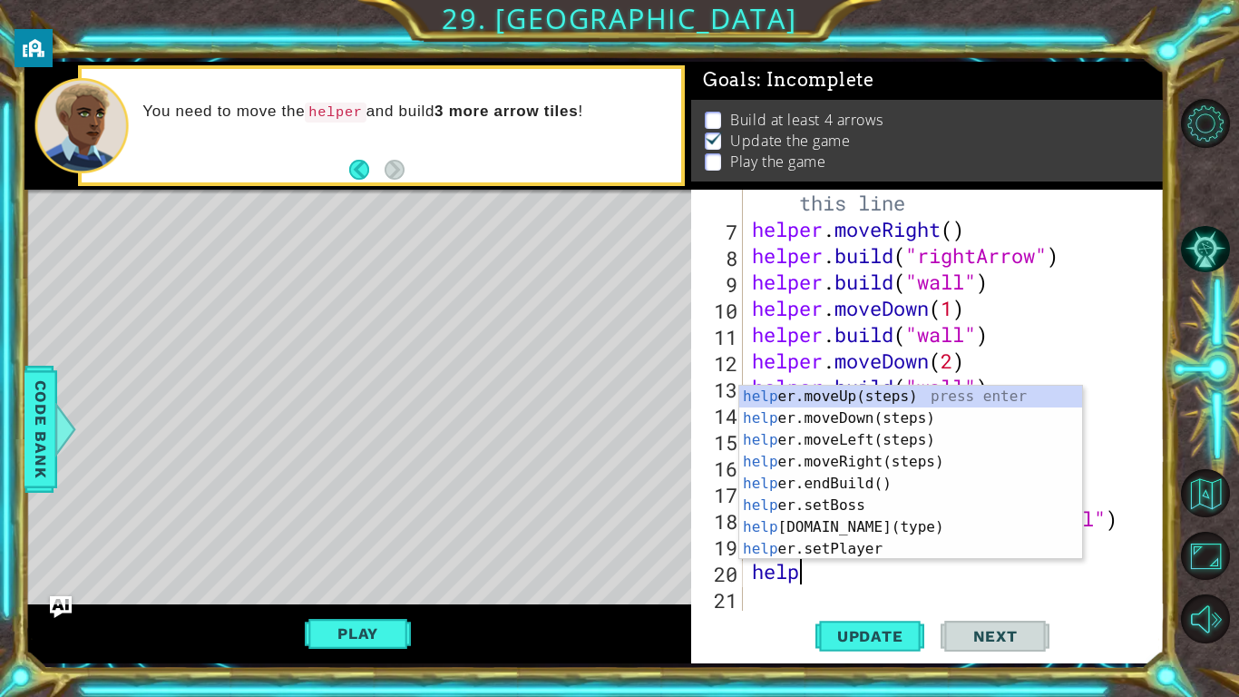
scroll to position [0, 1]
type textarea "helpm"
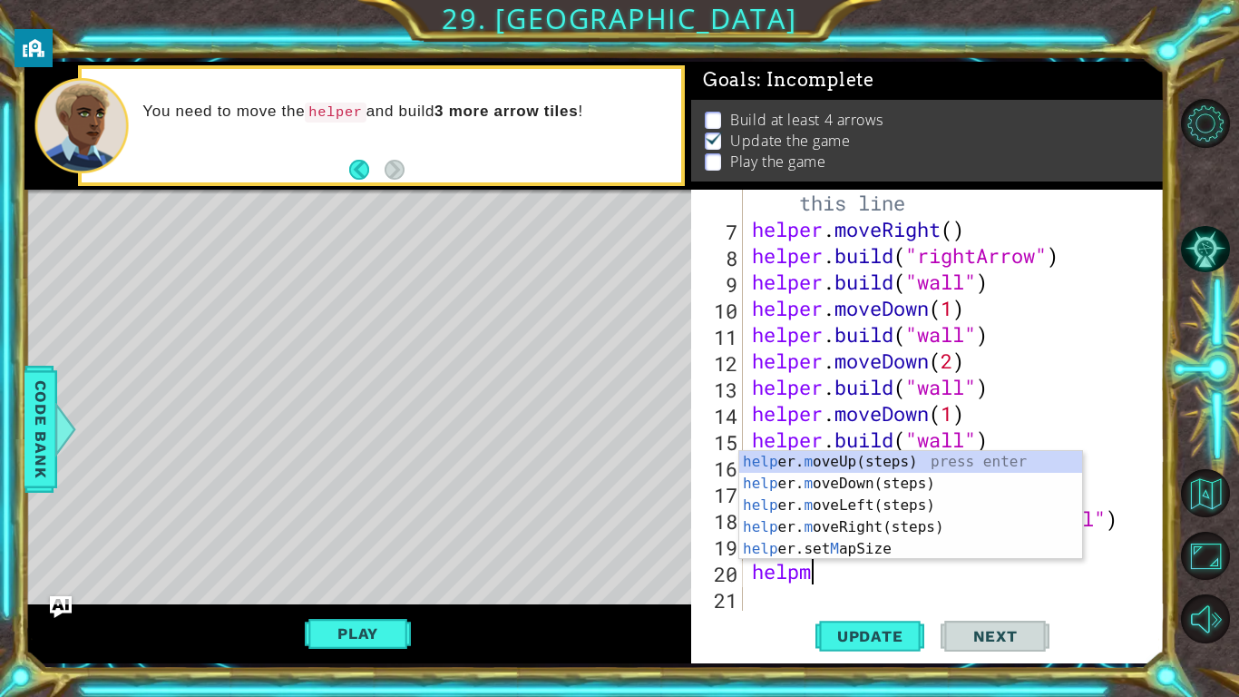
scroll to position [0, 2]
click at [924, 475] on div "help er. m oveUp(steps) press enter help er. m oveDown(steps) press enter help …" at bounding box center [911, 527] width 343 height 152
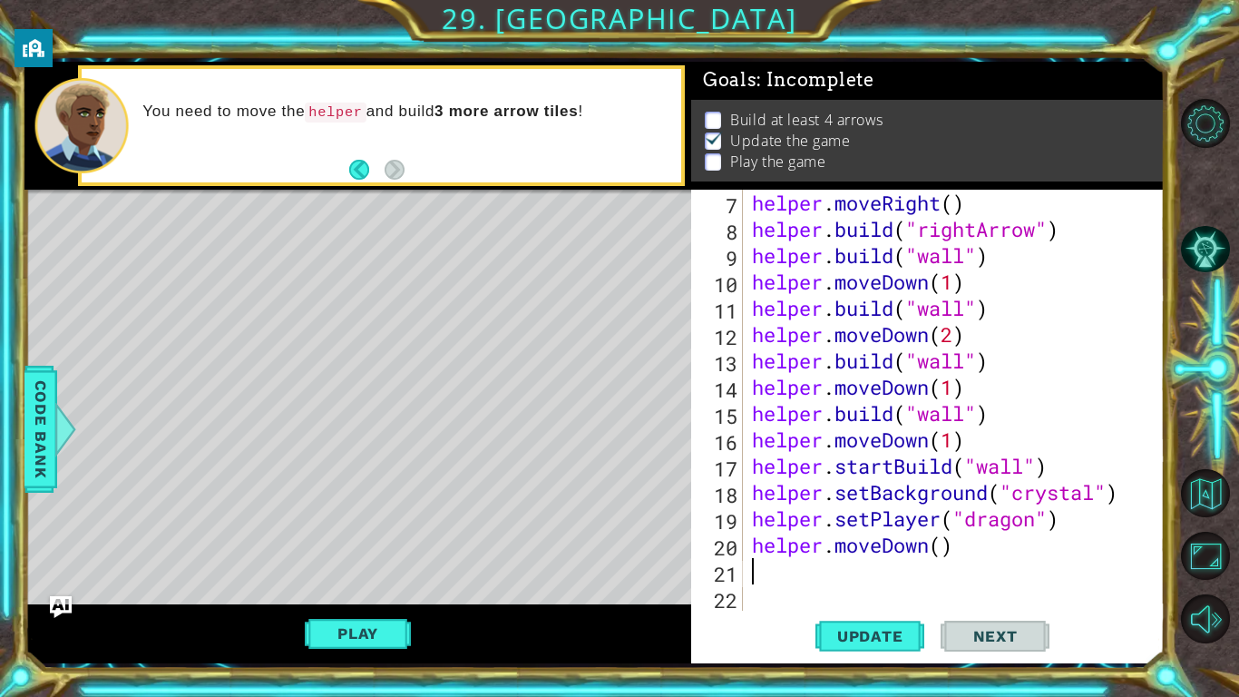
scroll to position [211, 0]
click at [941, 545] on div "helper . moveRight ( ) helper . build ( "rightArrow" ) helper . build ( "wall" …" at bounding box center [959, 427] width 421 height 474
type textarea "helper.moveDown(5)"
click at [874, 574] on div "helper . moveRight ( ) helper . build ( "rightArrow" ) helper . build ( "wall" …" at bounding box center [959, 427] width 421 height 474
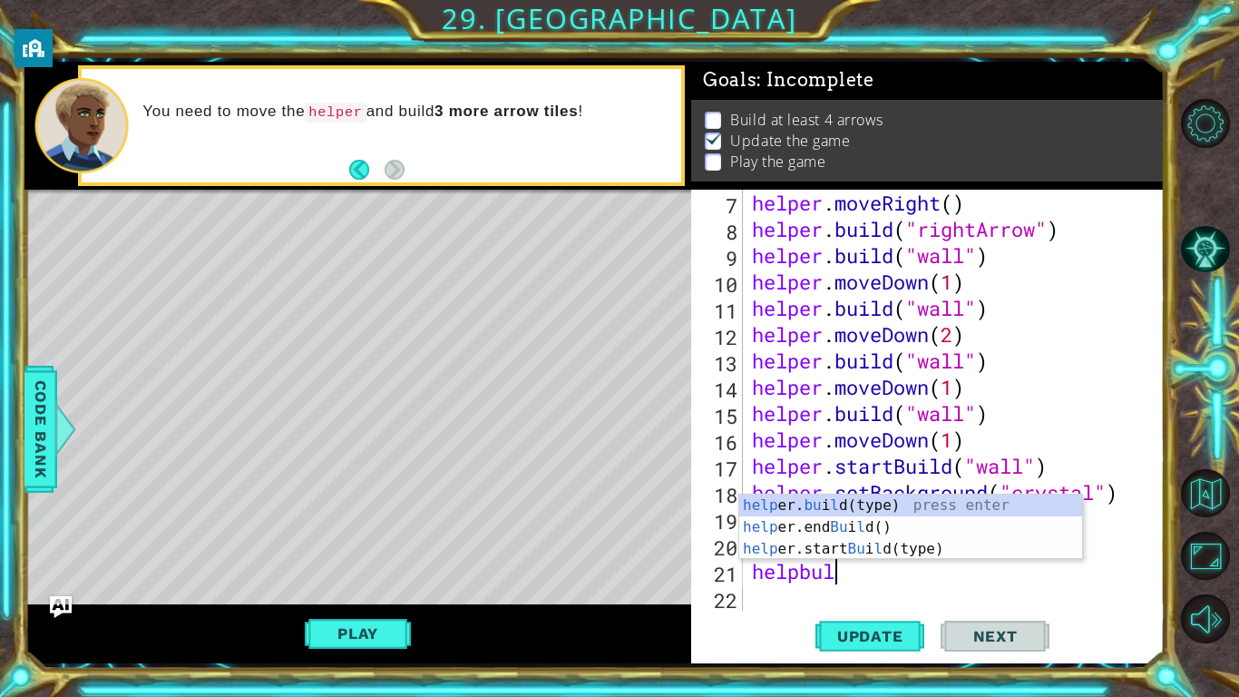
scroll to position [0, 3]
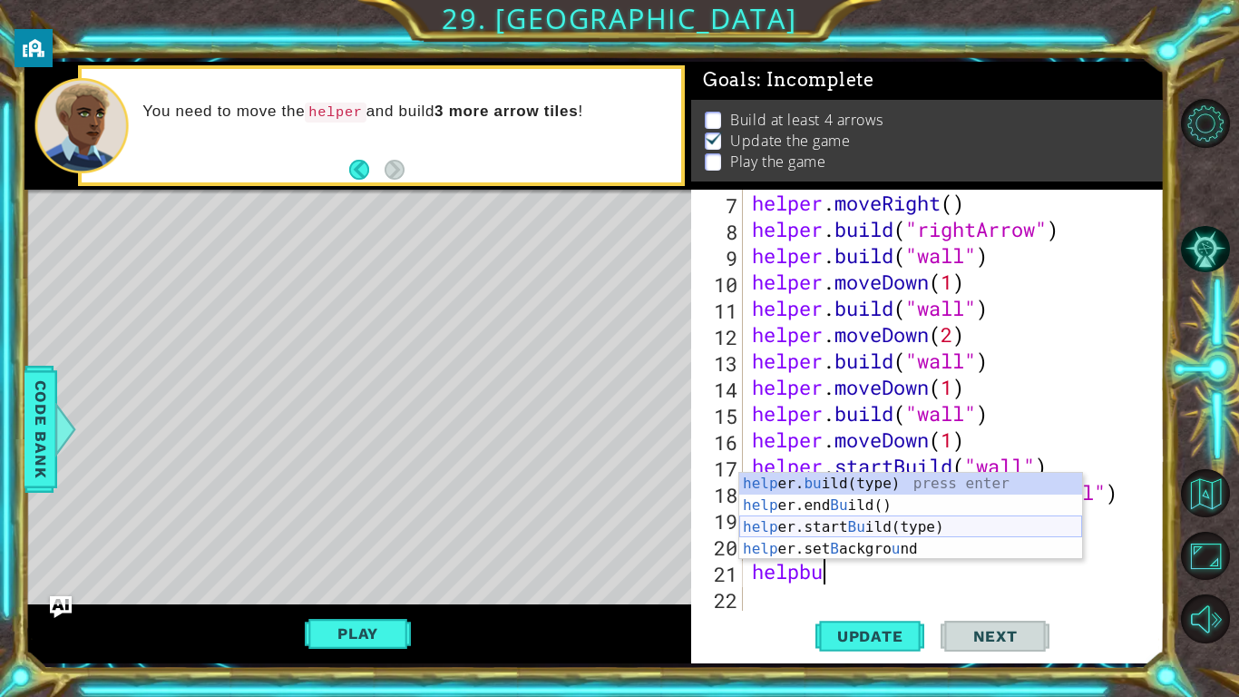
click at [934, 532] on div "help er. bu ild(type) press enter help er.end Bu ild() press enter help er.star…" at bounding box center [911, 538] width 343 height 131
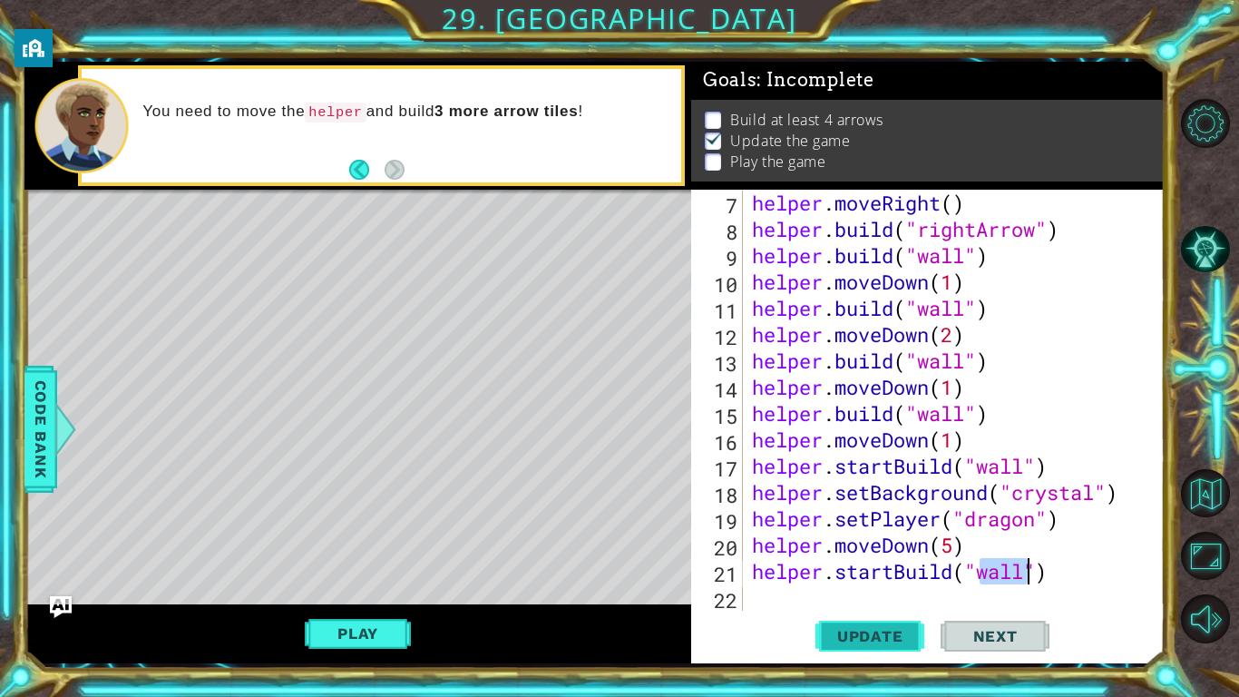
click at [894, 648] on button "Update" at bounding box center [870, 635] width 109 height 47
click at [334, 629] on button "Play" at bounding box center [358, 633] width 106 height 34
drag, startPoint x: 140, startPoint y: 171, endPoint x: 0, endPoint y: 0, distance: 221.2
click at [0, 0] on div "1 ההההההההההההההההההההההההההההההההההההההההההההההההההההההההההההההההההההההההההההה…" at bounding box center [619, 348] width 1239 height 697
drag, startPoint x: 603, startPoint y: 114, endPoint x: 267, endPoint y: 127, distance: 336.0
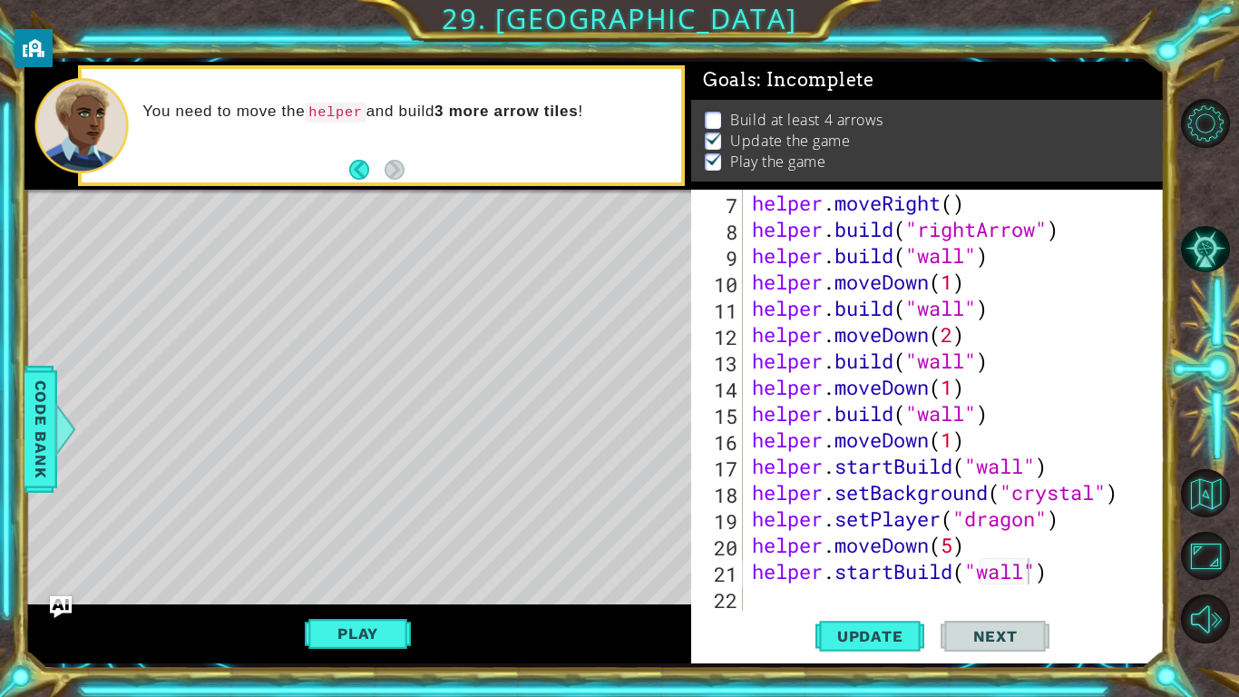
click at [267, 127] on div "You need to move the helper and build 3 more arrow tiles !" at bounding box center [405, 125] width 551 height 65
click at [965, 318] on div "helper . moveRight ( ) helper . build ( "rightArrow" ) helper . build ( "wall" …" at bounding box center [959, 427] width 421 height 474
click at [963, 312] on div "helper . moveRight ( ) helper . build ( "rightArrow" ) helper . build ( "wall" …" at bounding box center [959, 427] width 421 height 474
drag, startPoint x: 963, startPoint y: 312, endPoint x: 926, endPoint y: 313, distance: 37.2
click at [926, 313] on div "helper . moveRight ( ) helper . build ( "rightArrow" ) helper . build ( "wall" …" at bounding box center [959, 427] width 421 height 474
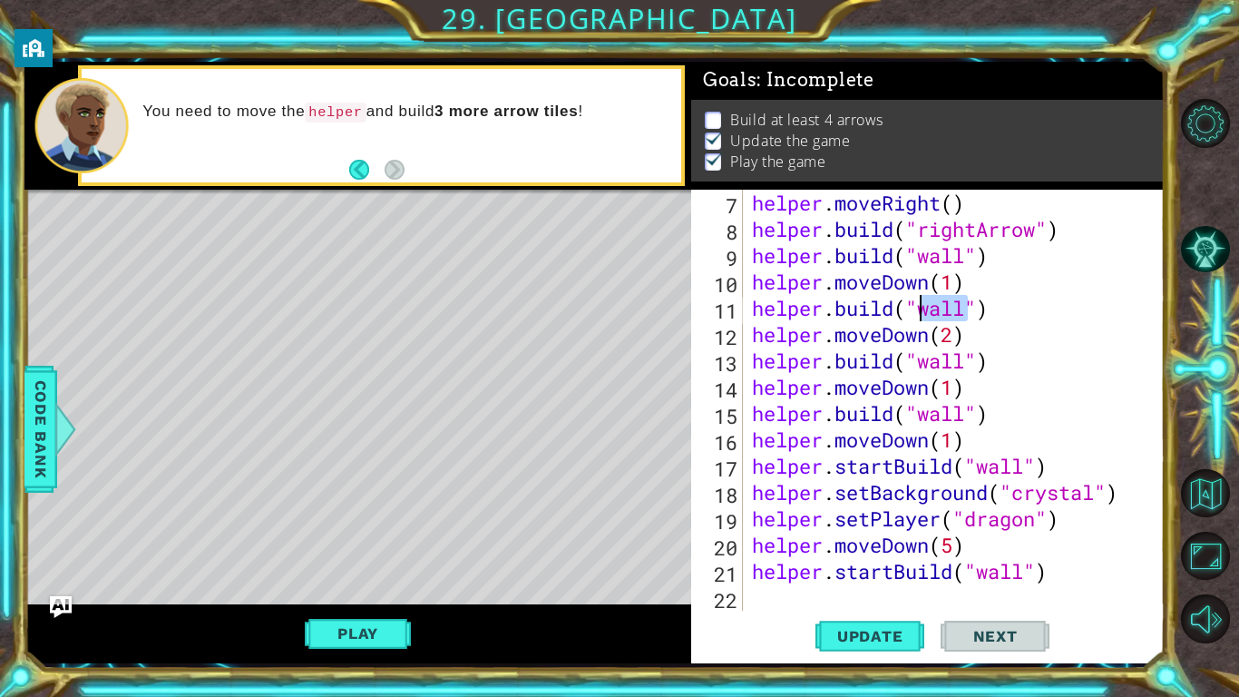
click at [965, 316] on div "helper . moveRight ( ) helper . build ( "rightArrow" ) helper . build ( "wall" …" at bounding box center [959, 427] width 421 height 474
type textarea "[DOMAIN_NAME]("wallspikes")"
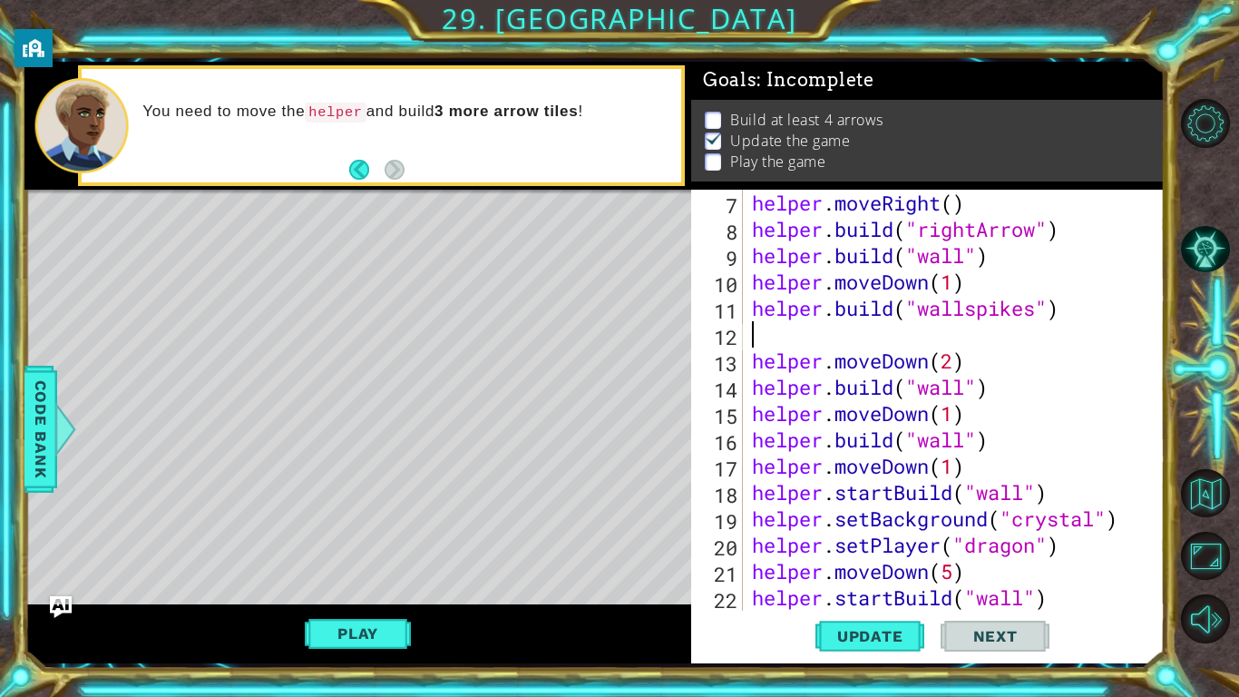
scroll to position [0, 0]
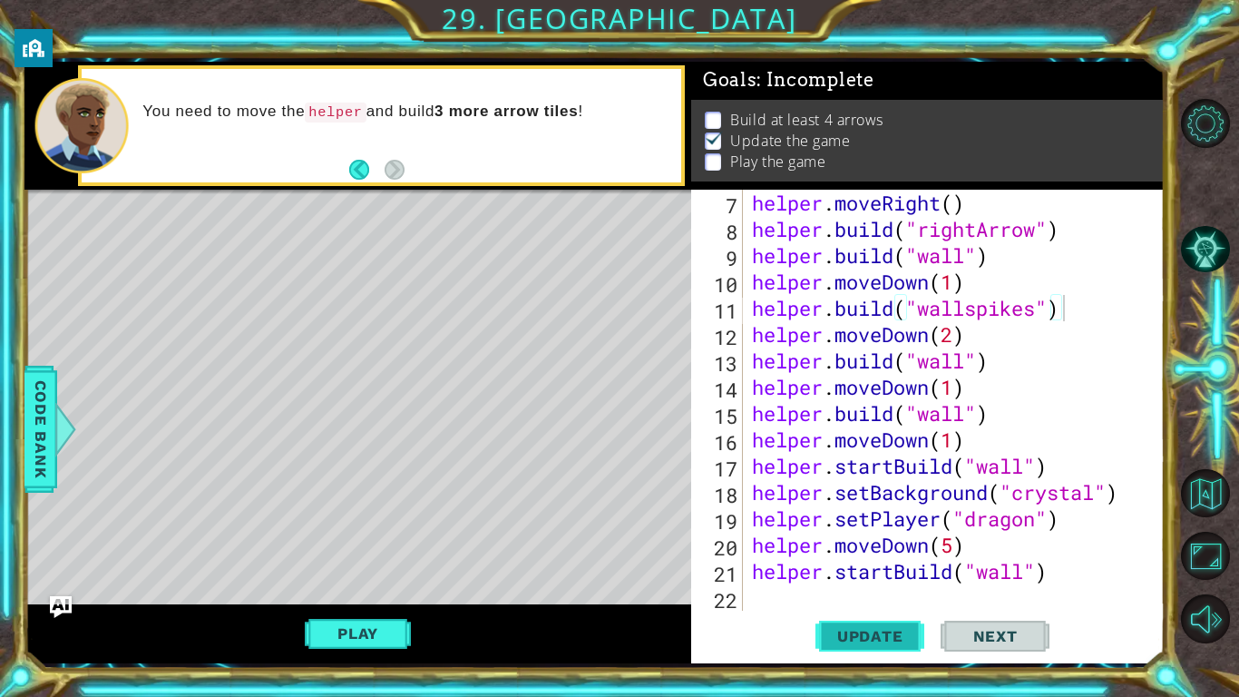
click at [879, 630] on span "Update" at bounding box center [870, 636] width 103 height 18
click at [387, 638] on button "Play" at bounding box center [358, 633] width 106 height 34
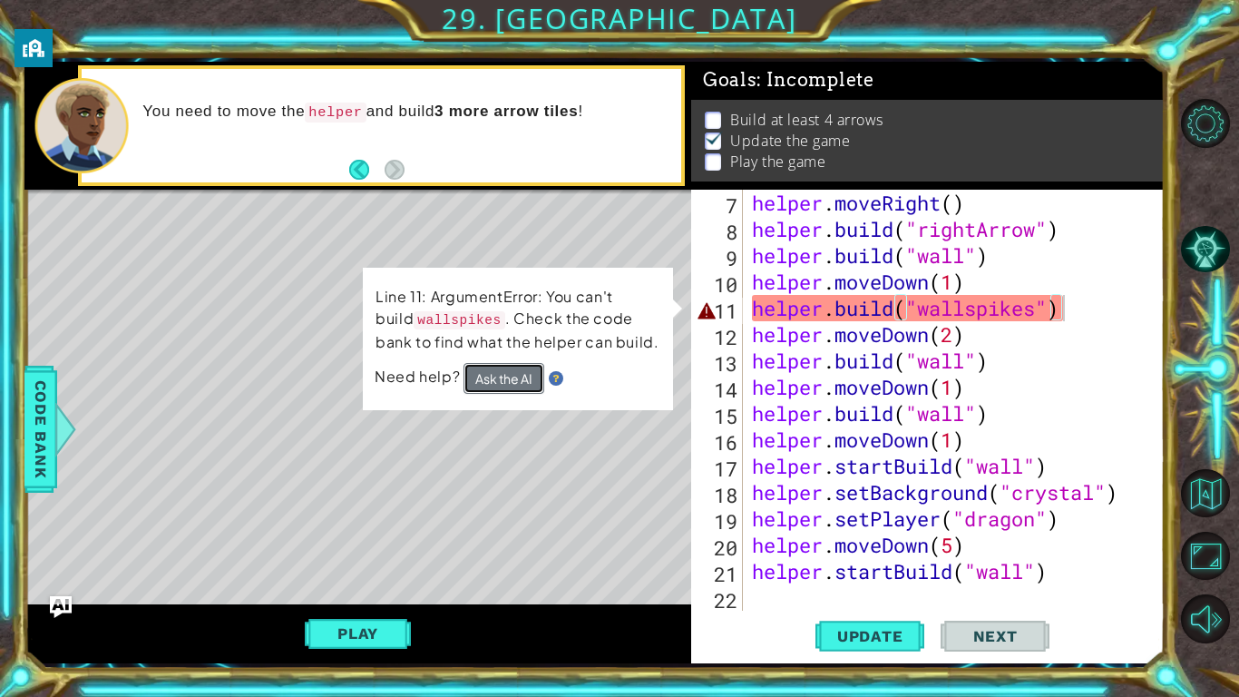
click at [498, 379] on button "Ask the AI" at bounding box center [504, 378] width 81 height 31
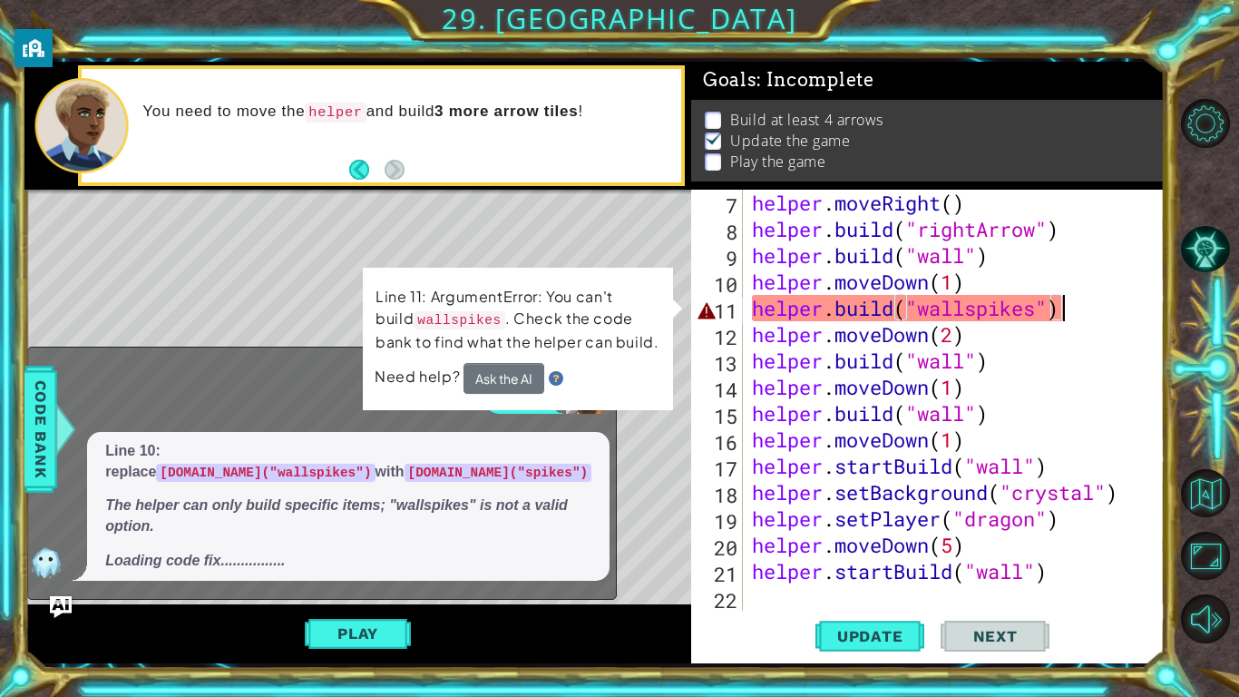
click at [970, 310] on div "helper . moveRight ( ) helper . build ( "rightArrow" ) helper . build ( "wall" …" at bounding box center [959, 427] width 421 height 474
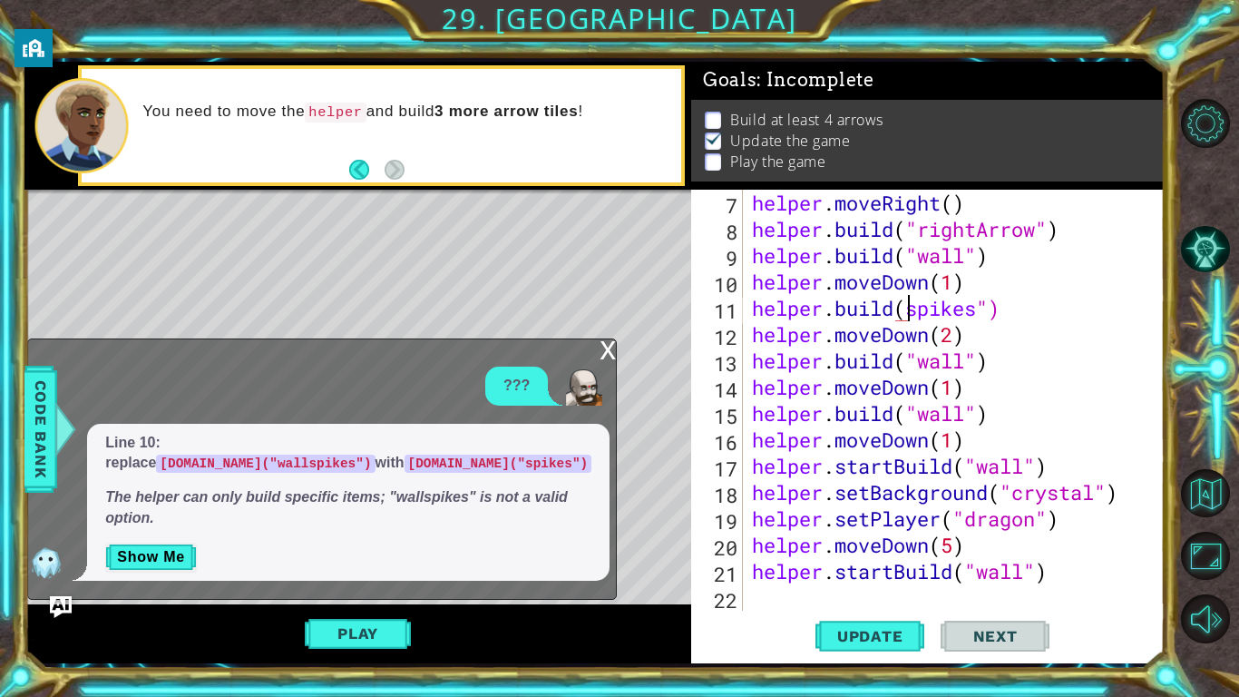
scroll to position [0, 7]
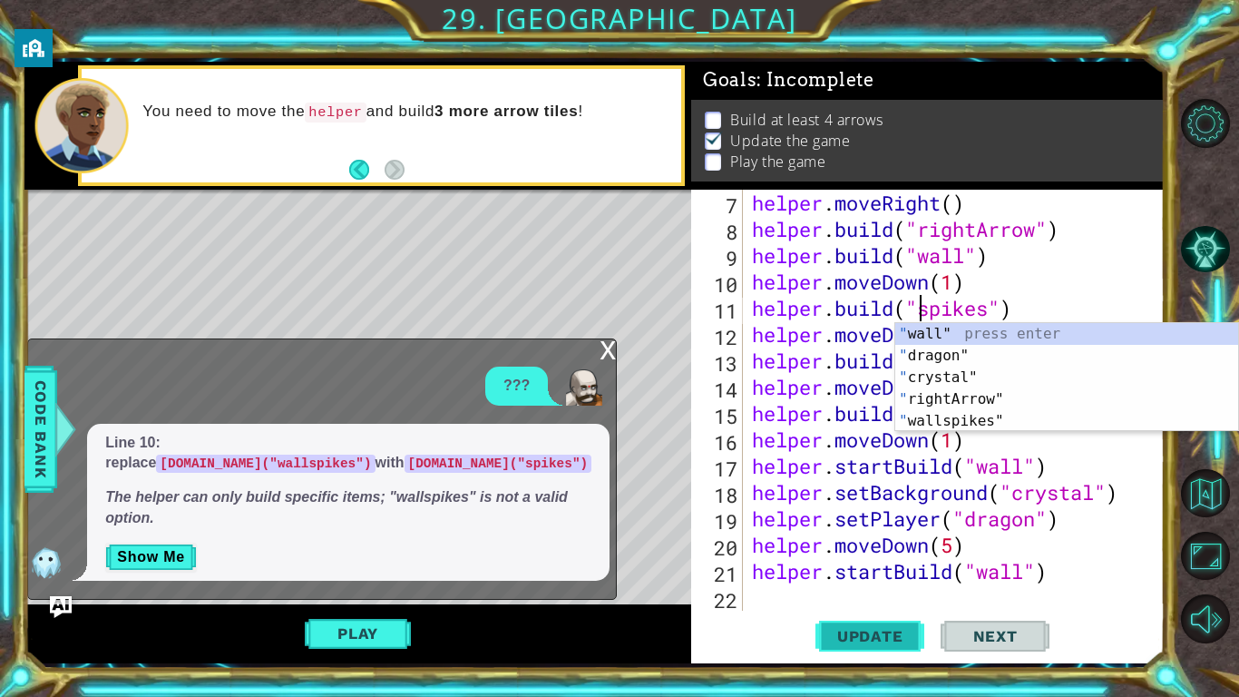
click at [891, 632] on span "Update" at bounding box center [870, 636] width 103 height 18
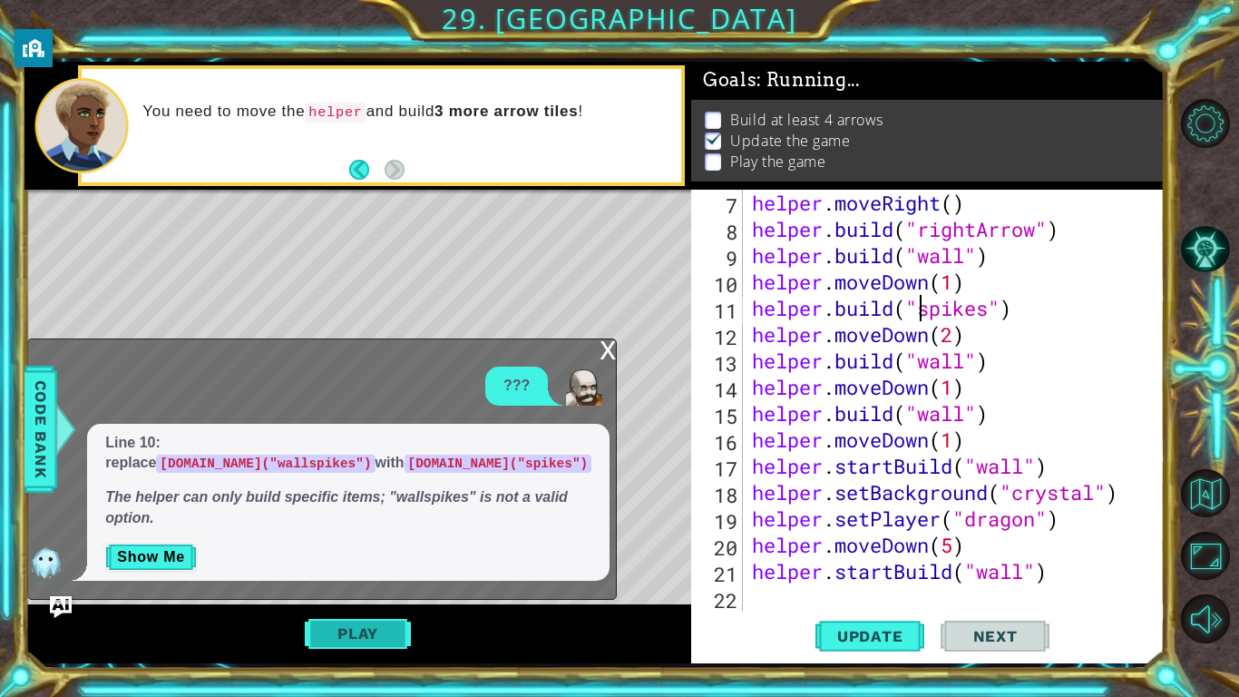
click at [342, 635] on button "Play" at bounding box center [358, 633] width 106 height 34
click at [986, 314] on div "helper . moveRight ( ) helper . build ( "rightArrow" ) helper . build ( "wall" …" at bounding box center [959, 427] width 421 height 474
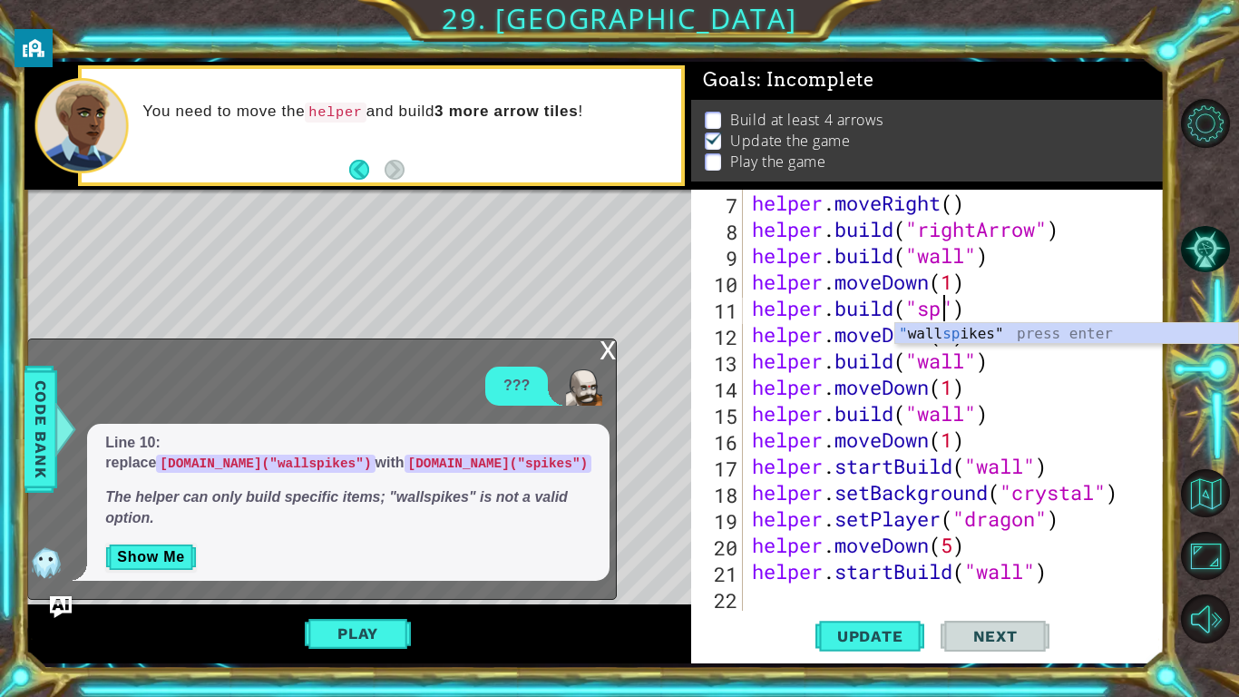
click at [1042, 339] on div "" wall sp ikes" press enter" at bounding box center [1067, 355] width 343 height 65
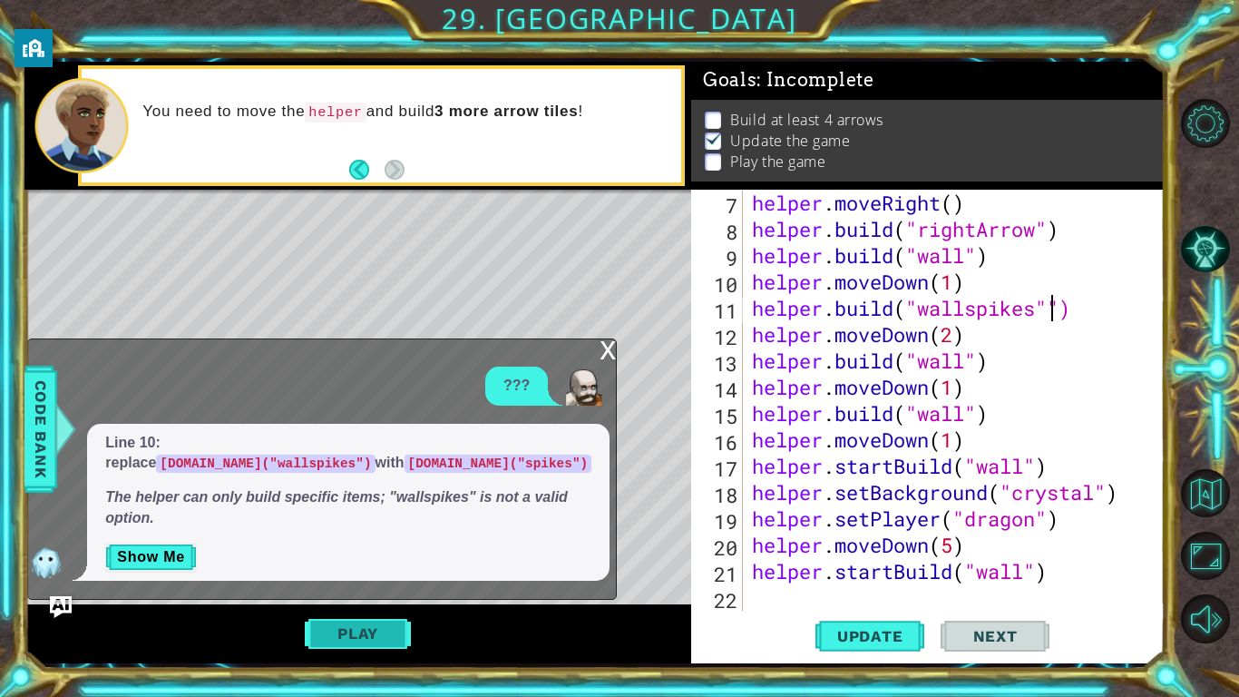
click at [373, 639] on button "Play" at bounding box center [358, 633] width 106 height 34
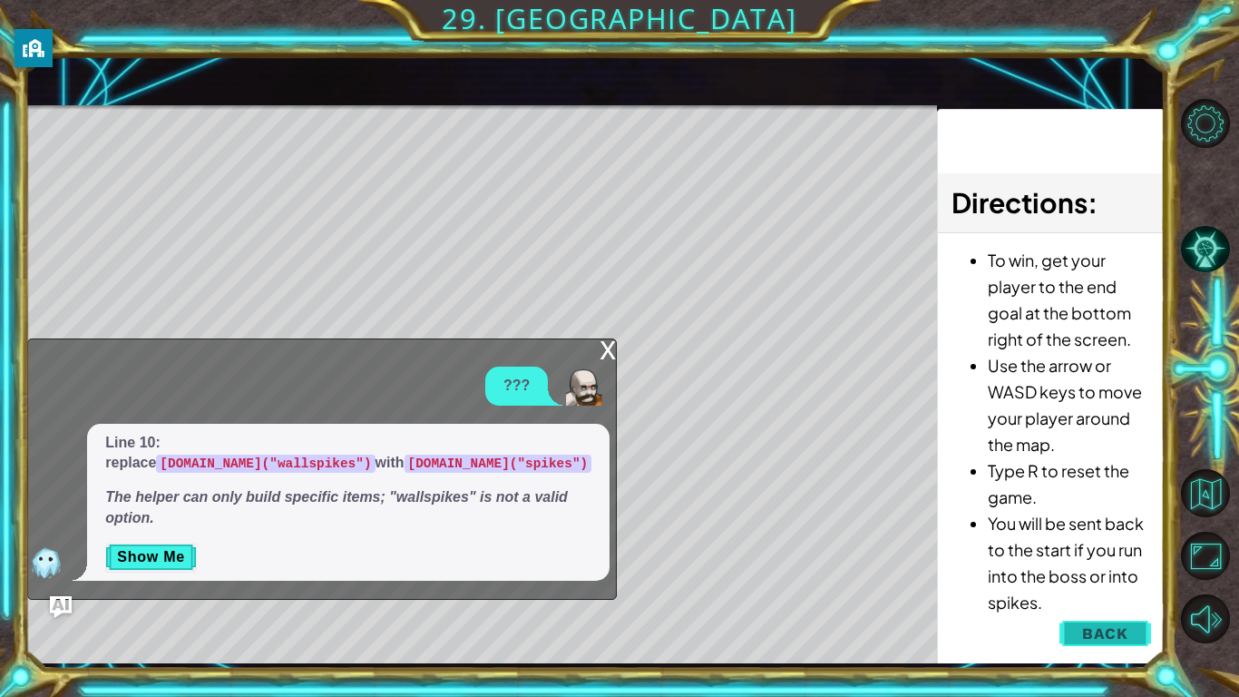
click at [1105, 631] on span "Back" at bounding box center [1106, 633] width 46 height 18
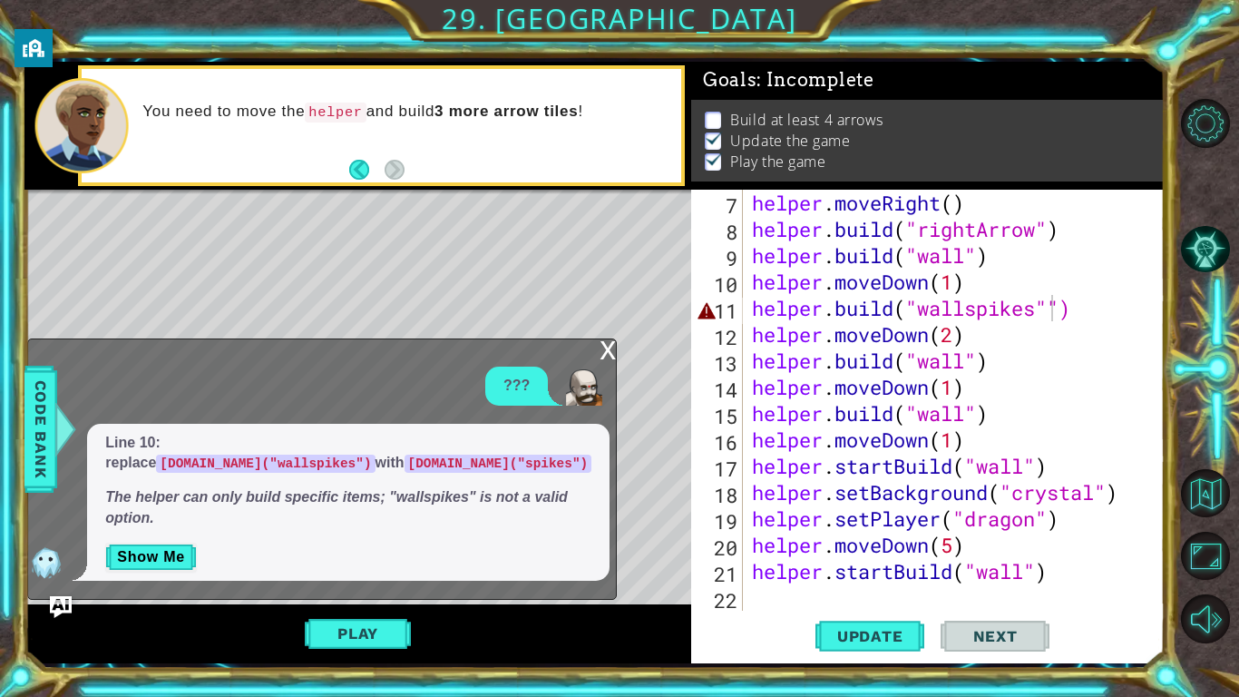
click at [964, 257] on div "helper . moveRight ( ) helper . build ( "rightArrow" ) helper . build ( "wall" …" at bounding box center [959, 427] width 421 height 474
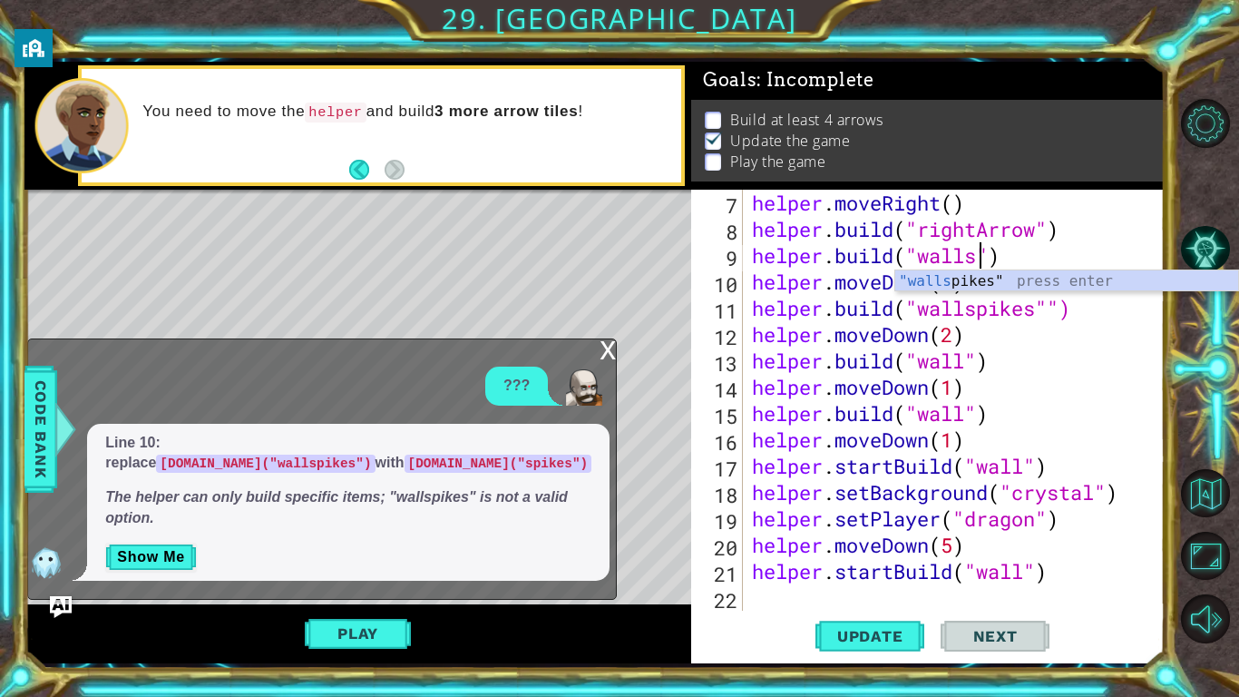
scroll to position [0, 11]
click at [1106, 281] on div ""wallsp ikes" press enter" at bounding box center [1067, 302] width 343 height 65
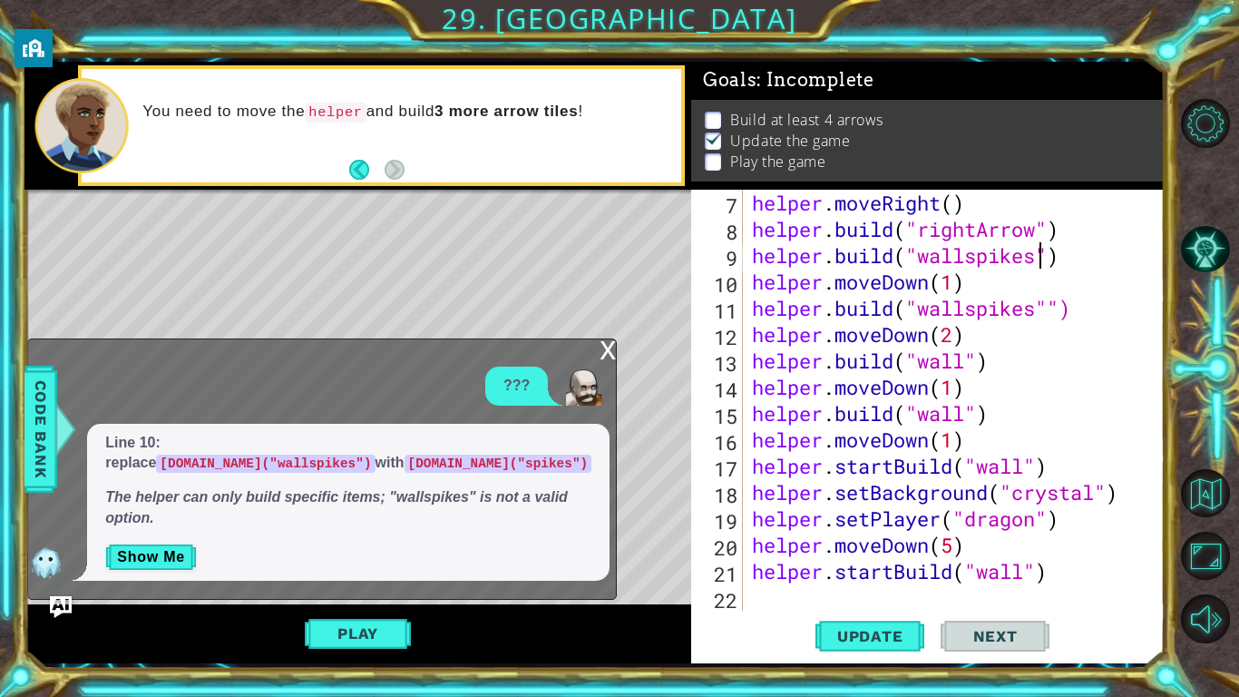
click at [966, 371] on div "helper . moveRight ( ) helper . build ( "rightArrow" ) helper . build ( "wallsp…" at bounding box center [959, 427] width 421 height 474
click at [1109, 386] on div ""wallspi kes" press enter" at bounding box center [1067, 408] width 343 height 65
click at [964, 419] on div "helper . moveRight ( ) helper . build ( "rightArrow" ) helper . build ( "wallsp…" at bounding box center [959, 427] width 421 height 474
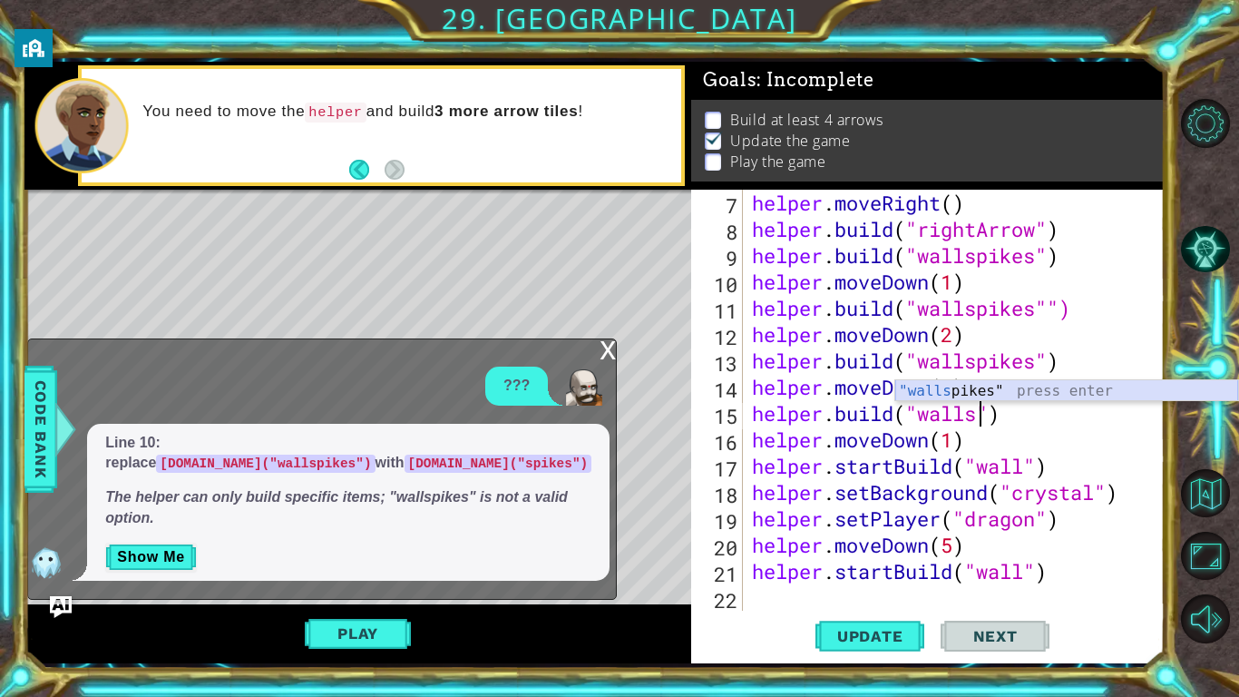
click at [1124, 392] on div ""walls pikes" press enter" at bounding box center [1067, 412] width 343 height 65
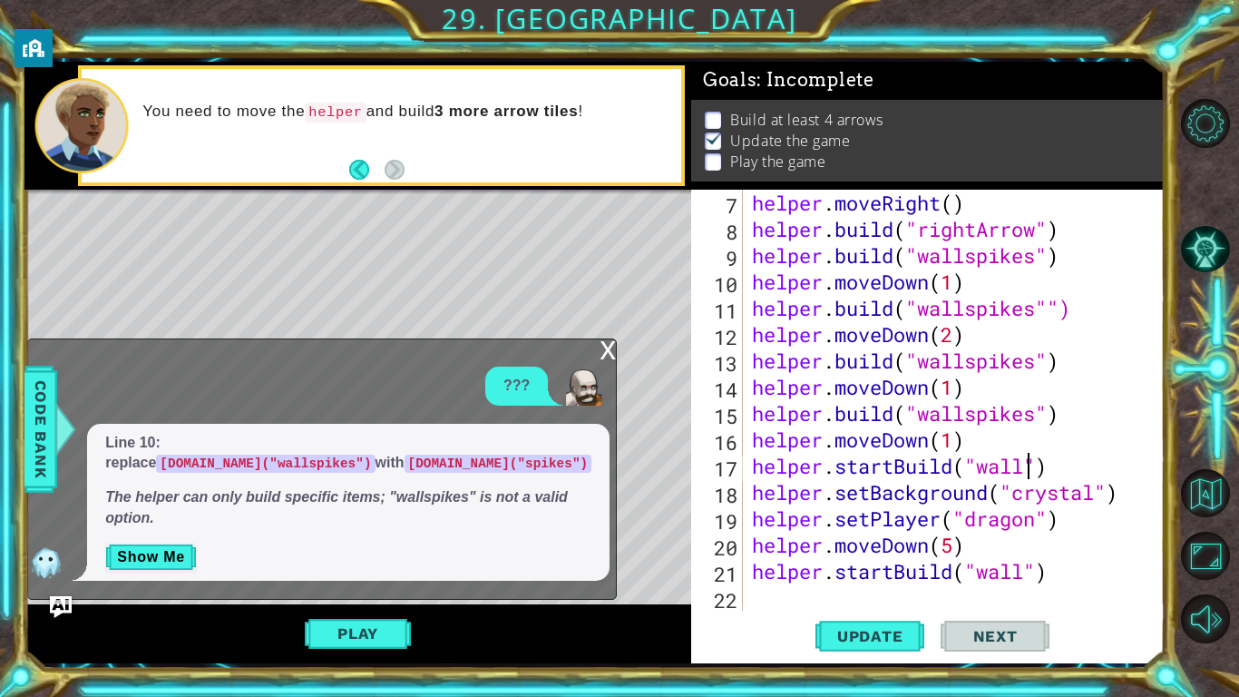
click at [1028, 474] on div "helper . moveRight ( ) helper . build ( "rightArrow" ) helper . build ( "wallsp…" at bounding box center [959, 427] width 421 height 474
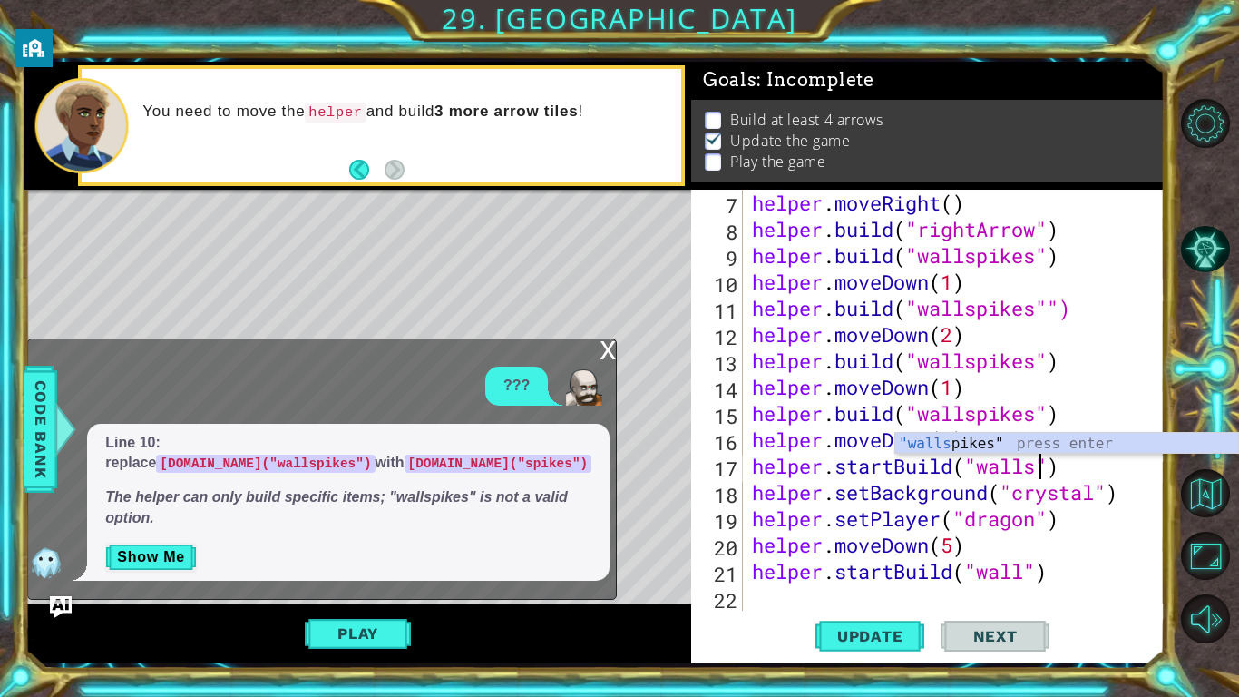
scroll to position [0, 13]
click at [1069, 446] on div ""walls pikes" press enter" at bounding box center [1067, 465] width 343 height 65
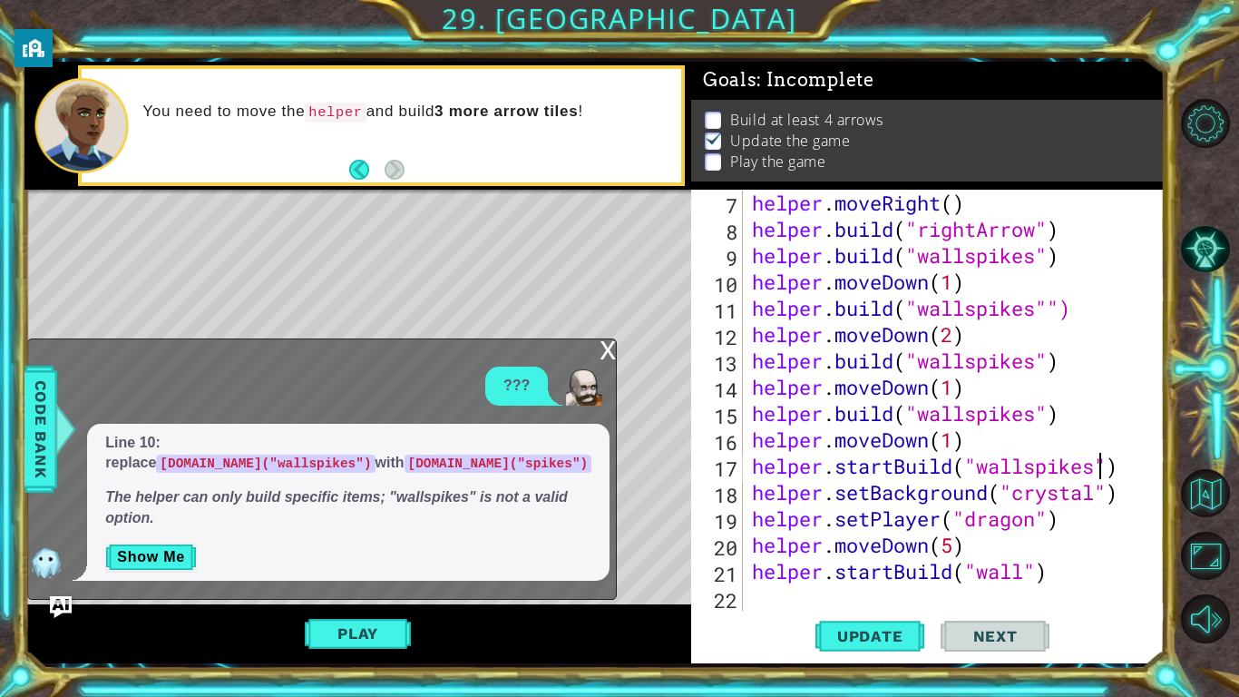
click at [1030, 574] on div "helper . moveRight ( ) helper . build ( "rightArrow" ) helper . build ( "wallsp…" at bounding box center [959, 427] width 421 height 474
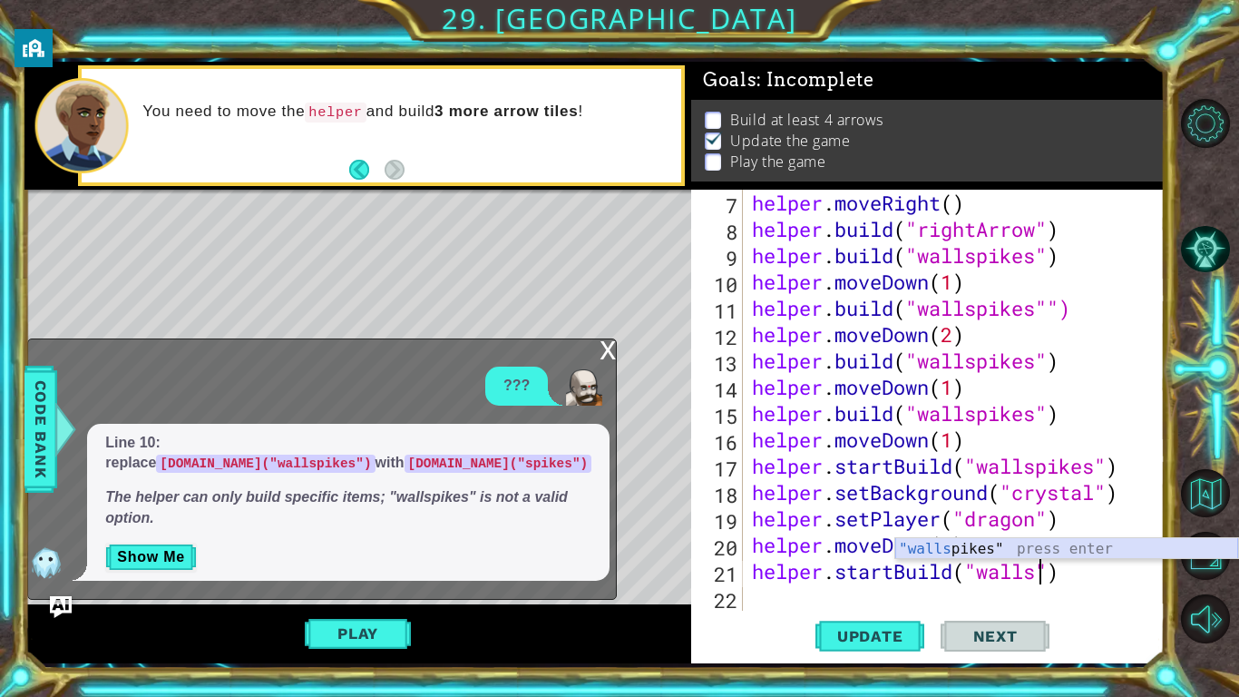
click at [1044, 552] on div ""walls pikes" press enter" at bounding box center [1067, 570] width 343 height 65
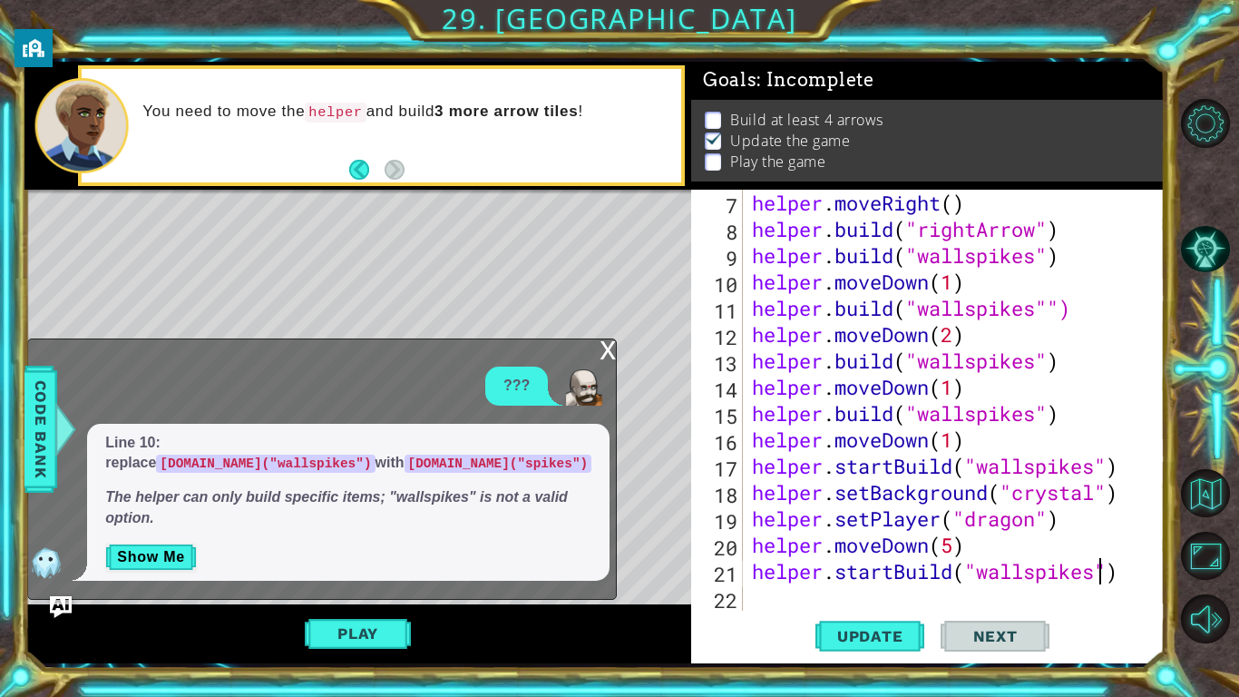
click at [1044, 552] on div "helper . moveRight ( ) helper . build ( "rightArrow" ) helper . build ( "wallsp…" at bounding box center [959, 427] width 421 height 474
click at [895, 627] on span "Update" at bounding box center [870, 636] width 103 height 18
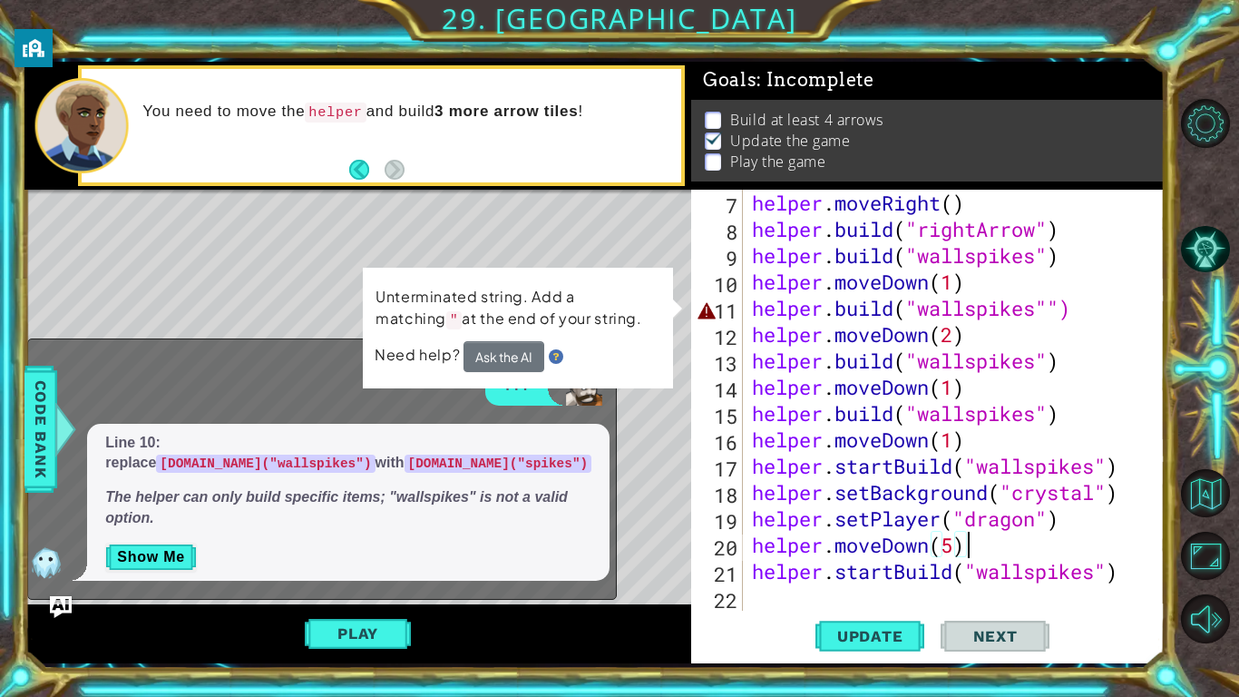
click at [1050, 310] on div "helper . moveRight ( ) helper . build ( "rightArrow" ) helper . build ( "wallsp…" at bounding box center [959, 427] width 421 height 474
click at [1064, 306] on div "helper . moveRight ( ) helper . build ( "rightArrow" ) helper . build ( "wallsp…" at bounding box center [959, 427] width 421 height 474
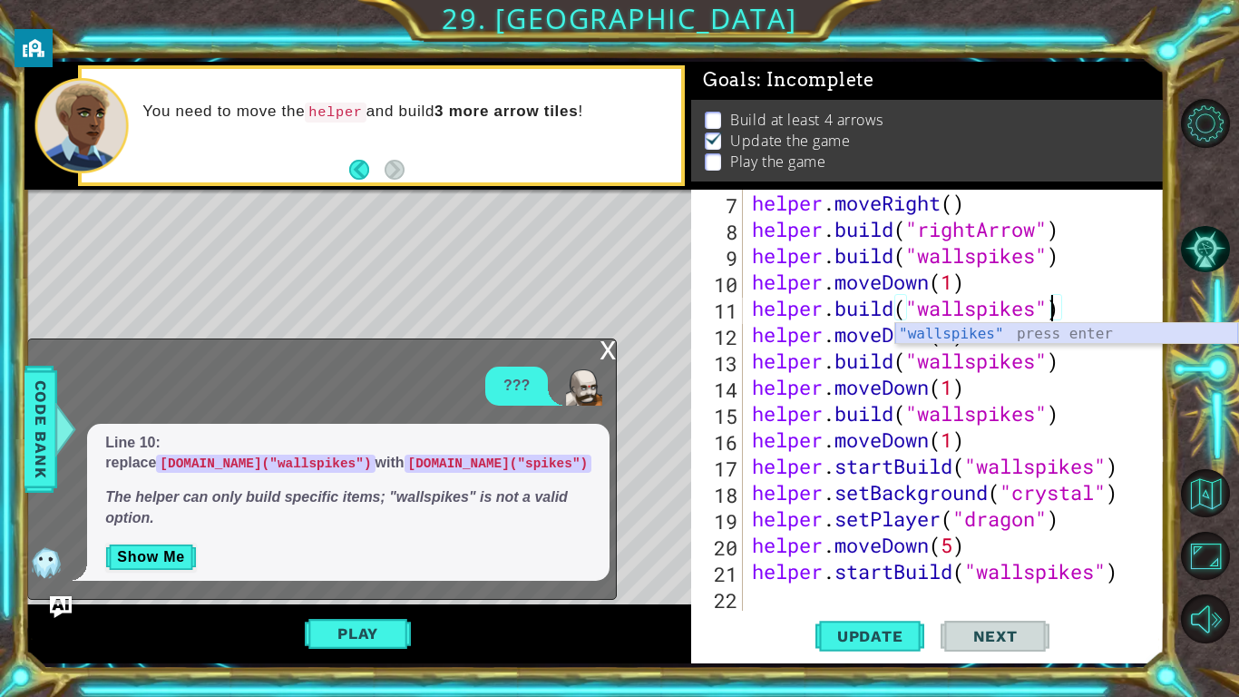
click at [1136, 336] on div ""wallspikes" press enter" at bounding box center [1067, 355] width 343 height 65
click at [1029, 330] on div ""wallspikes" press enter" at bounding box center [1067, 355] width 343 height 65
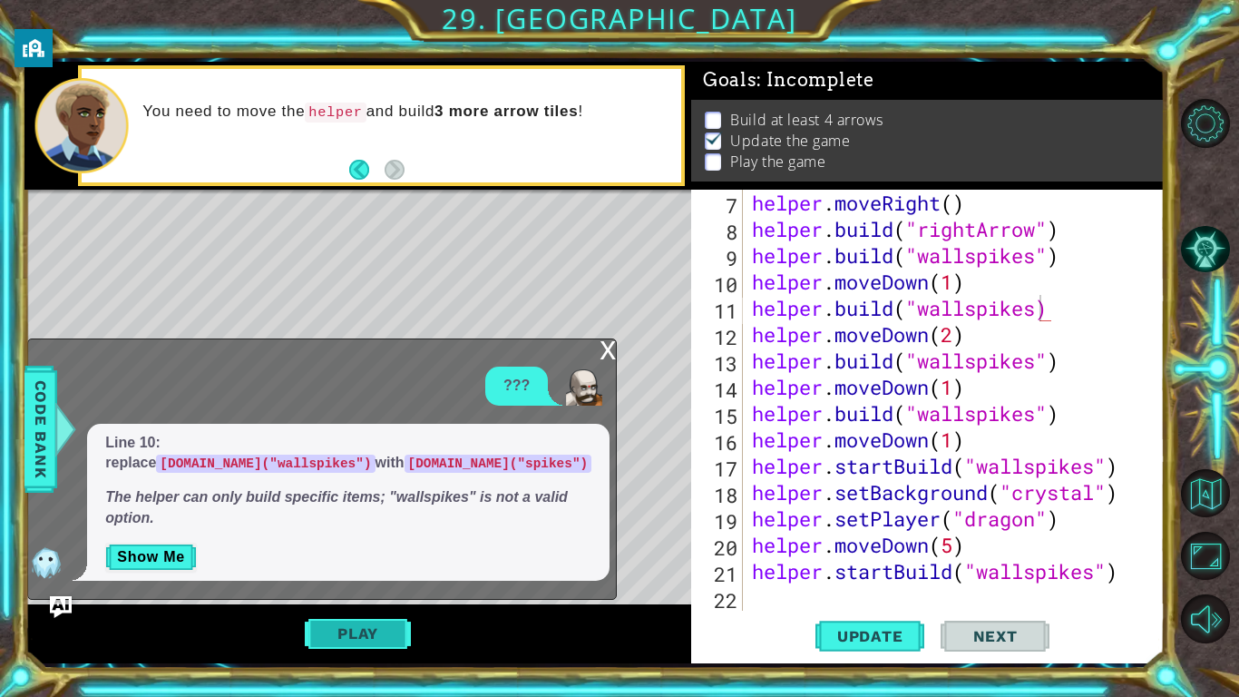
click at [346, 641] on button "Play" at bounding box center [358, 633] width 106 height 34
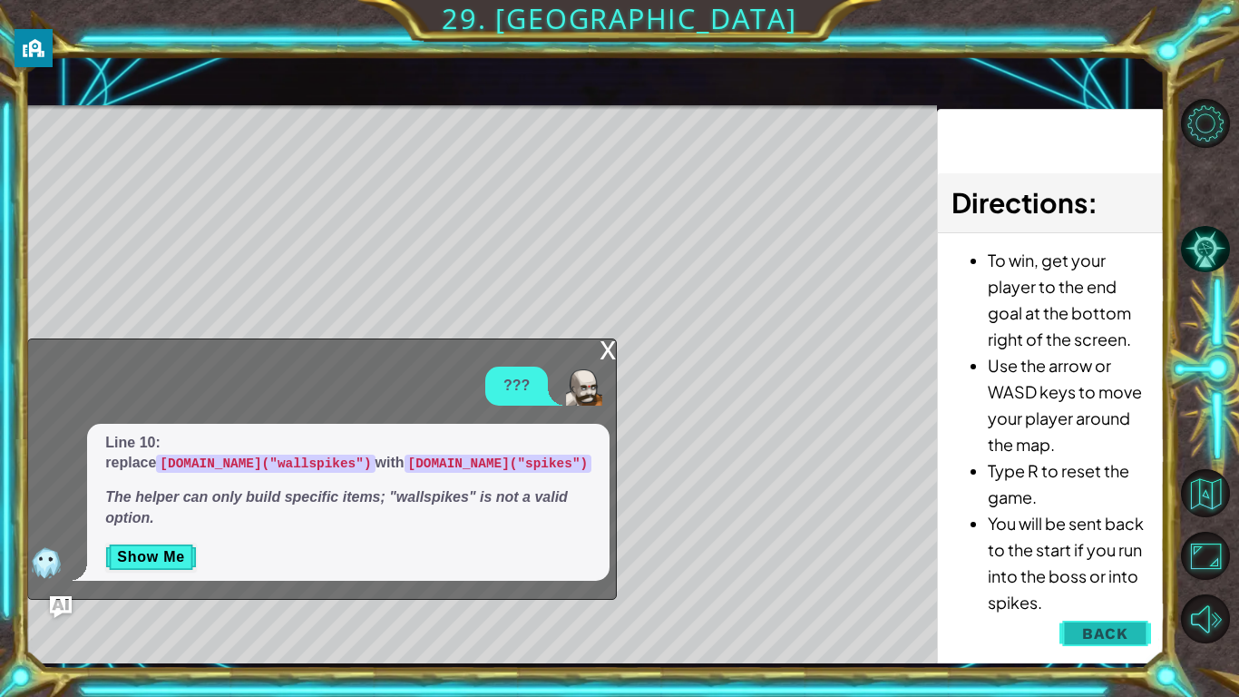
click at [1100, 638] on span "Back" at bounding box center [1106, 633] width 46 height 18
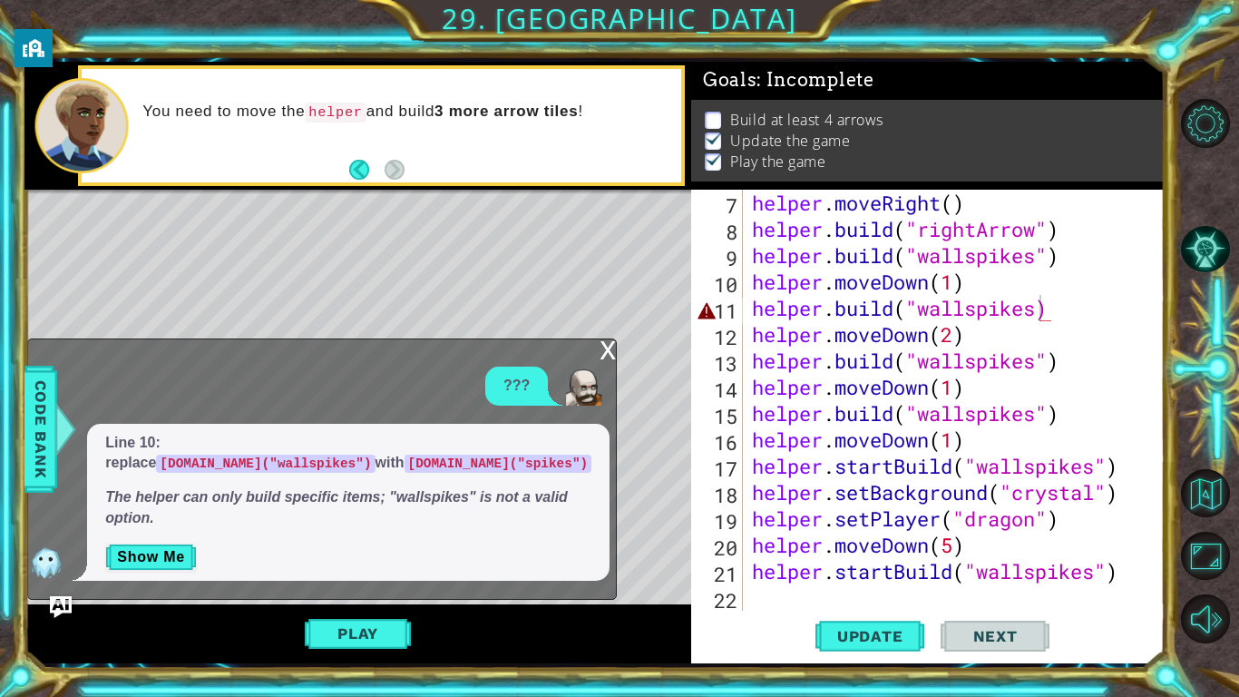
click at [1043, 310] on div "helper . moveRight ( ) helper . build ( "rightArrow" ) helper . build ( "wallsp…" at bounding box center [959, 427] width 421 height 474
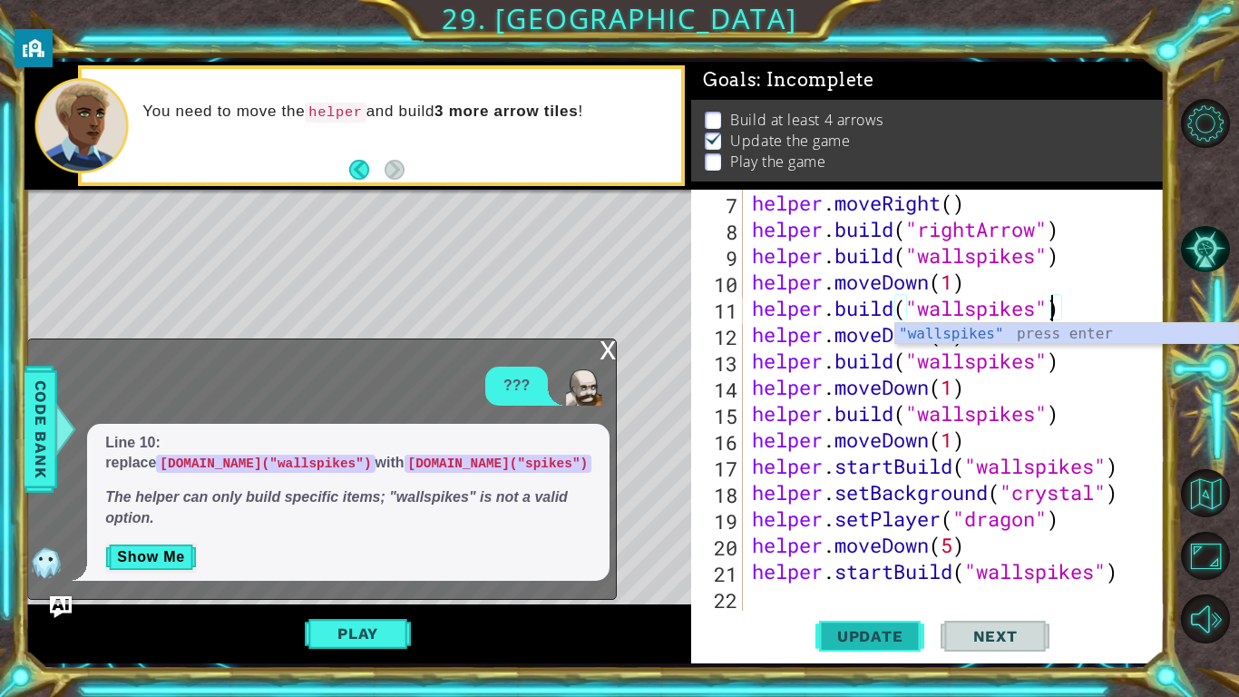
click at [871, 639] on span "Update" at bounding box center [870, 636] width 103 height 18
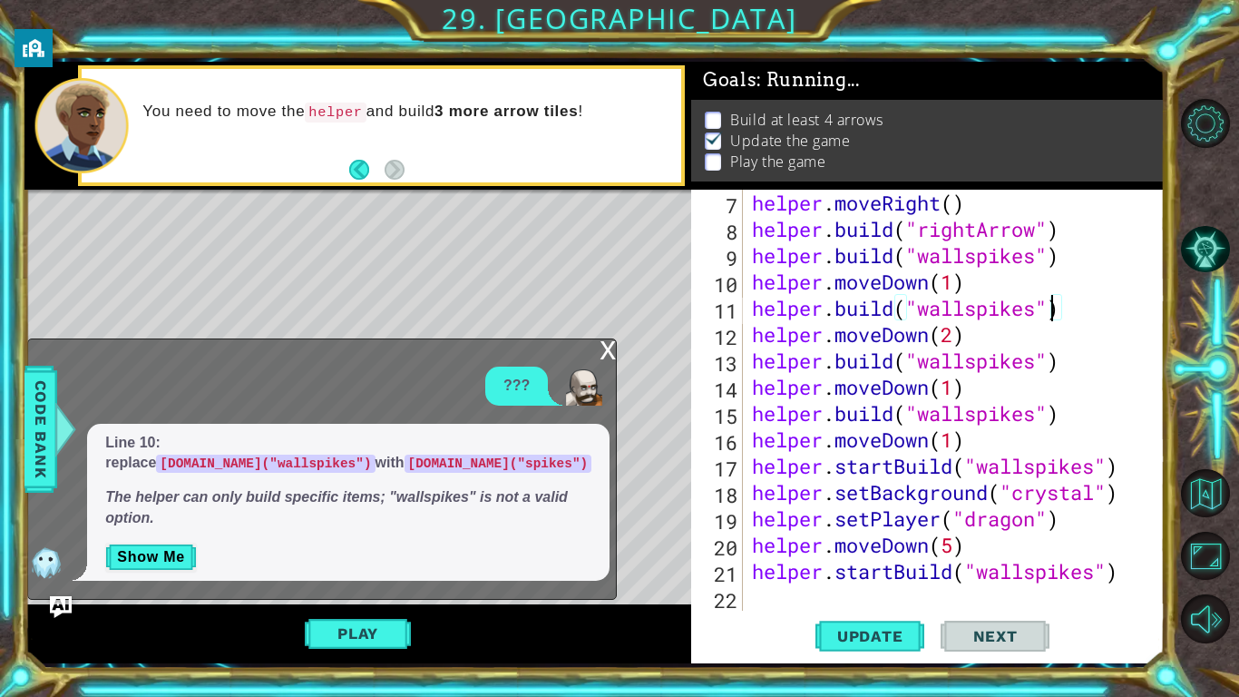
click at [613, 356] on div "x" at bounding box center [608, 348] width 16 height 18
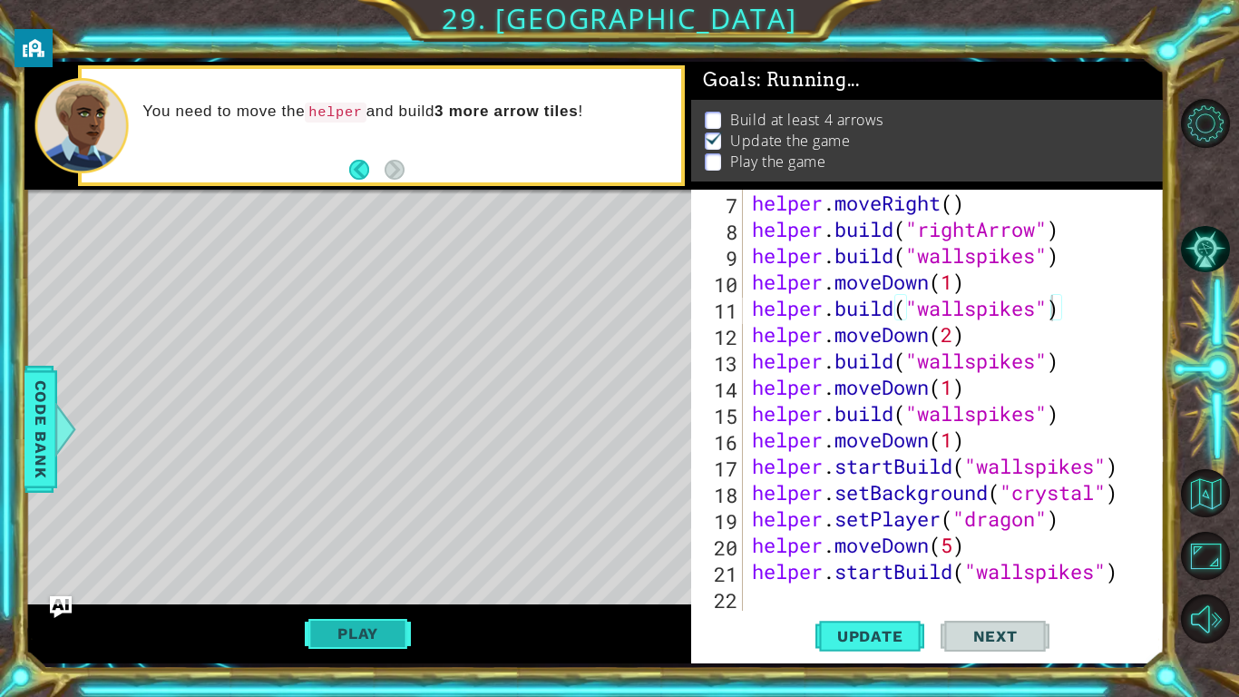
click at [327, 640] on button "Play" at bounding box center [358, 633] width 106 height 34
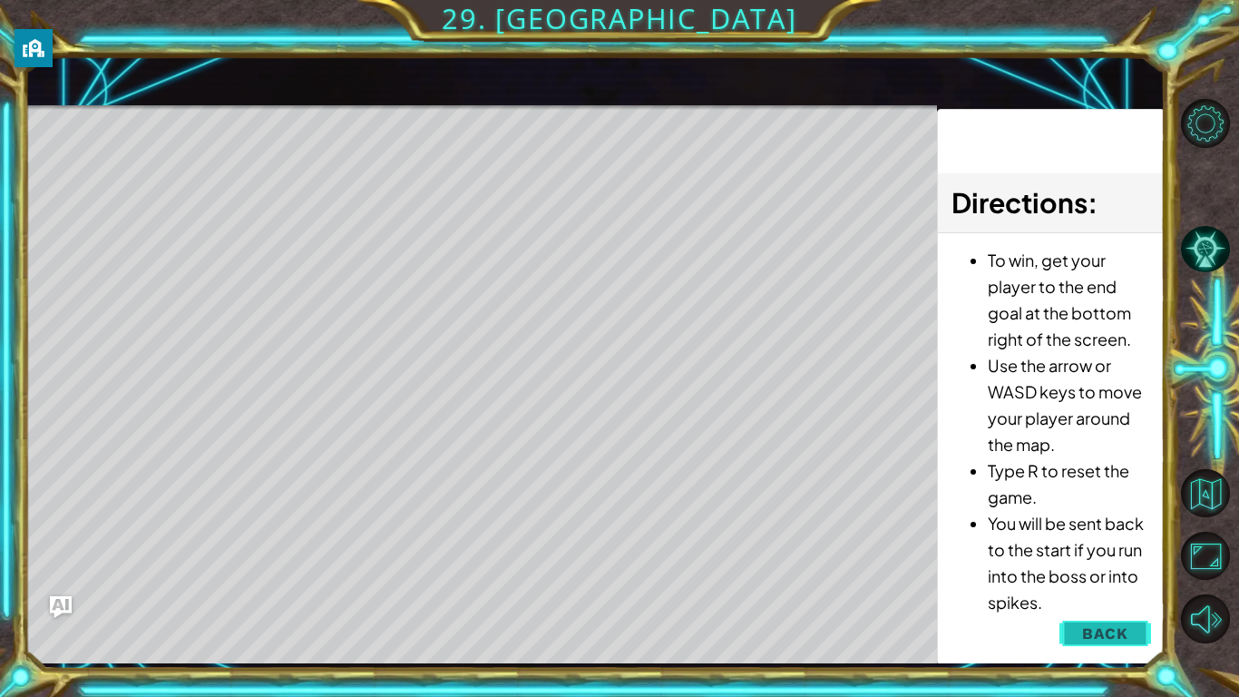
click at [1082, 631] on button "Back" at bounding box center [1106, 633] width 92 height 36
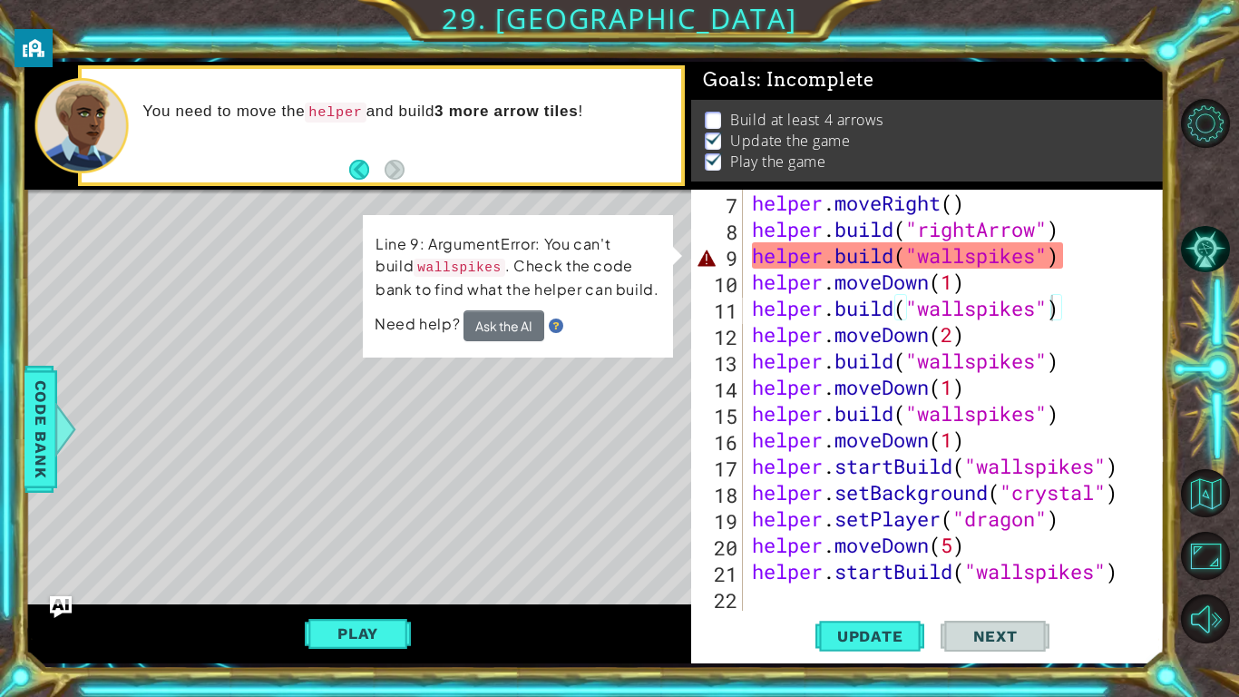
click at [1034, 264] on div "helper . moveRight ( ) helper . build ( "rightArrow" ) helper . build ( "wallsp…" at bounding box center [959, 427] width 421 height 474
click at [509, 337] on button "Ask the AI" at bounding box center [504, 325] width 81 height 31
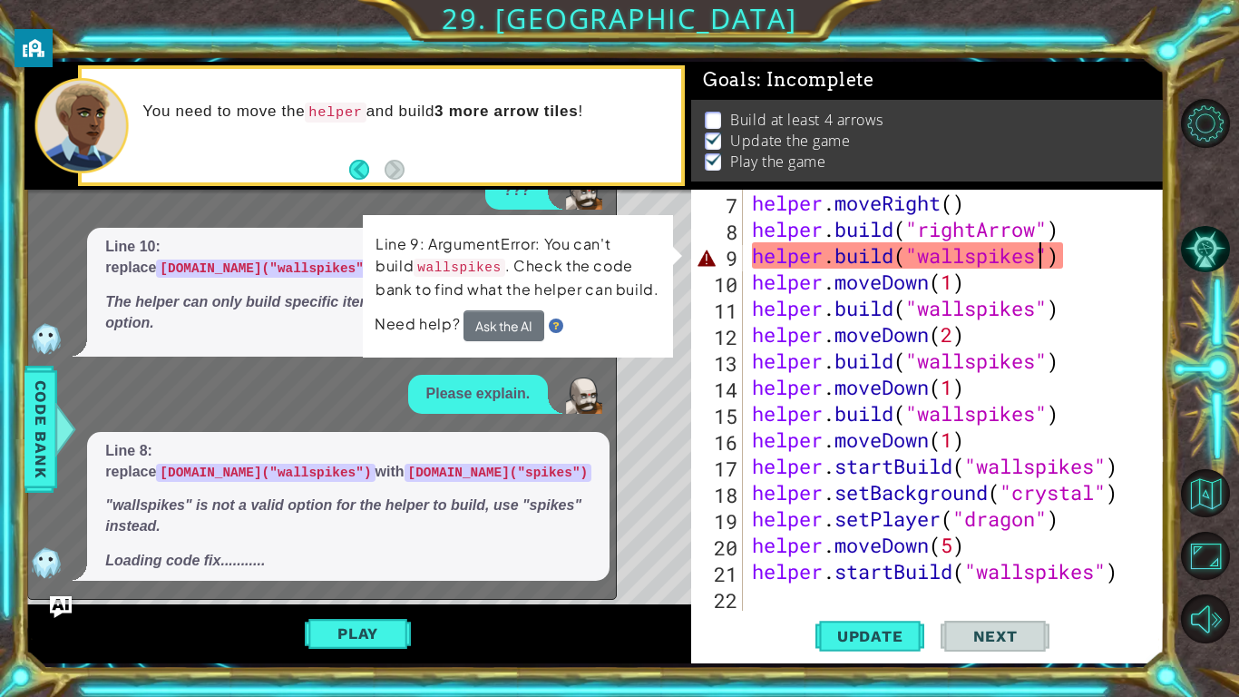
click at [1077, 242] on div "helper . moveRight ( ) helper . build ( "rightArrow" ) helper . build ( "wallsp…" at bounding box center [959, 427] width 421 height 474
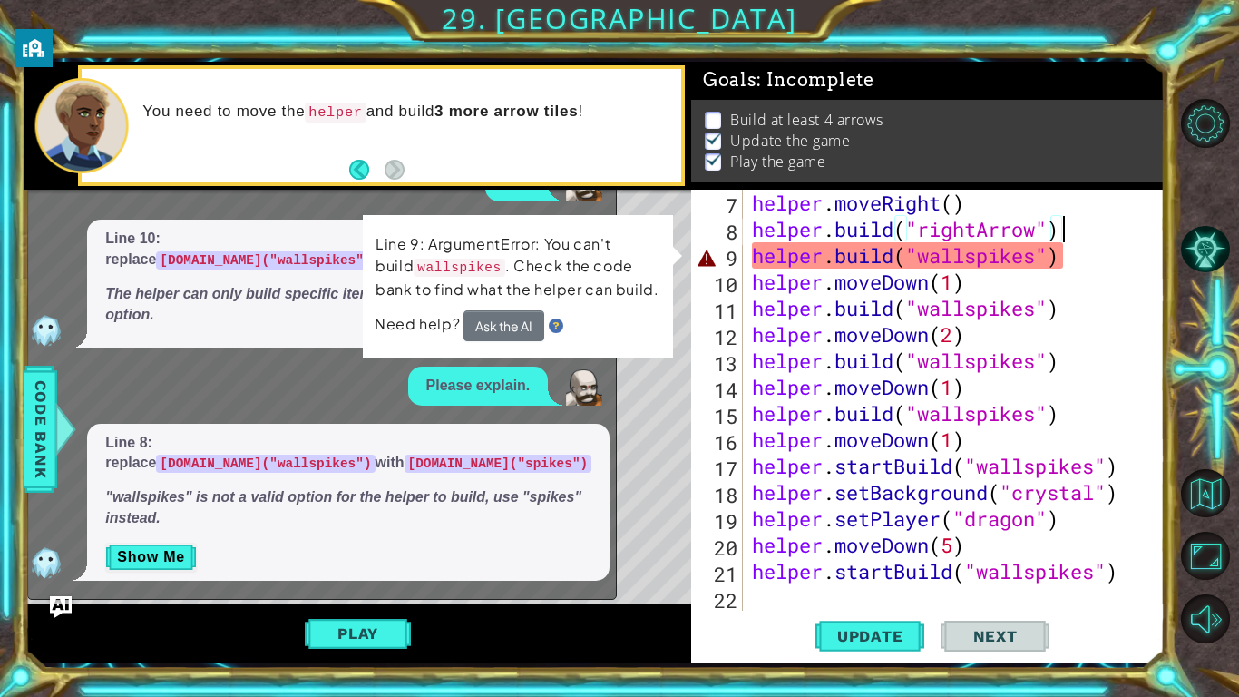
click at [1047, 266] on div "helper . moveRight ( ) helper . build ( "rightArrow" ) helper . build ( "wallsp…" at bounding box center [959, 427] width 421 height 474
click at [1042, 263] on div "helper . moveRight ( ) helper . build ( "rightArrow" ) helper . build ( "wallsp…" at bounding box center [959, 427] width 421 height 474
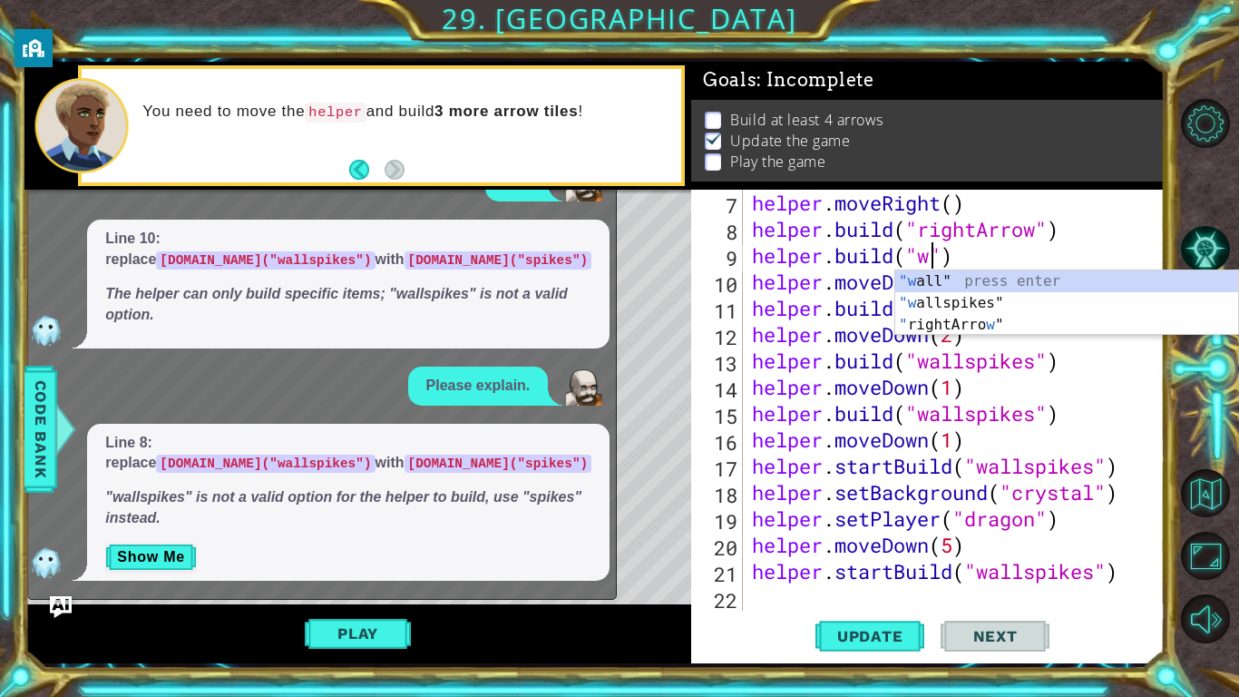
scroll to position [0, 8]
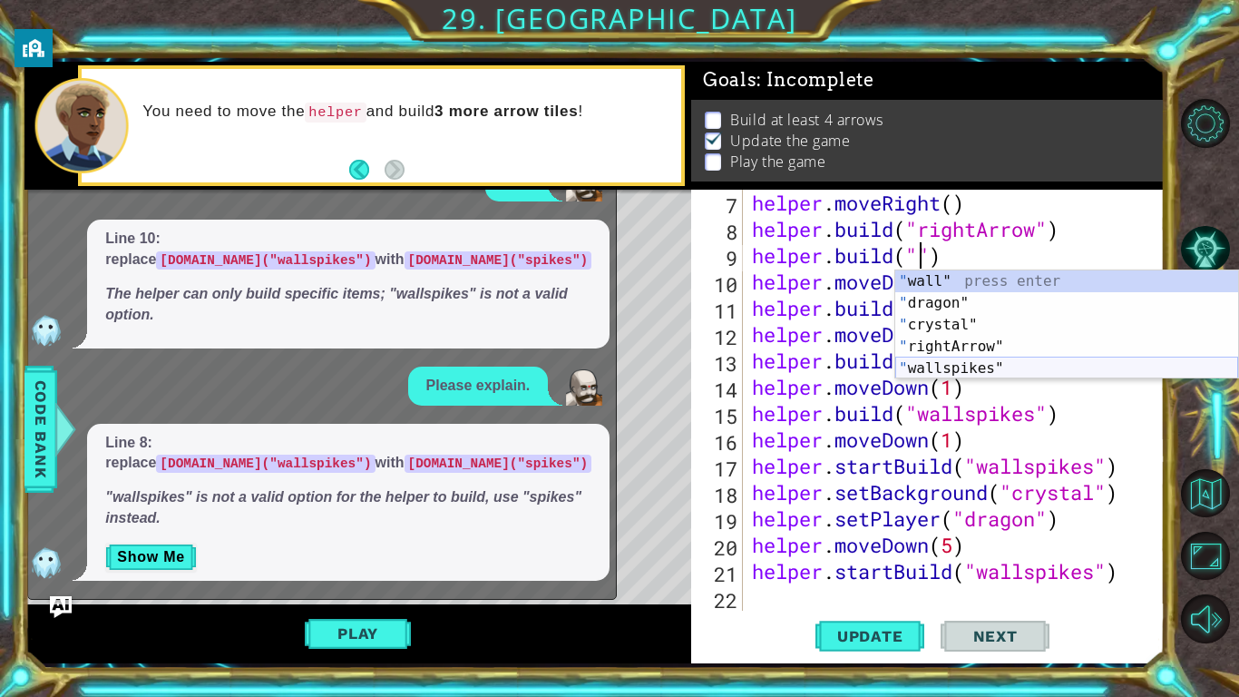
click at [1007, 369] on div "" wall" press enter " dragon" press enter " crystal" press enter " rightArrow" …" at bounding box center [1067, 346] width 343 height 152
type textarea "[DOMAIN_NAME]("wallspikes")"
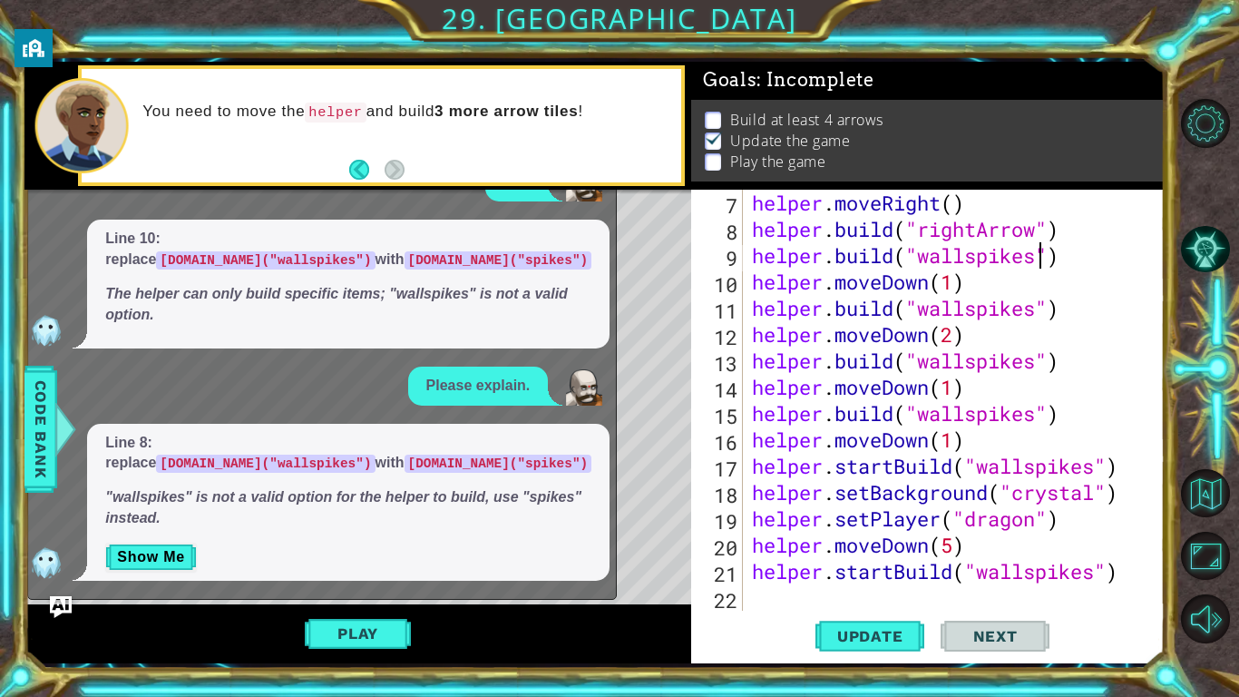
click at [1035, 316] on div "helper . moveRight ( ) helper . build ( "rightArrow" ) helper . build ( "wallsp…" at bounding box center [959, 427] width 421 height 474
click at [352, 622] on button "Play" at bounding box center [358, 633] width 106 height 34
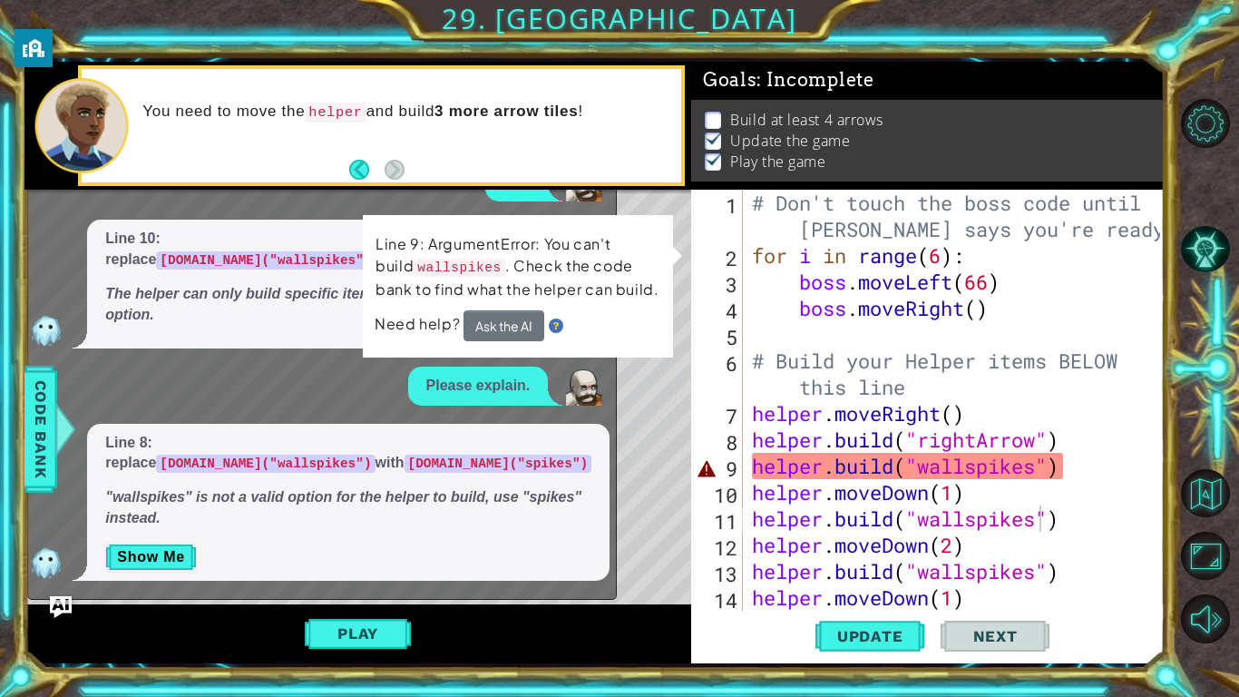
scroll to position [0, 0]
click at [657, 505] on div "Level Map" at bounding box center [443, 457] width 838 height 534
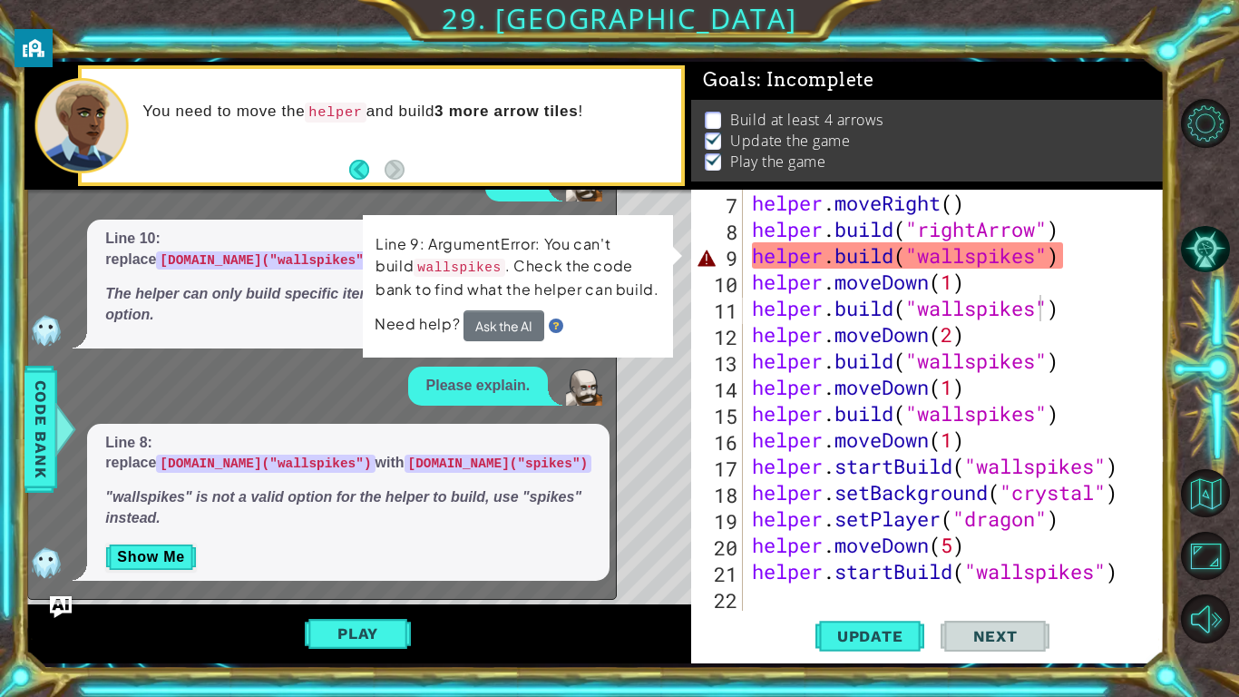
scroll to position [211, 0]
drag, startPoint x: 1088, startPoint y: 609, endPoint x: 636, endPoint y: 76, distance: 698.5
click at [636, 76] on div "1 2 3 4 5 6 7 8 9 # Don't touch the boss code until [PERSON_NAME] says you're r…" at bounding box center [594, 363] width 1141 height 602
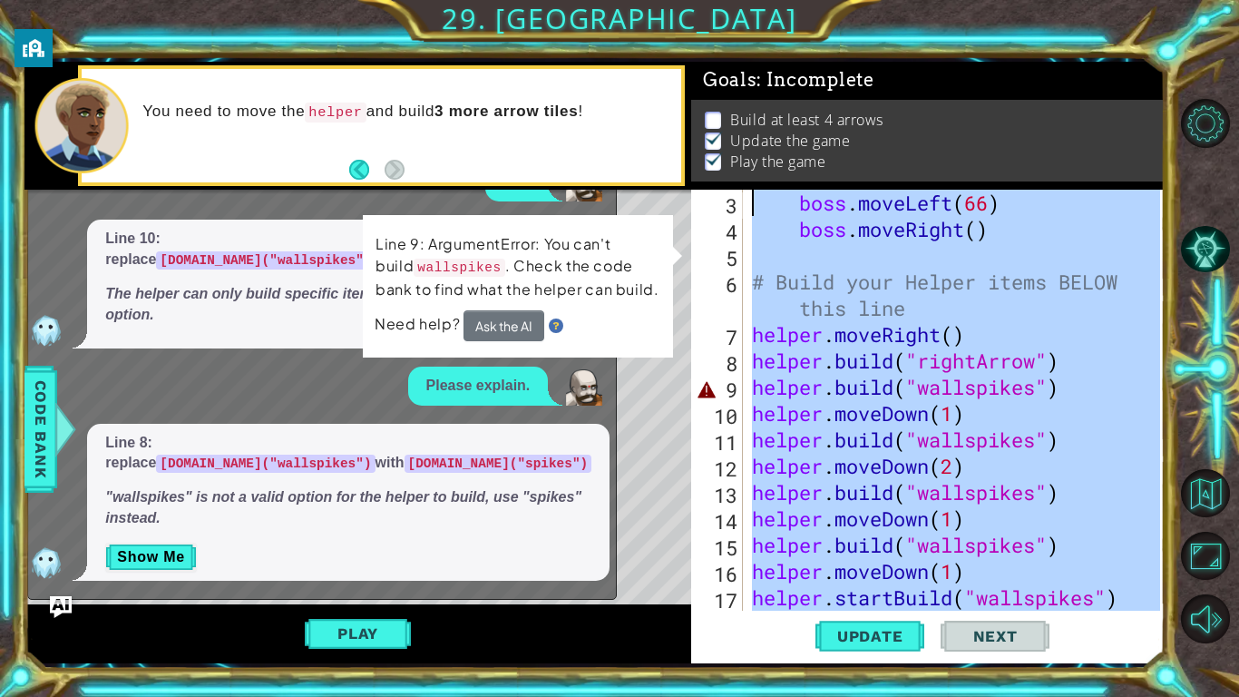
click at [717, 279] on div "6" at bounding box center [719, 297] width 48 height 53
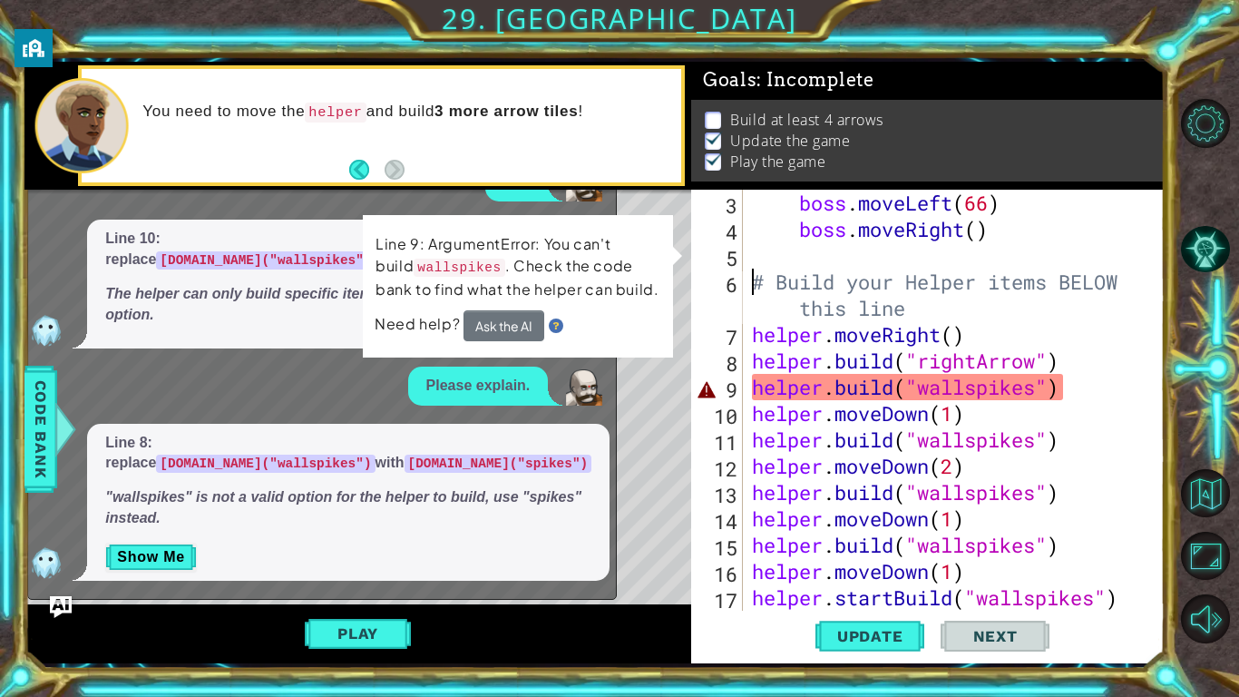
scroll to position [79, 0]
type textarea "# Build your Helper items BELOW this line"
